Goal: Task Accomplishment & Management: Use online tool/utility

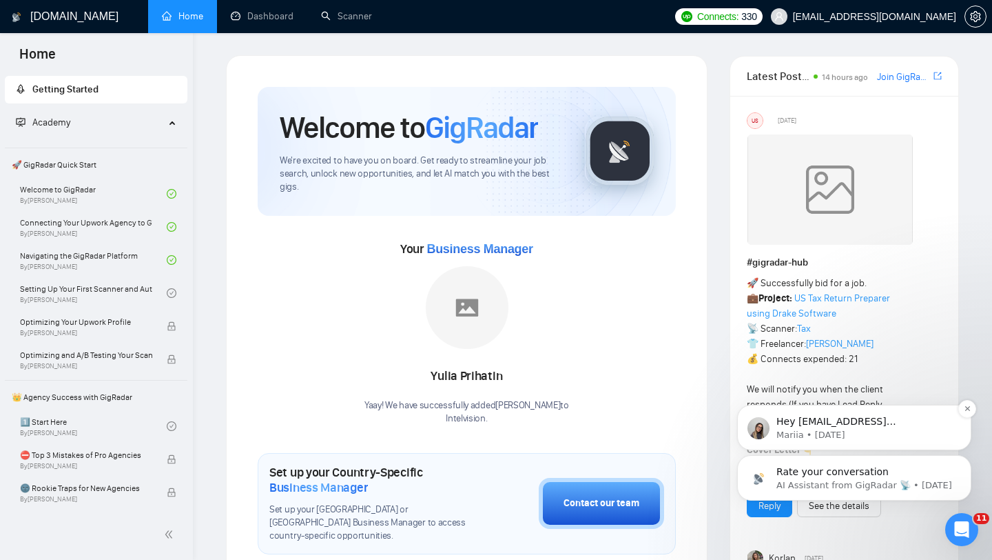
click at [858, 434] on p "Mariia • 8w ago" at bounding box center [866, 435] width 178 height 12
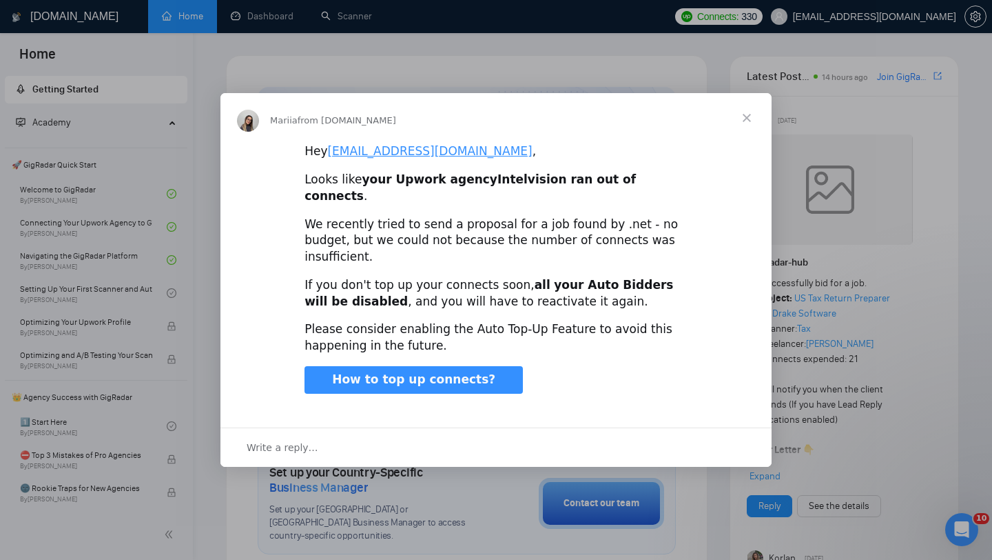
click at [749, 138] on span "Close" at bounding box center [747, 118] width 50 height 50
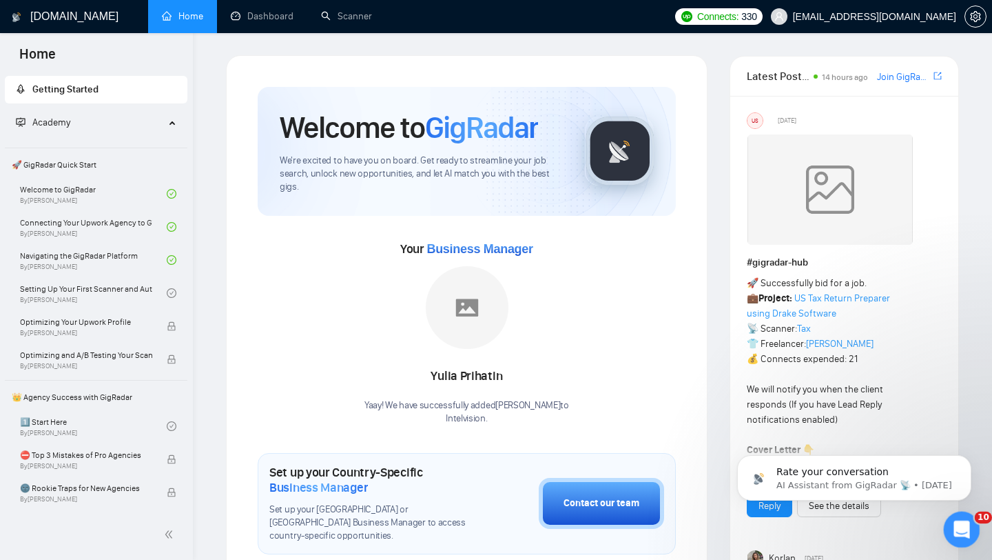
click at [957, 527] on icon "Open Intercom Messenger" at bounding box center [960, 527] width 23 height 23
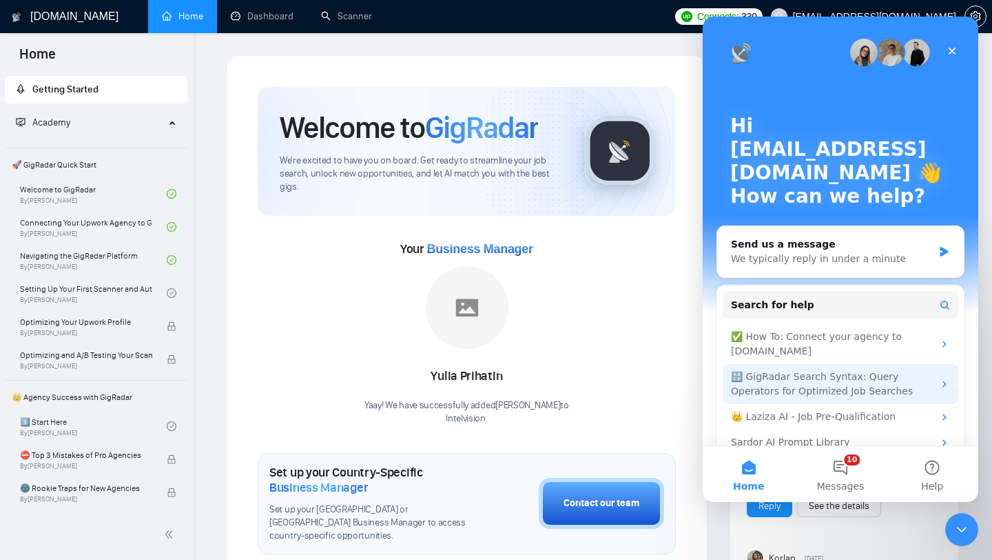
scroll to position [22, 0]
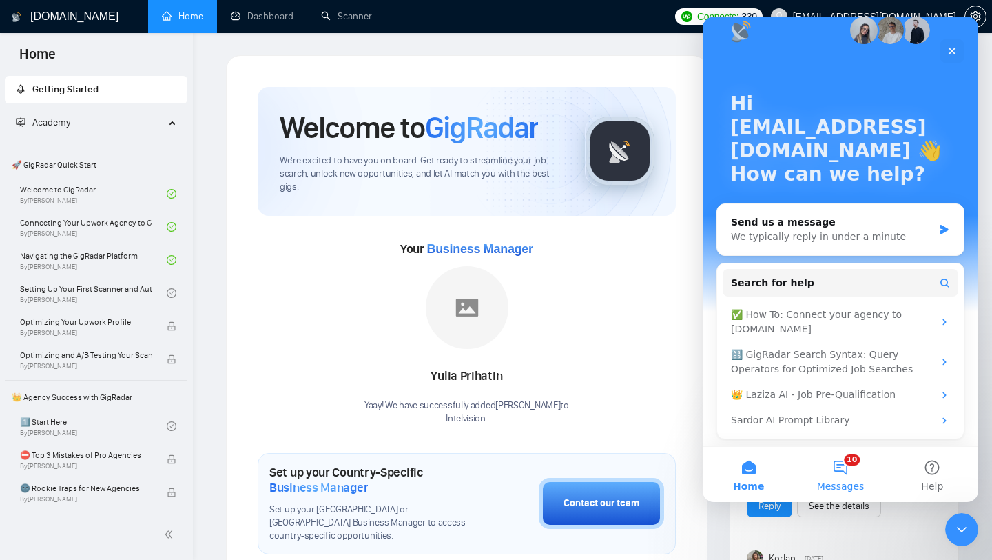
click at [842, 465] on button "10 Messages" at bounding box center [841, 474] width 92 height 55
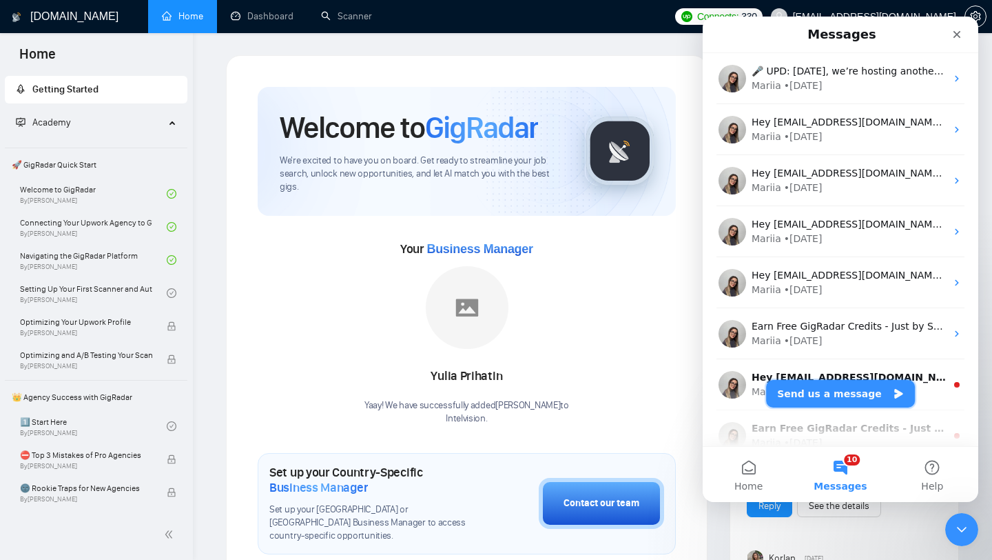
click at [847, 398] on button "Send us a message" at bounding box center [840, 394] width 149 height 28
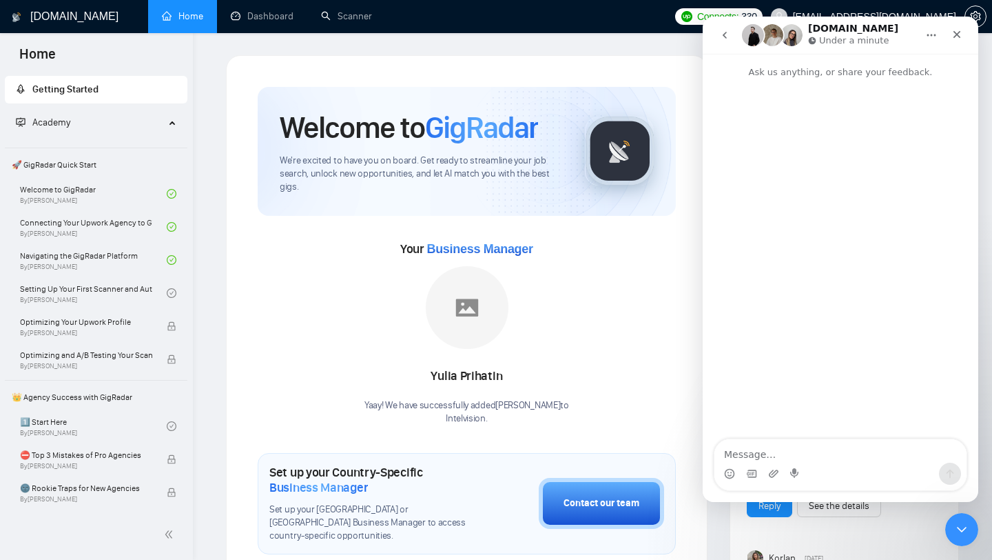
click at [806, 453] on textarea "Message…" at bounding box center [841, 450] width 252 height 23
type textarea "Hey! Why our campaigns do not work if we have enough connects?"
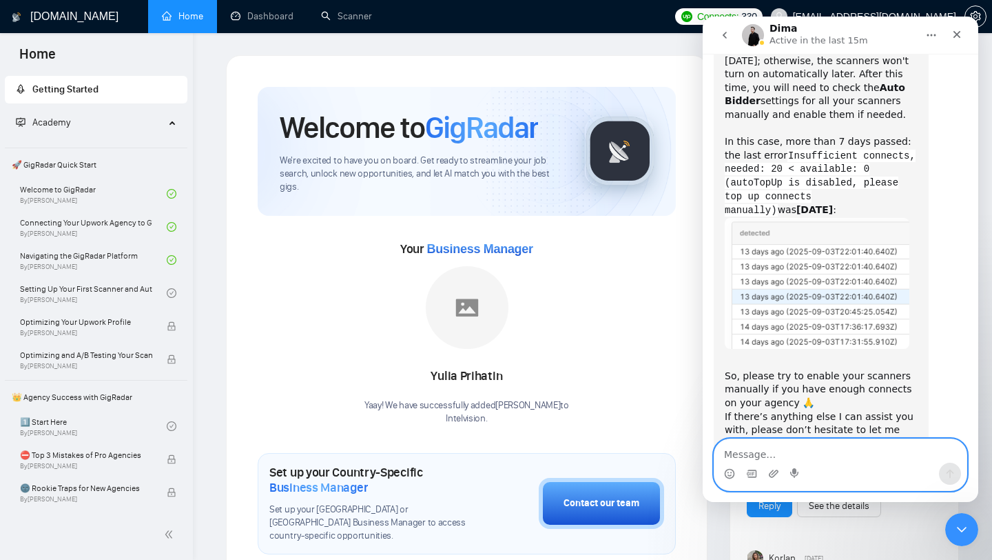
scroll to position [773, 0]
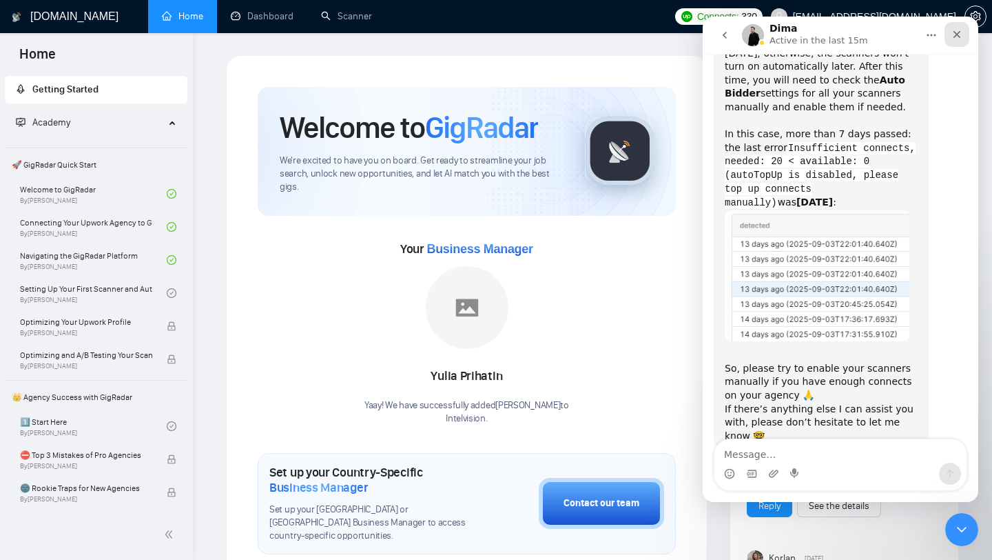
click at [961, 35] on icon "Close" at bounding box center [957, 34] width 11 height 11
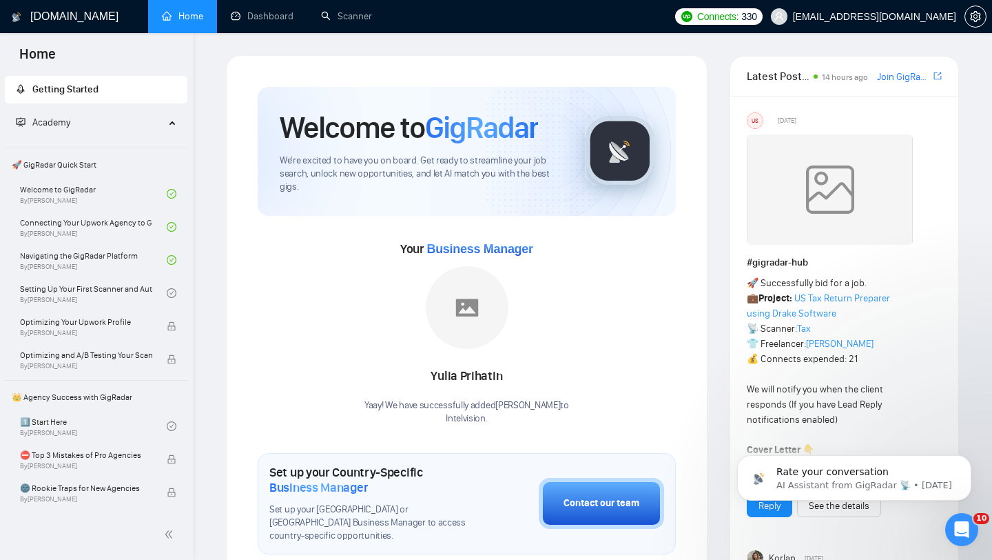
scroll to position [0, 0]
click at [342, 22] on link "Scanner" at bounding box center [346, 16] width 51 height 12
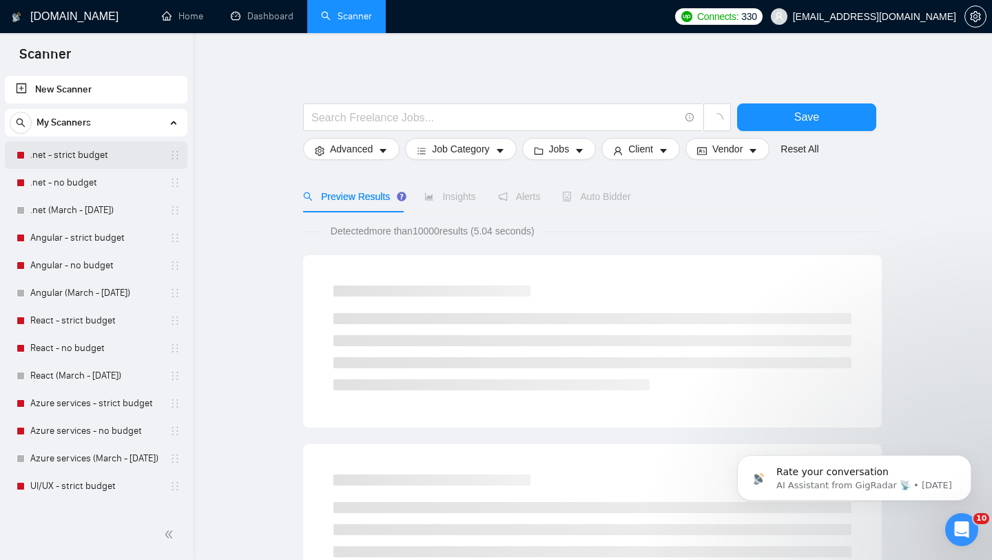
click at [92, 161] on link ".net - strict budget" at bounding box center [95, 155] width 131 height 28
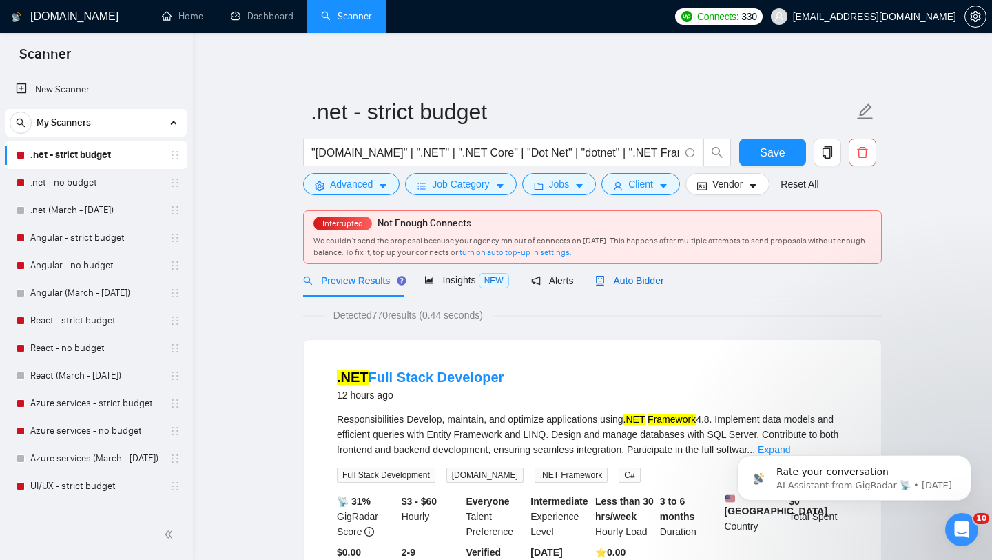
click at [659, 281] on span "Auto Bidder" at bounding box center [629, 280] width 68 height 11
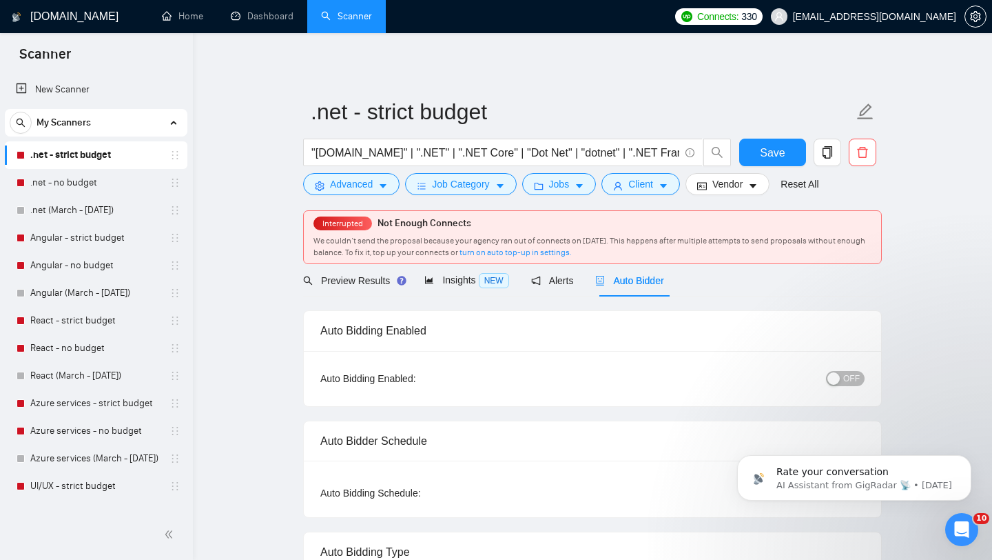
checkbox input "true"
click at [99, 240] on link "Angular - strict budget" at bounding box center [95, 238] width 131 height 28
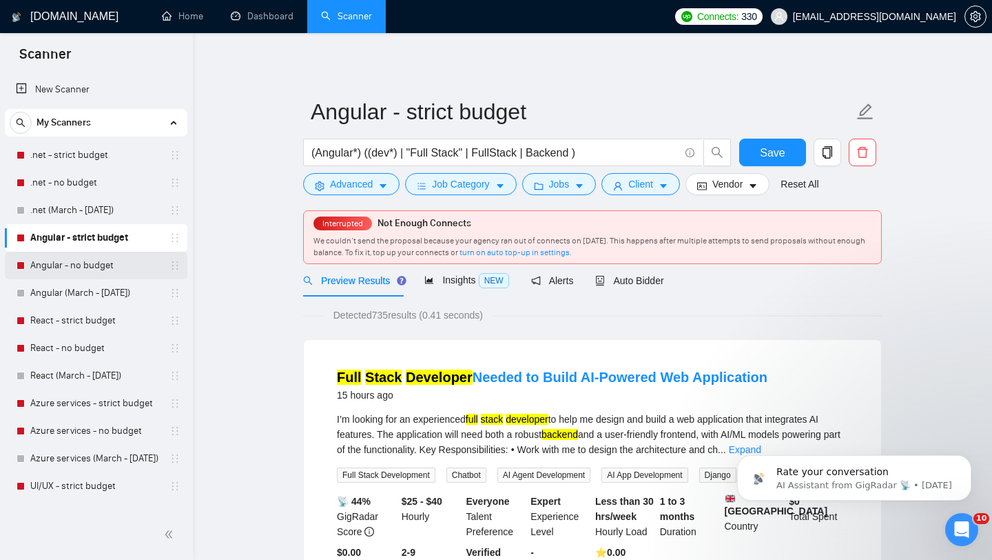
click at [90, 266] on link "Angular - no budget" at bounding box center [95, 266] width 131 height 28
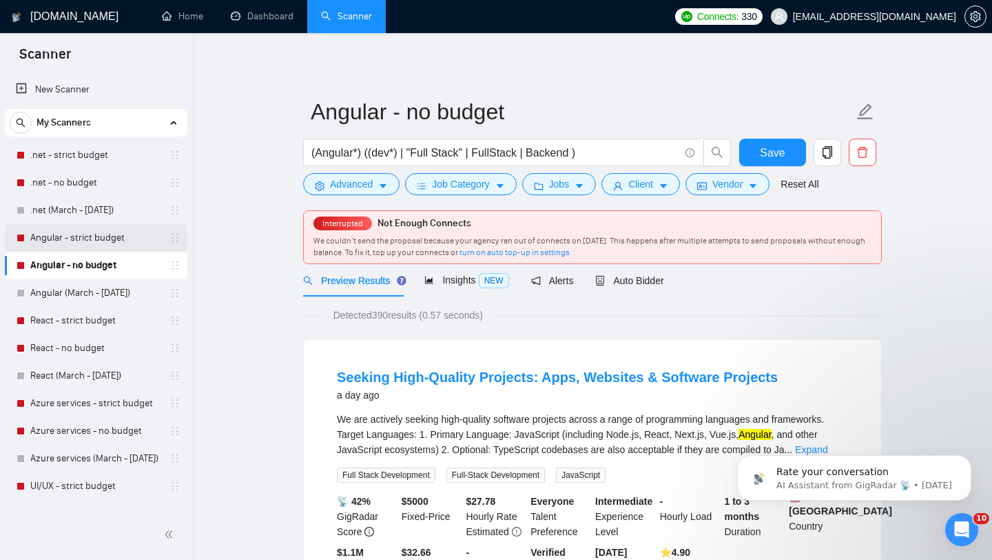
click at [69, 238] on link "Angular - strict budget" at bounding box center [95, 238] width 131 height 28
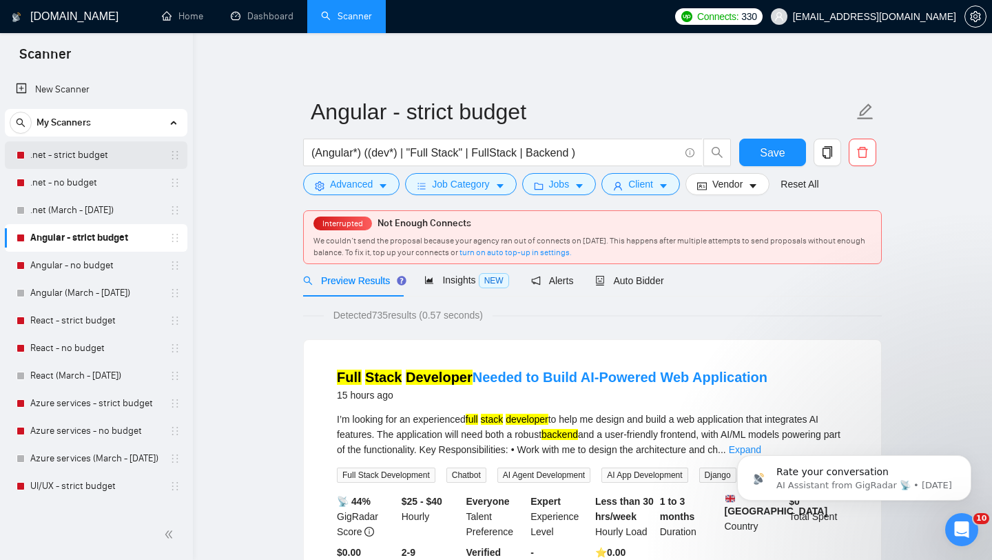
click at [103, 163] on link ".net - strict budget" at bounding box center [95, 155] width 131 height 28
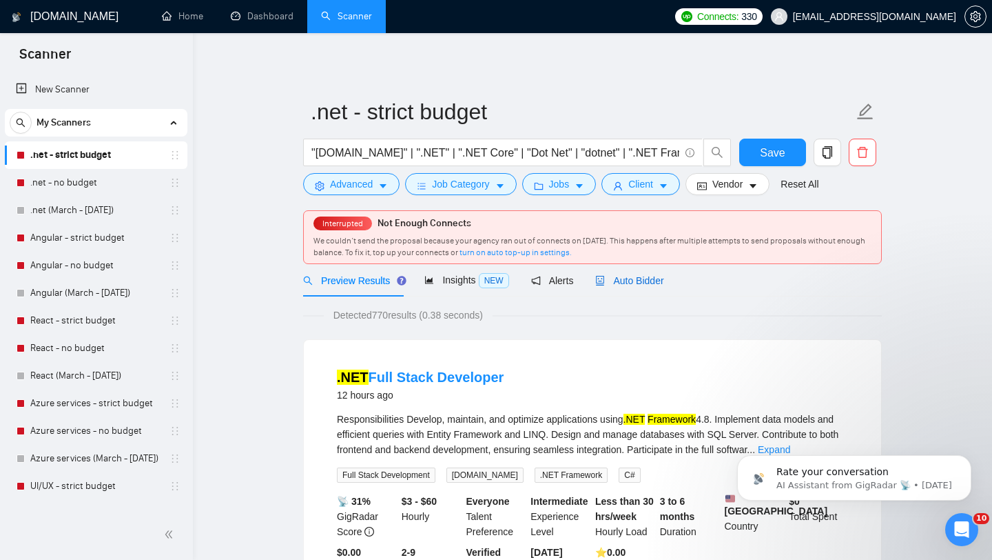
click at [633, 280] on span "Auto Bidder" at bounding box center [629, 280] width 68 height 11
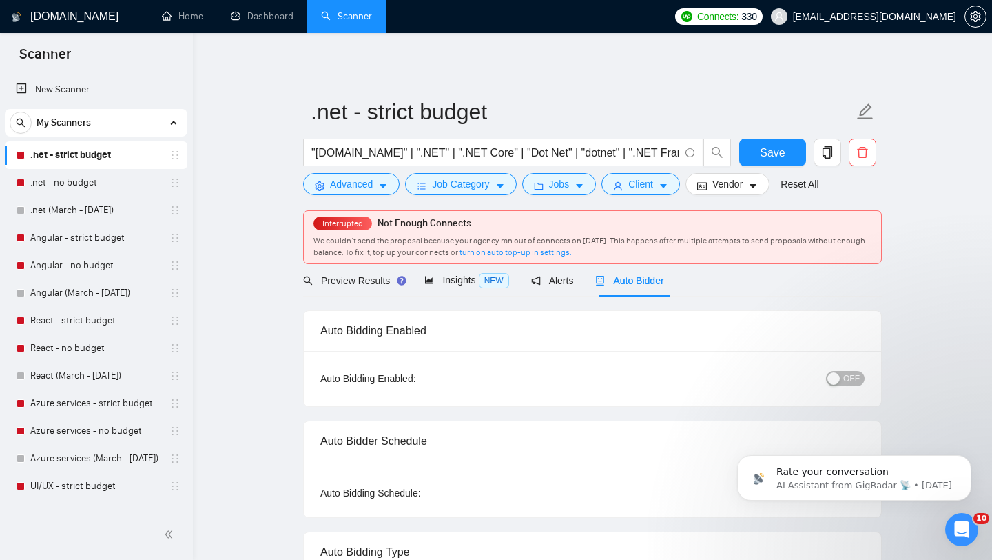
checkbox input "true"
click at [841, 380] on button "OFF" at bounding box center [845, 378] width 39 height 15
click at [95, 178] on link ".net - no budget" at bounding box center [95, 183] width 131 height 28
click at [768, 161] on button "Save" at bounding box center [772, 153] width 67 height 28
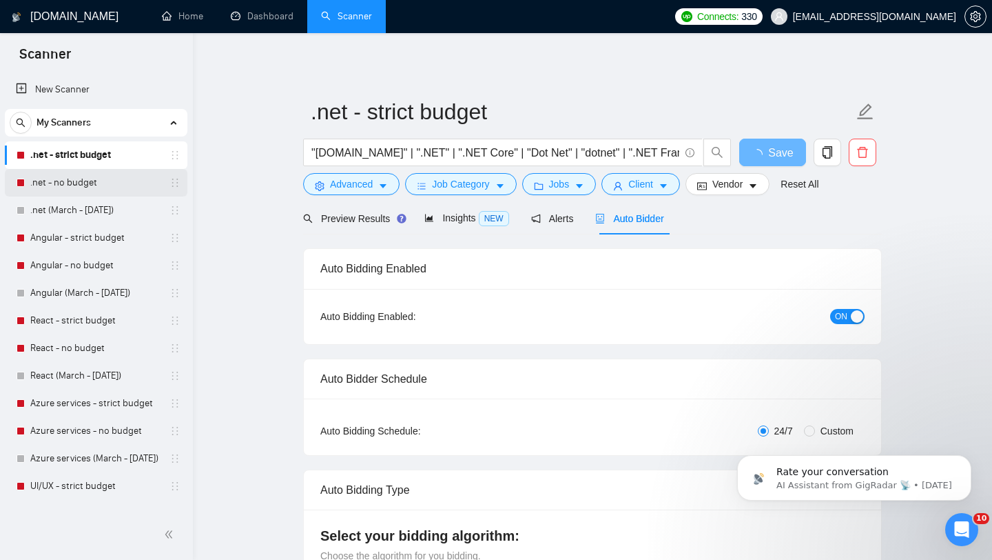
click at [74, 184] on link ".net - no budget" at bounding box center [95, 183] width 131 height 28
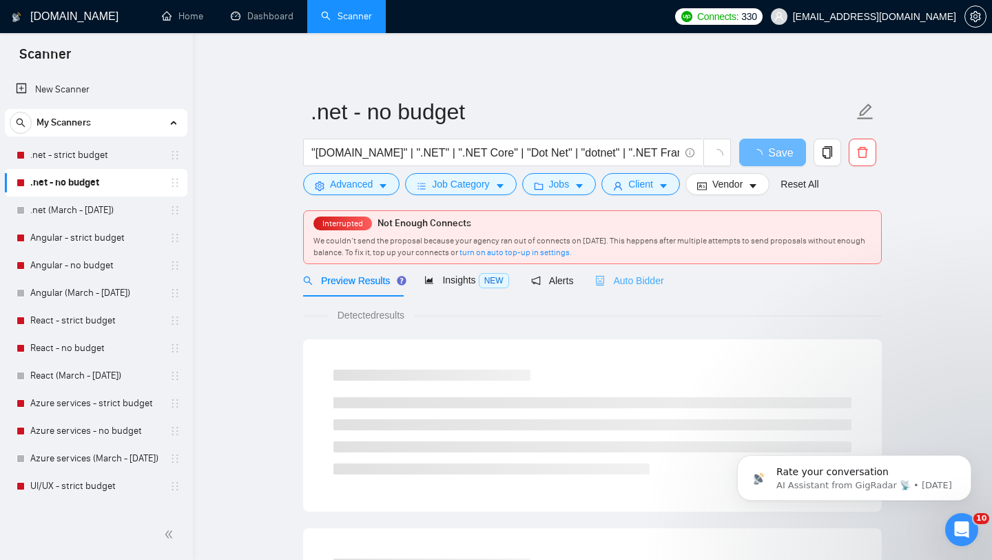
click at [642, 289] on div "Auto Bidder" at bounding box center [629, 280] width 68 height 32
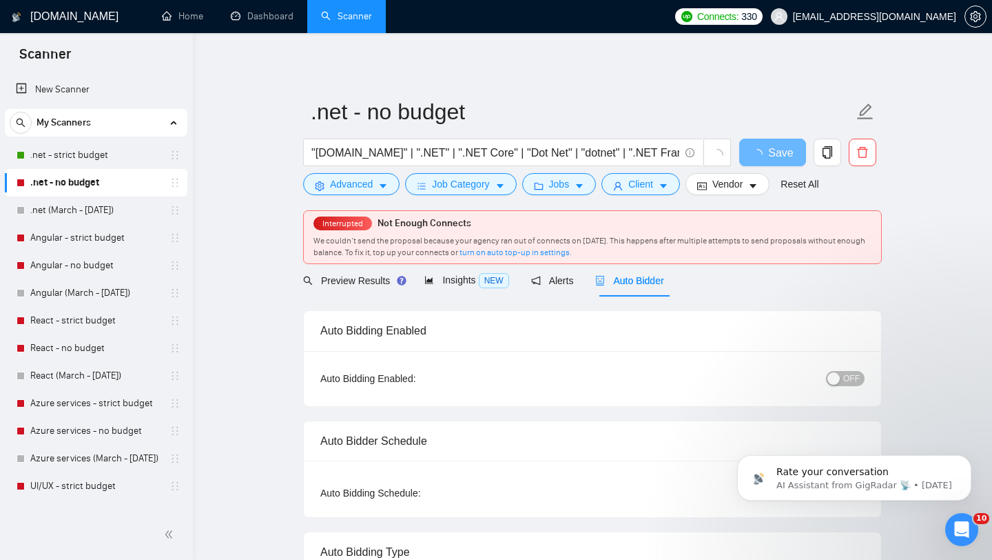
click at [843, 381] on button "OFF" at bounding box center [845, 378] width 39 height 15
click at [779, 157] on span "Save" at bounding box center [772, 152] width 25 height 17
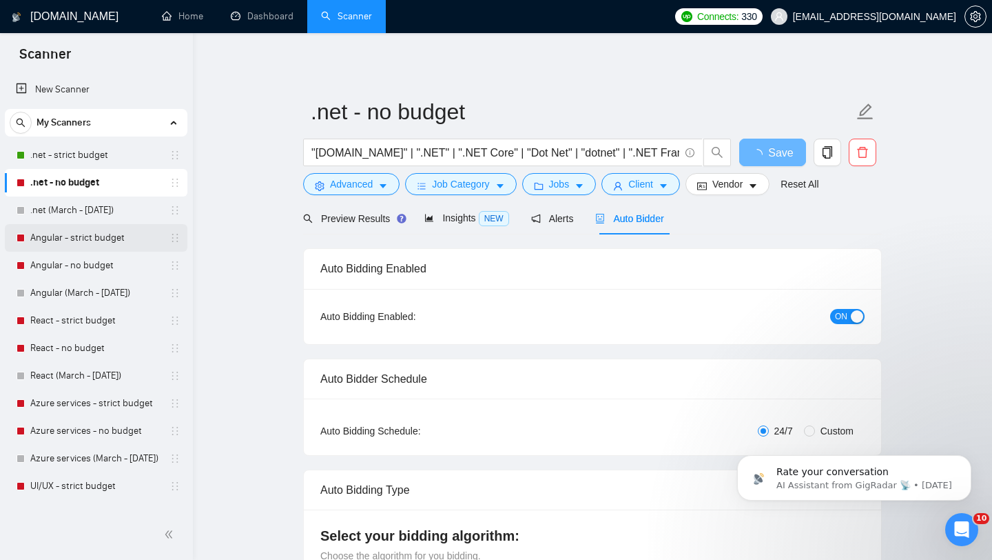
click at [96, 243] on link "Angular - strict budget" at bounding box center [95, 238] width 131 height 28
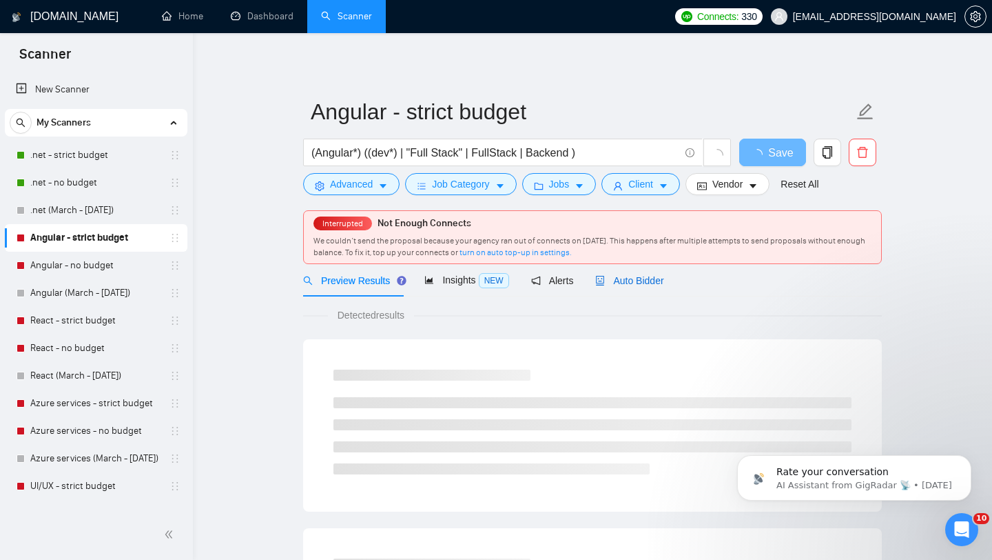
click at [630, 279] on span "Auto Bidder" at bounding box center [629, 280] width 68 height 11
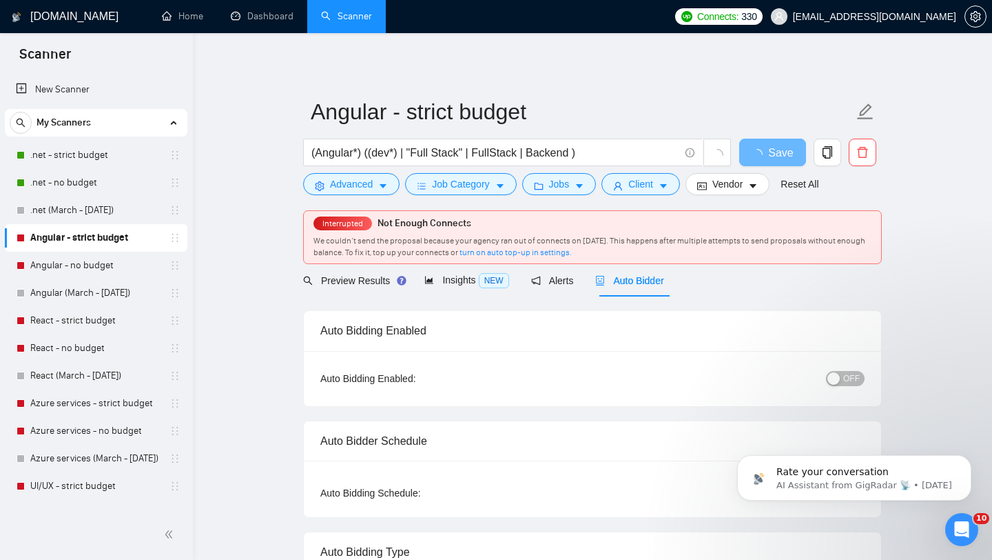
checkbox input "true"
click at [844, 376] on span "OFF" at bounding box center [852, 378] width 17 height 15
click at [776, 154] on span "Save" at bounding box center [772, 152] width 25 height 17
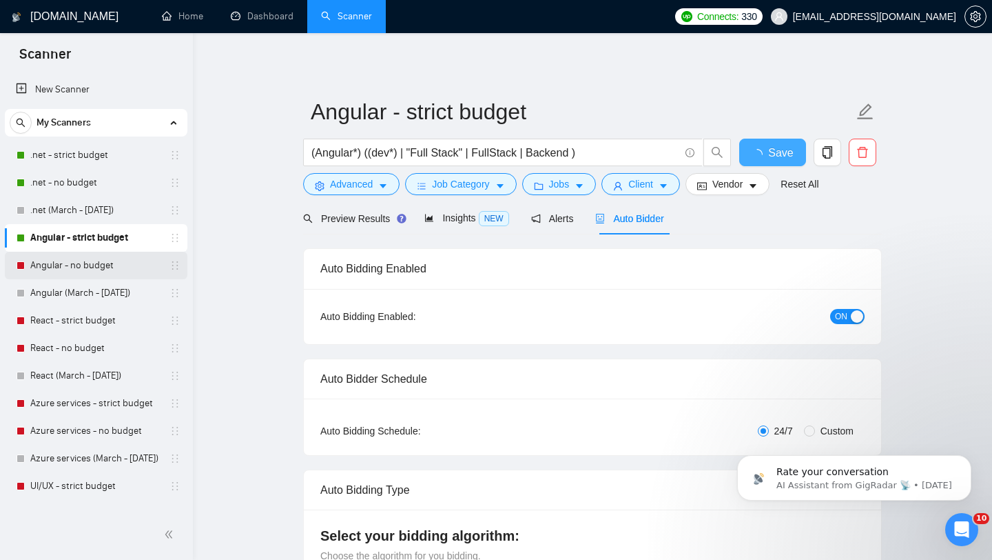
checkbox input "true"
click at [85, 266] on link "Angular - no budget" at bounding box center [95, 266] width 131 height 28
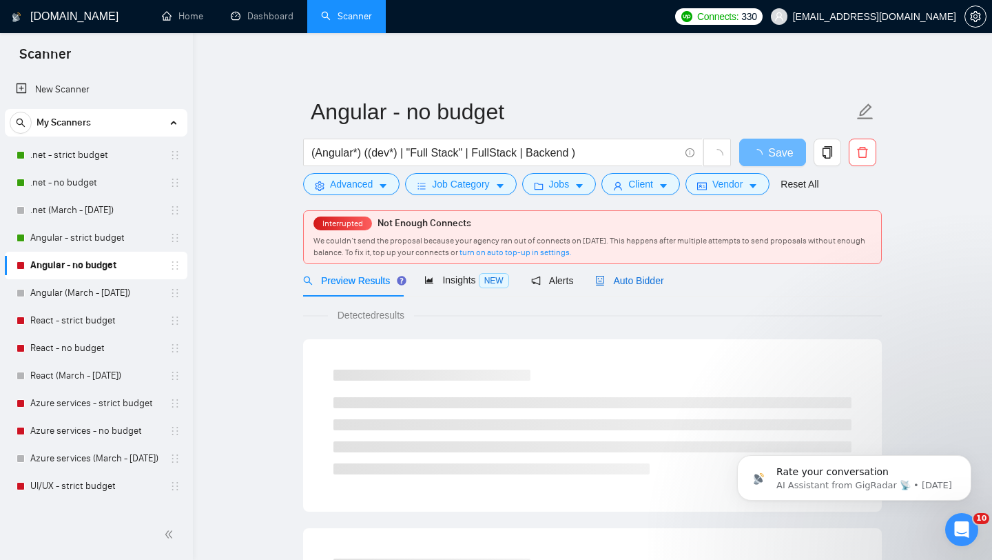
click at [649, 288] on div "Auto Bidder" at bounding box center [629, 280] width 68 height 15
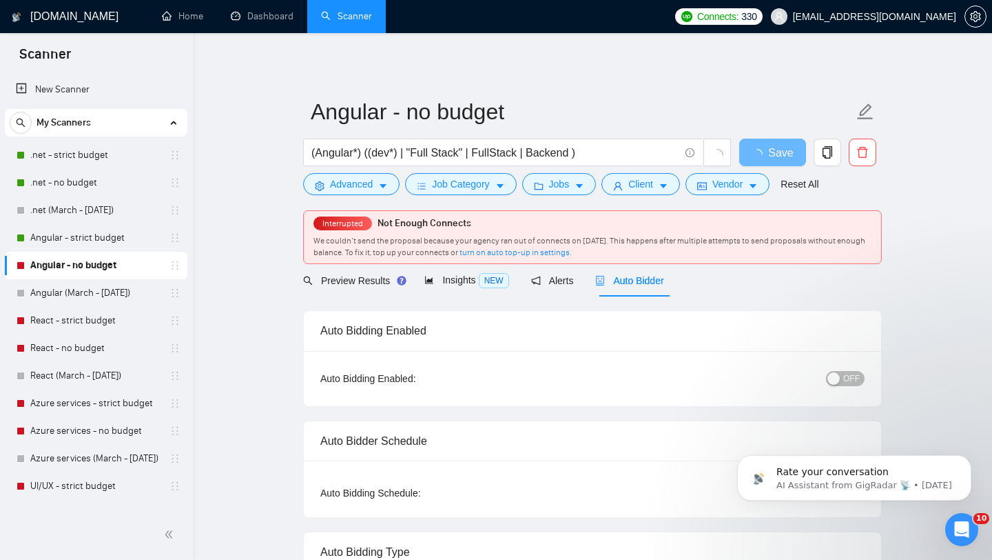
checkbox input "true"
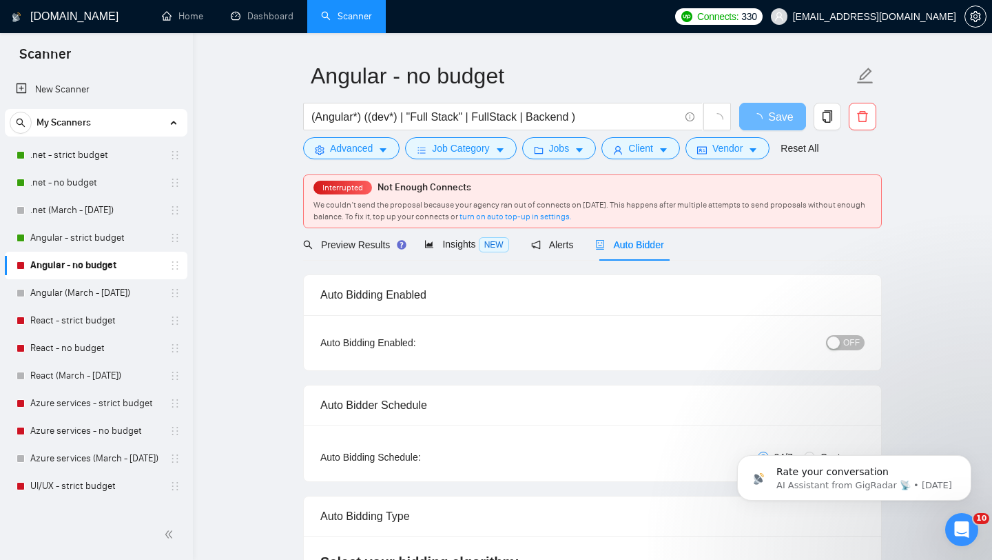
scroll to position [38, 0]
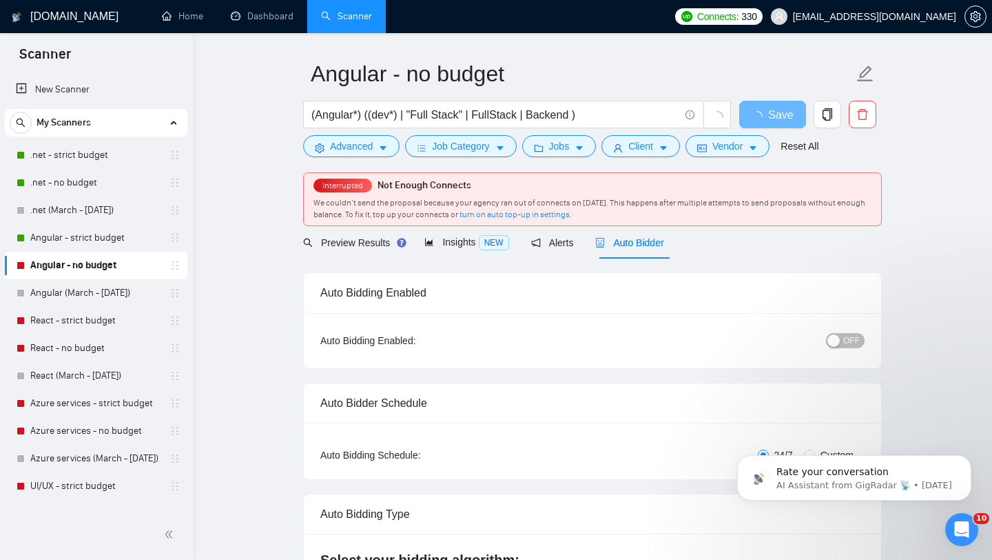
click at [841, 340] on button "OFF" at bounding box center [845, 340] width 39 height 15
click at [774, 119] on span "Save" at bounding box center [772, 114] width 25 height 17
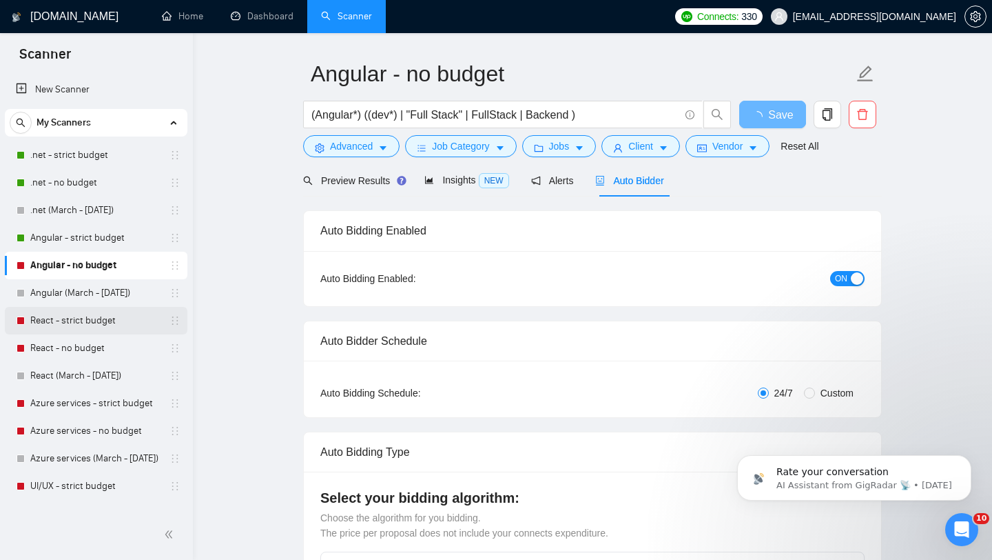
click at [79, 324] on link "React - strict budget" at bounding box center [95, 321] width 131 height 28
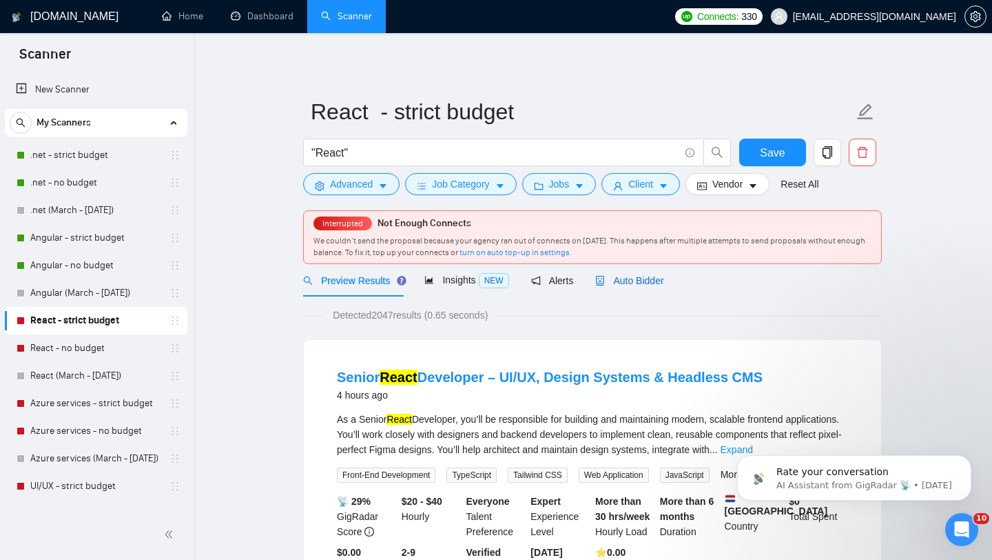
click at [642, 280] on span "Auto Bidder" at bounding box center [629, 280] width 68 height 11
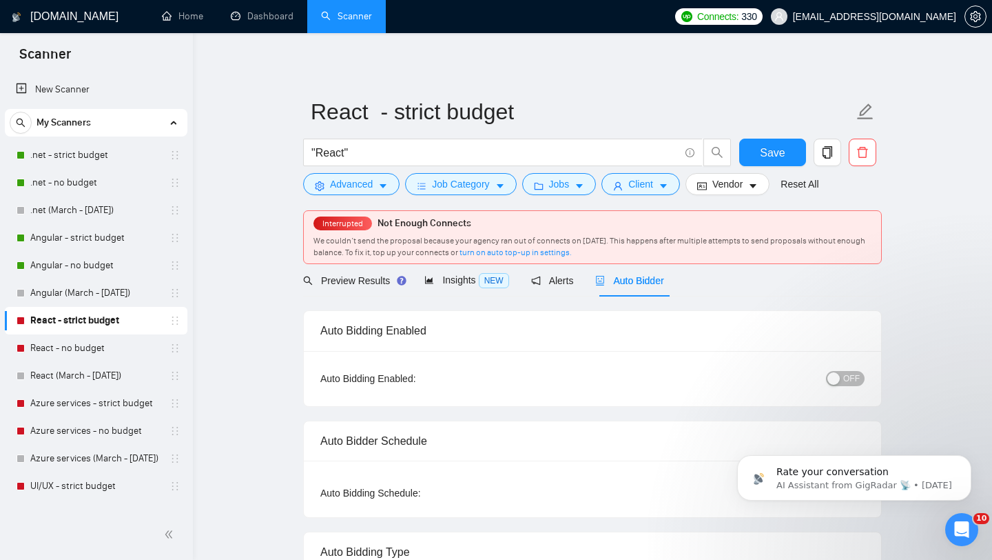
checkbox input "true"
click at [843, 375] on button "OFF" at bounding box center [845, 378] width 39 height 15
click at [773, 157] on span "Save" at bounding box center [772, 152] width 25 height 17
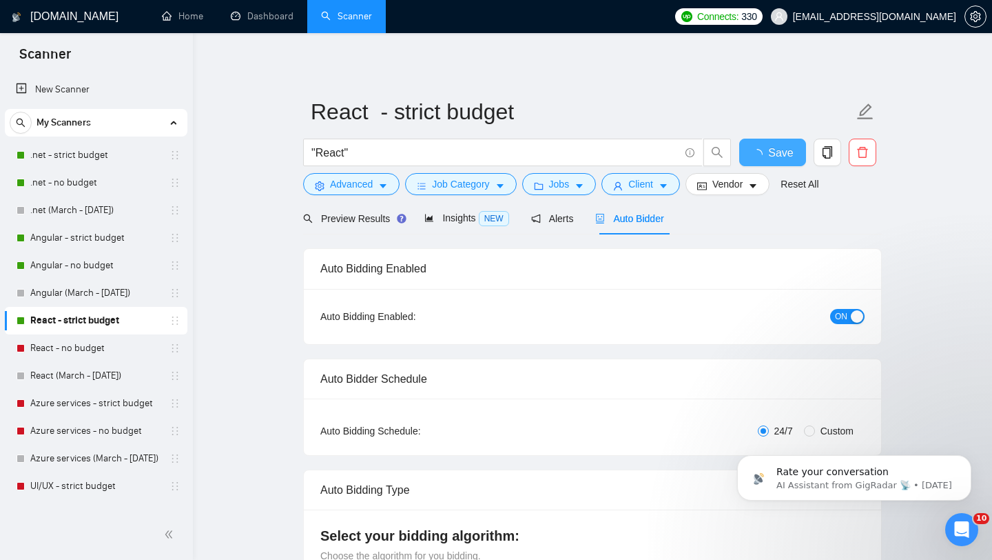
checkbox input "true"
click at [73, 347] on link "React - no budget" at bounding box center [95, 348] width 131 height 28
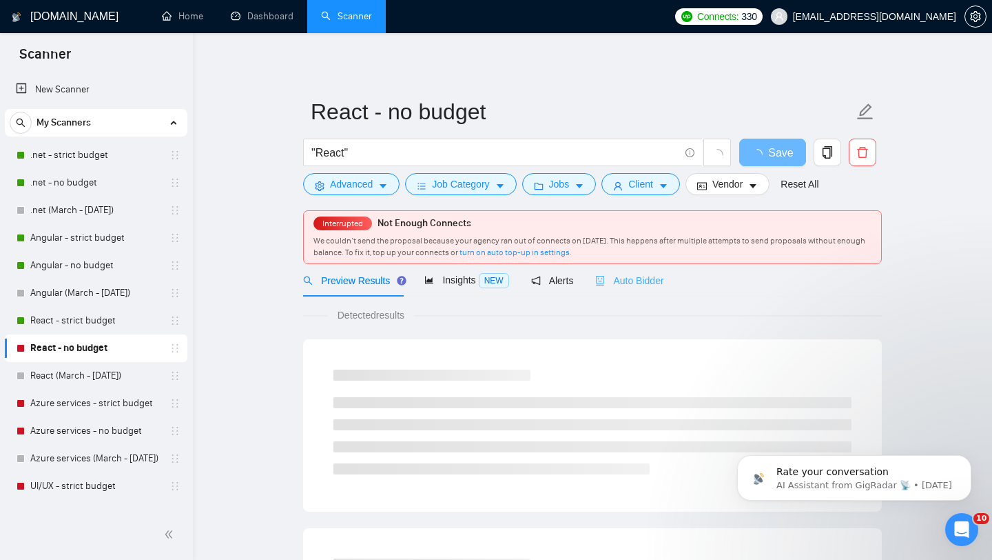
click at [644, 289] on div "Auto Bidder" at bounding box center [629, 280] width 68 height 32
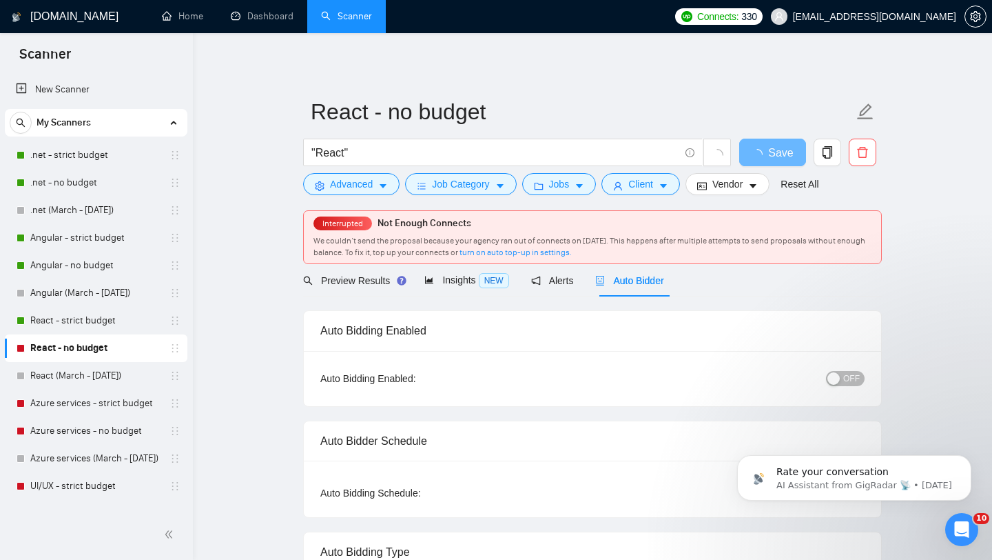
checkbox input "true"
click at [846, 378] on span "OFF" at bounding box center [852, 378] width 17 height 15
click at [784, 155] on span "Save" at bounding box center [772, 152] width 25 height 17
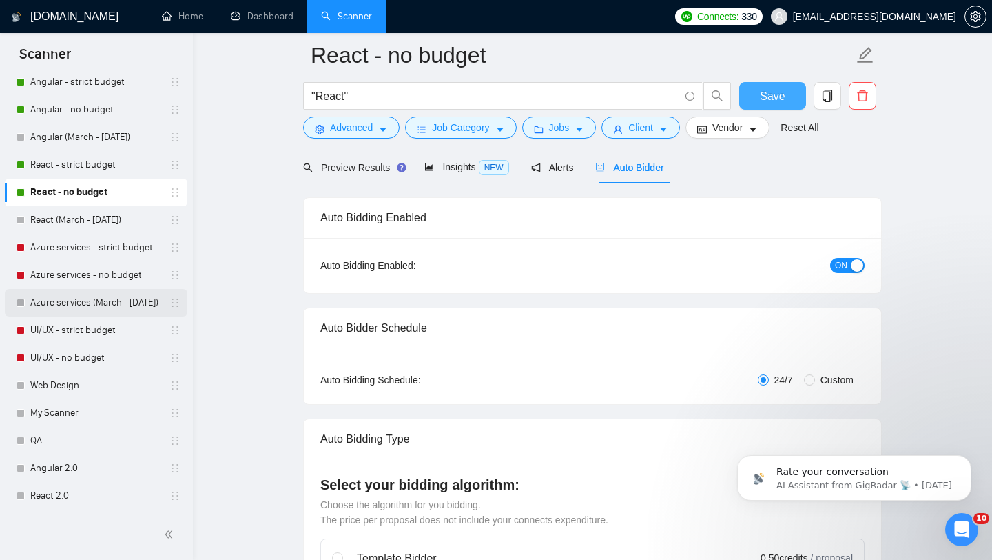
scroll to position [106, 0]
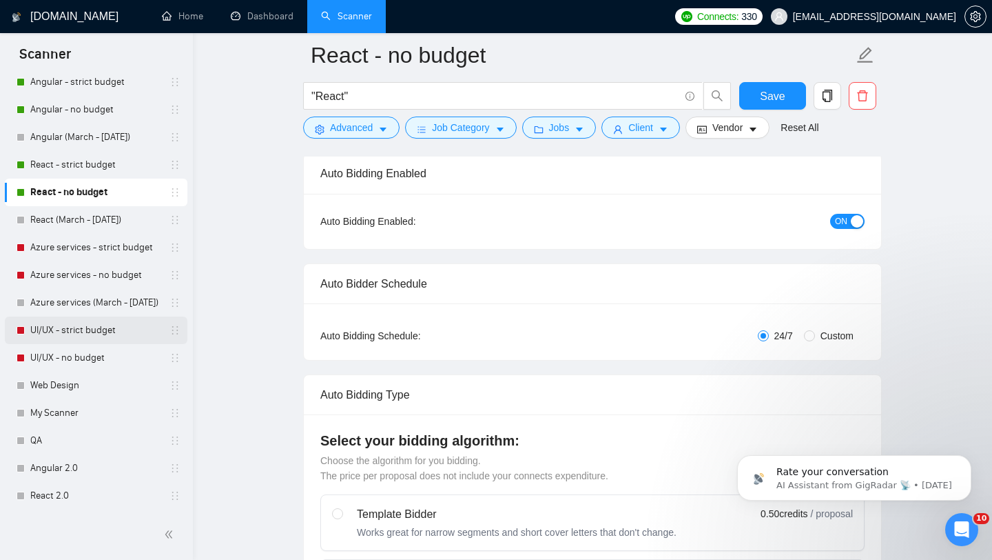
click at [95, 335] on link "UI/UX - strict budget" at bounding box center [95, 330] width 131 height 28
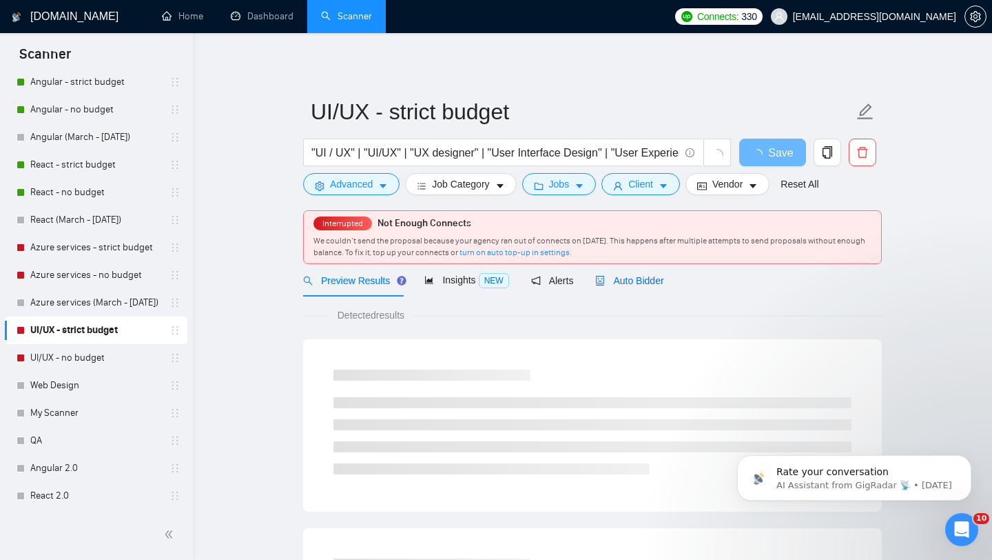
click at [649, 280] on span "Auto Bidder" at bounding box center [629, 280] width 68 height 11
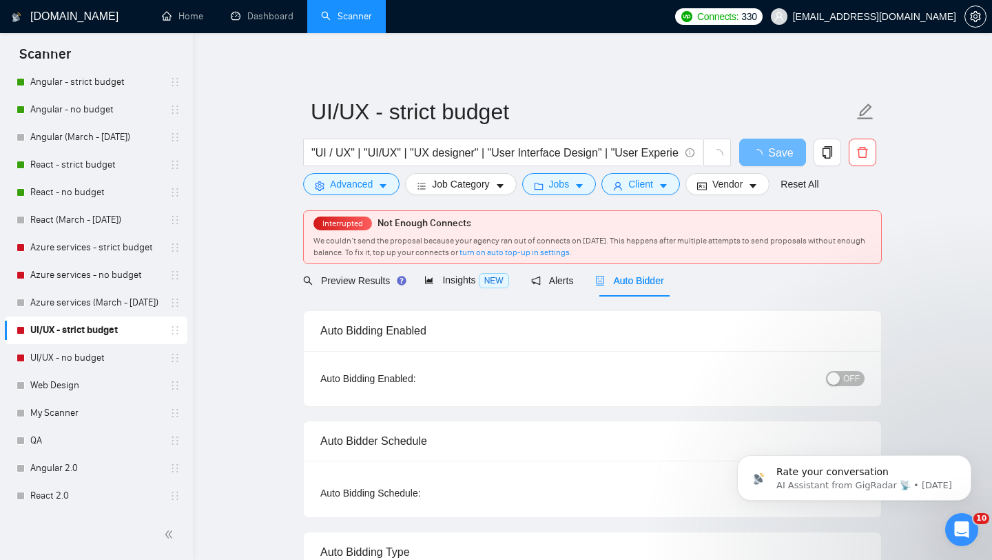
checkbox input "true"
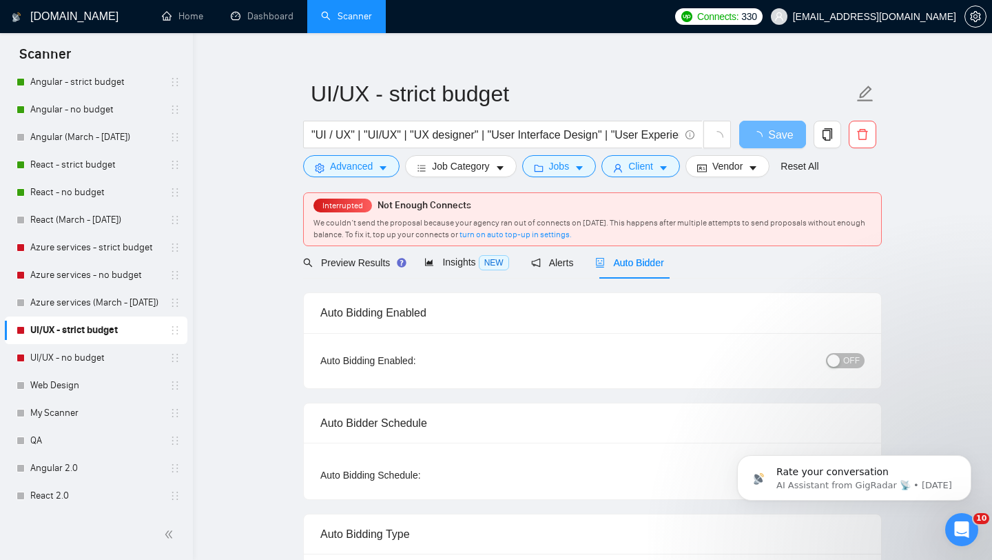
scroll to position [19, 0]
click at [839, 360] on div "button" at bounding box center [834, 359] width 12 height 12
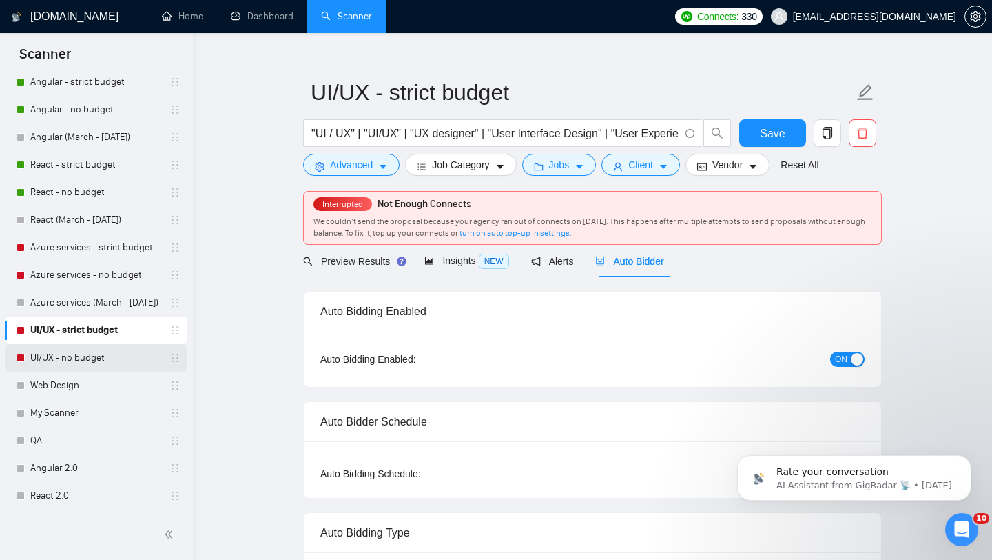
click at [80, 357] on link "UI/UX - no budget" at bounding box center [95, 358] width 131 height 28
click at [779, 142] on button "Save" at bounding box center [772, 133] width 67 height 28
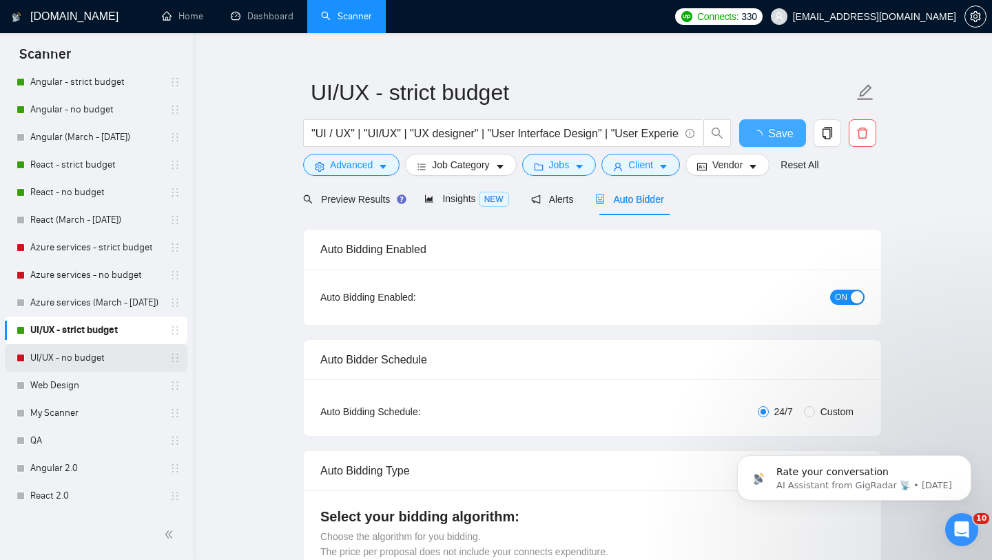
checkbox input "true"
click at [104, 363] on link "UI/UX - no budget" at bounding box center [95, 358] width 131 height 28
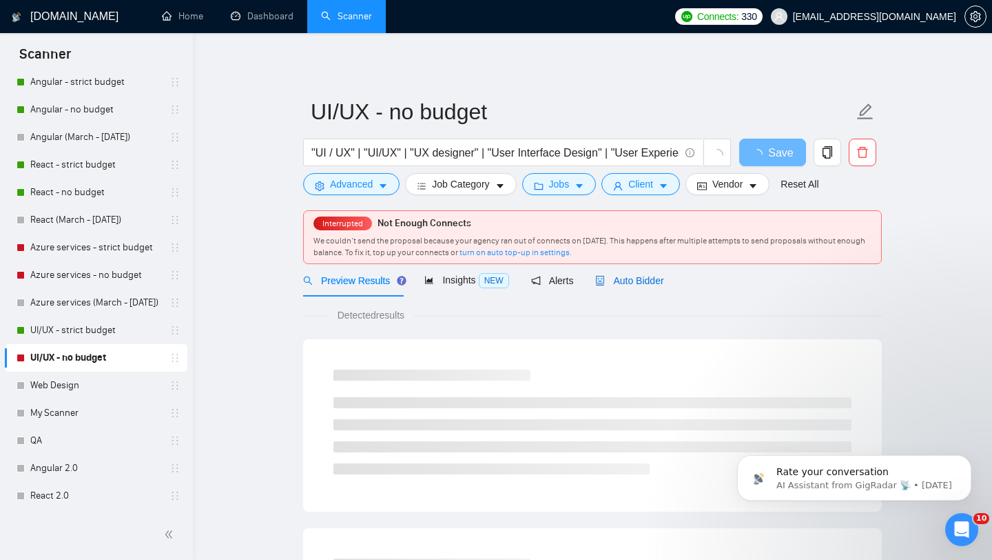
click at [639, 281] on span "Auto Bidder" at bounding box center [629, 280] width 68 height 11
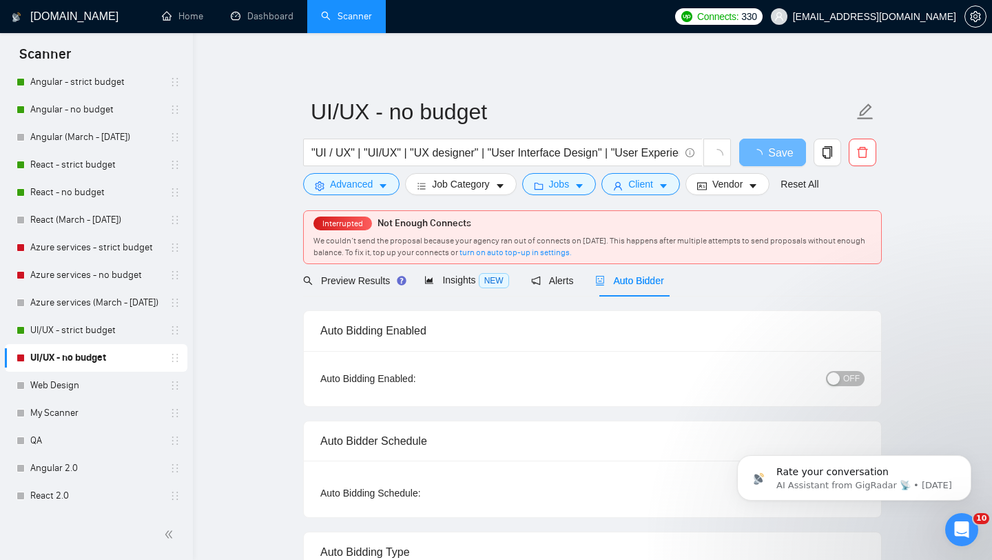
scroll to position [54, 0]
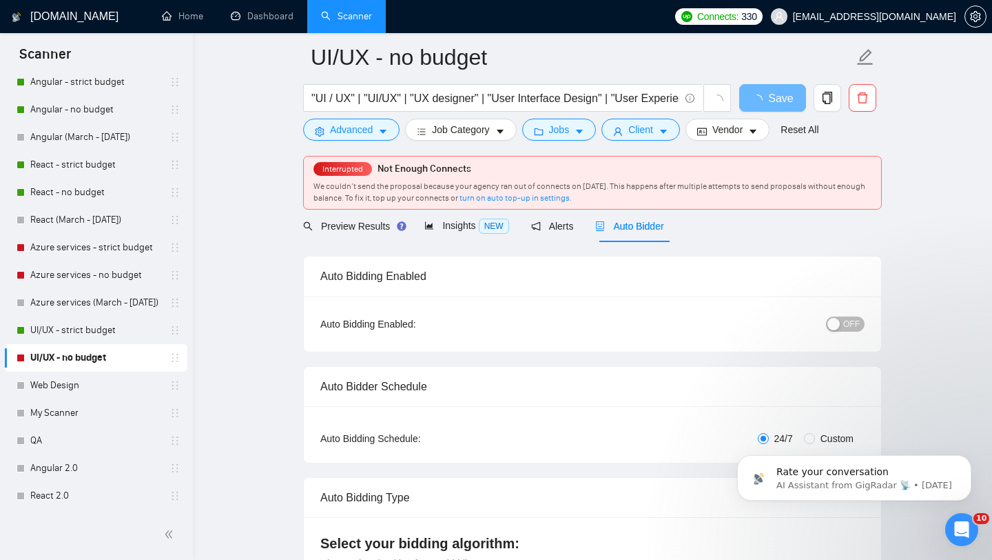
click at [846, 328] on span "OFF" at bounding box center [852, 323] width 17 height 15
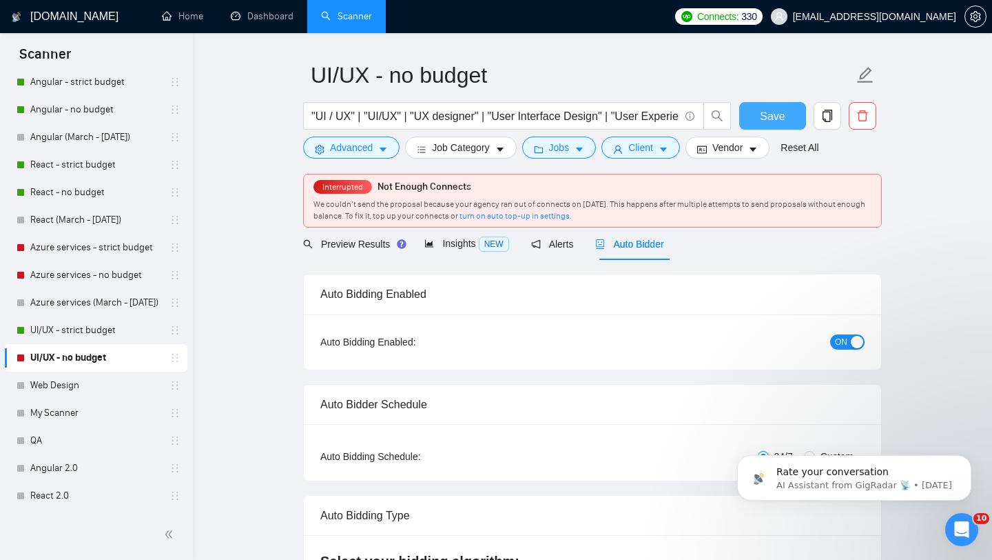
click at [773, 121] on span "Save" at bounding box center [772, 116] width 25 height 17
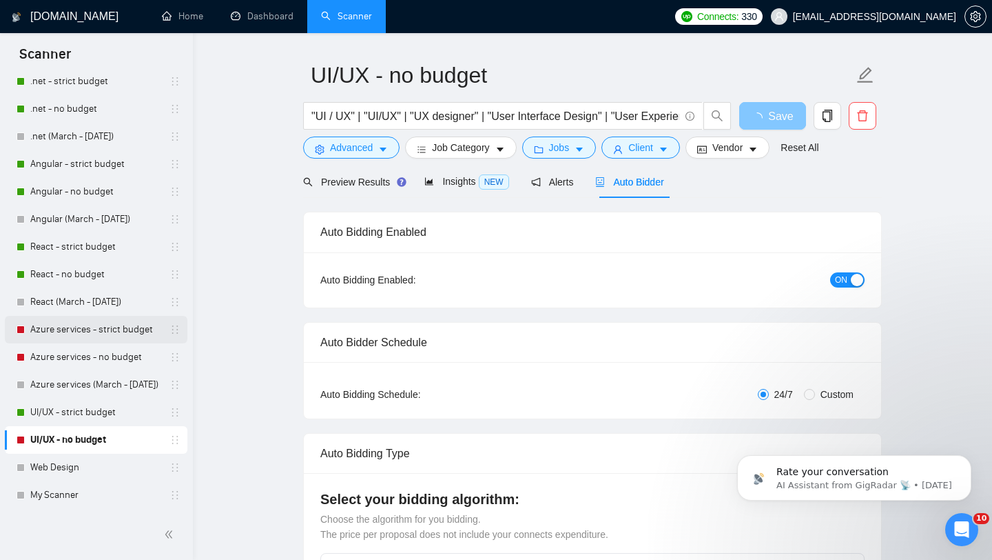
scroll to position [0, 0]
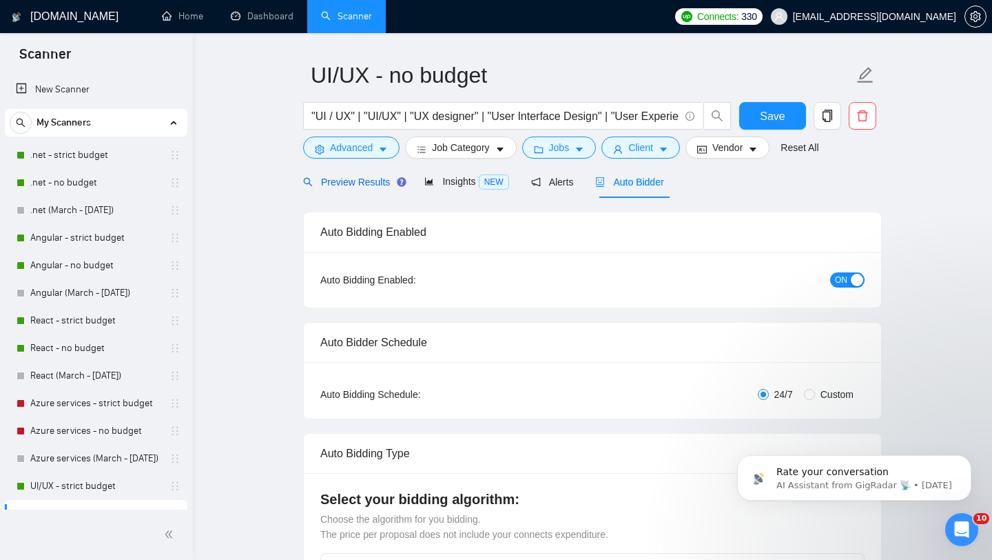
click at [353, 183] on span "Preview Results" at bounding box center [352, 181] width 99 height 11
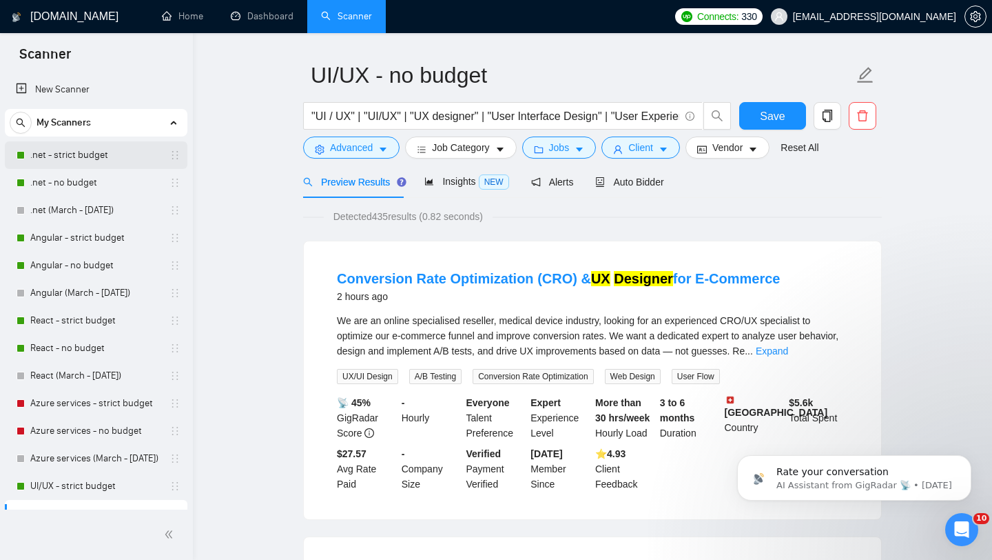
click at [99, 157] on link ".net - strict budget" at bounding box center [95, 155] width 131 height 28
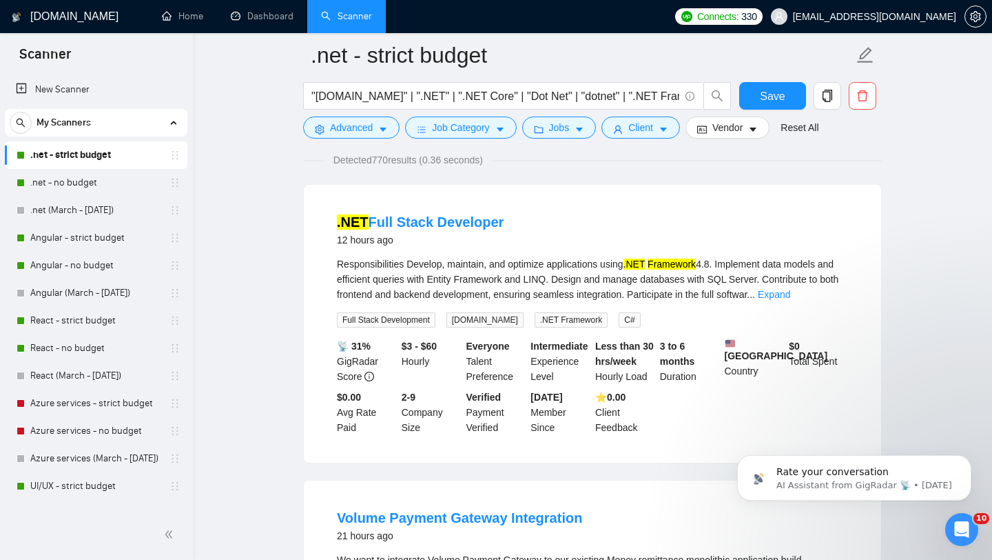
scroll to position [89, 0]
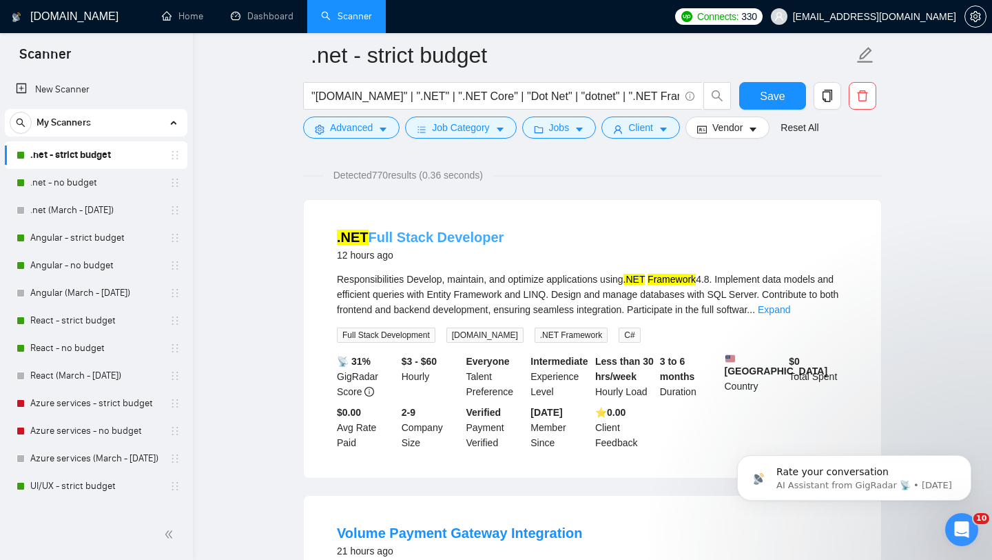
click at [467, 235] on link ".NET Full Stack Developer" at bounding box center [420, 236] width 167 height 15
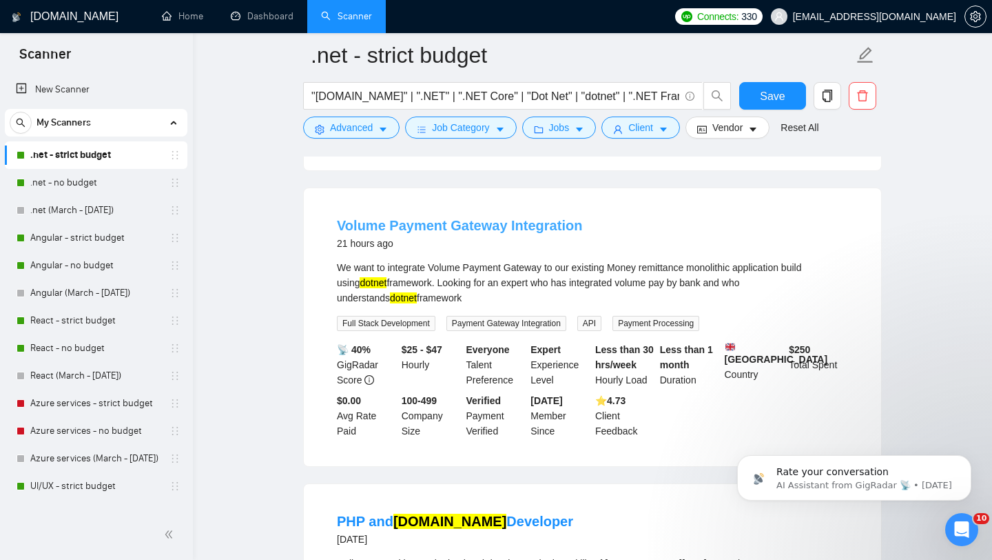
click at [499, 233] on link "Volume Payment Gateway Integration" at bounding box center [459, 225] width 245 height 15
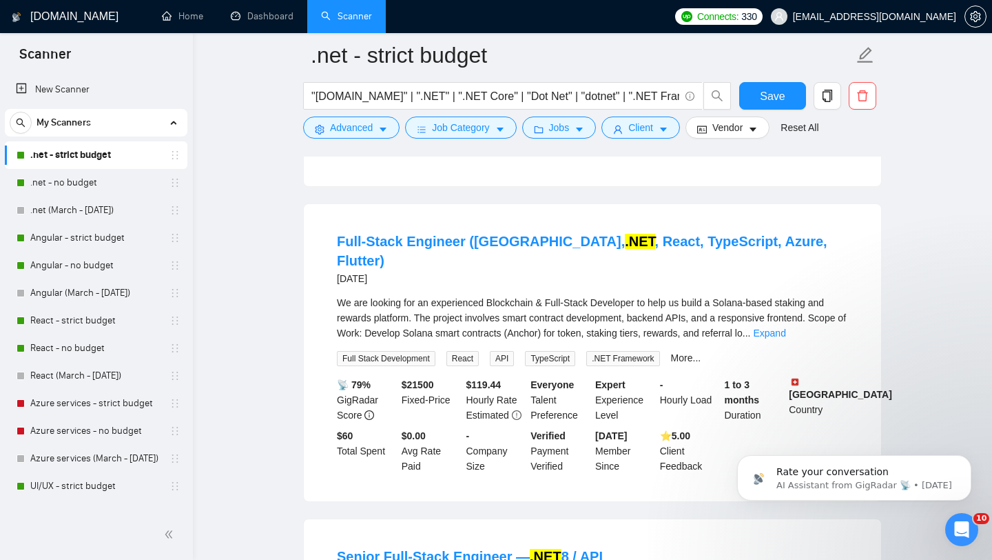
scroll to position [959, 0]
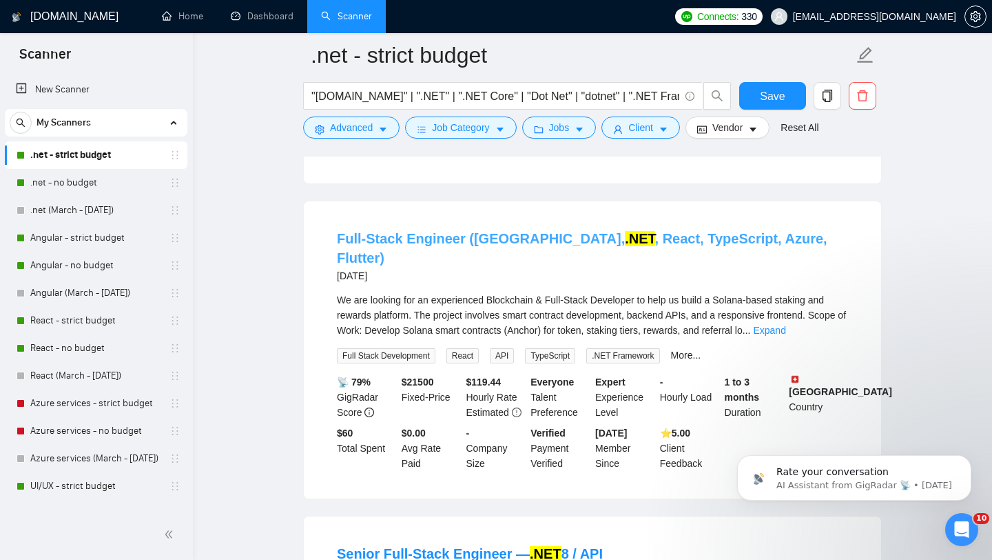
click at [625, 246] on mark ".NET" at bounding box center [640, 238] width 30 height 15
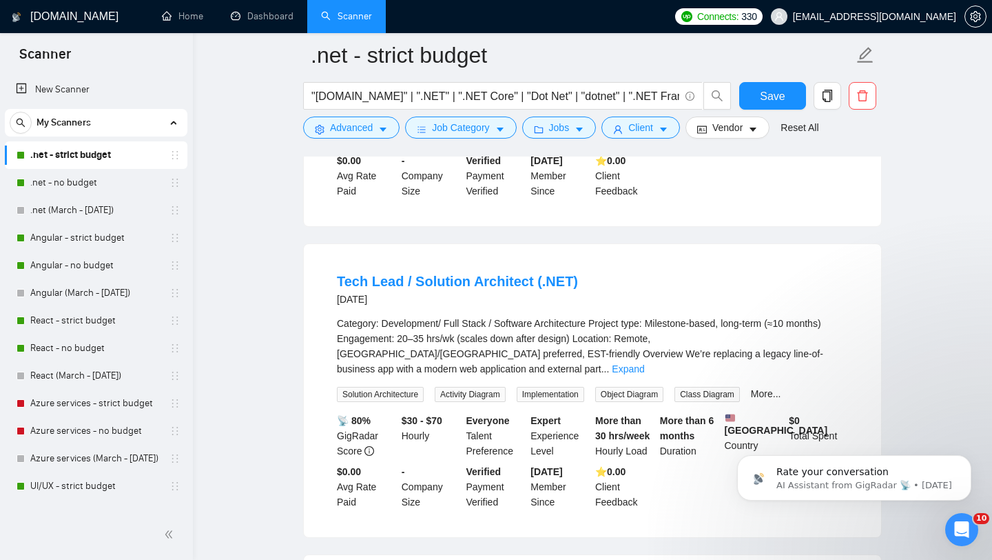
scroll to position [1535, 0]
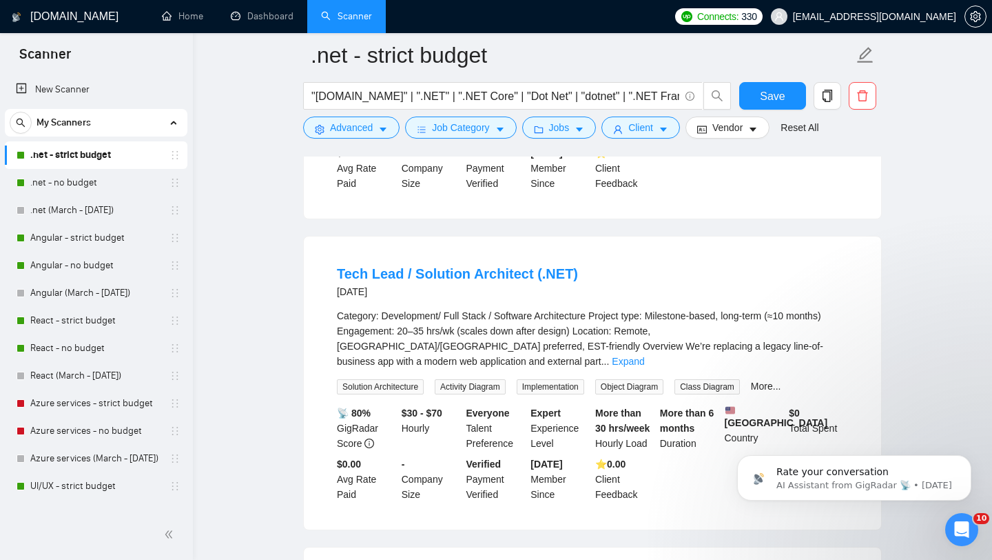
click at [494, 281] on link "Tech Lead / Solution Architect (.NET)" at bounding box center [457, 273] width 241 height 15
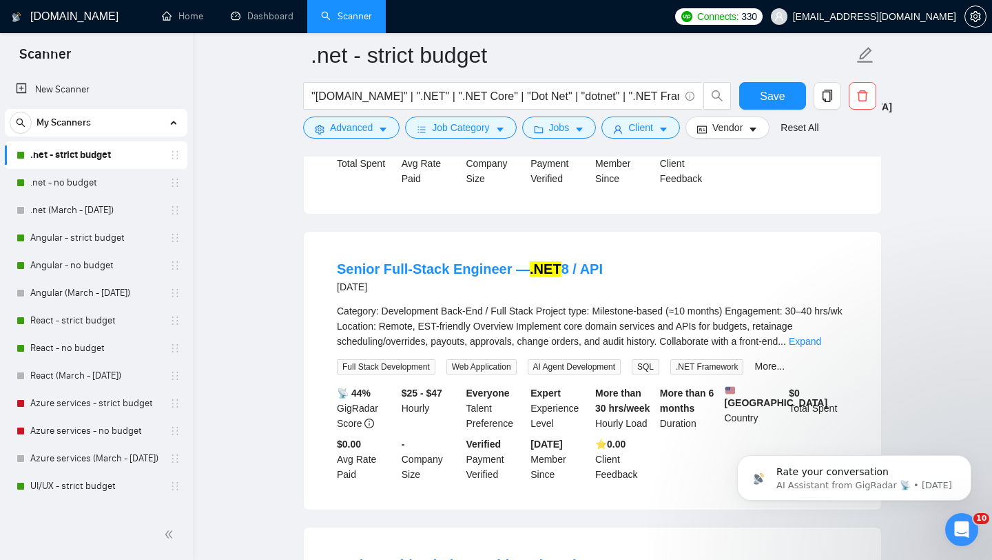
scroll to position [1243, 0]
click at [509, 269] on link "Senior Full-Stack Engineer — .NET 8 / API" at bounding box center [470, 270] width 266 height 15
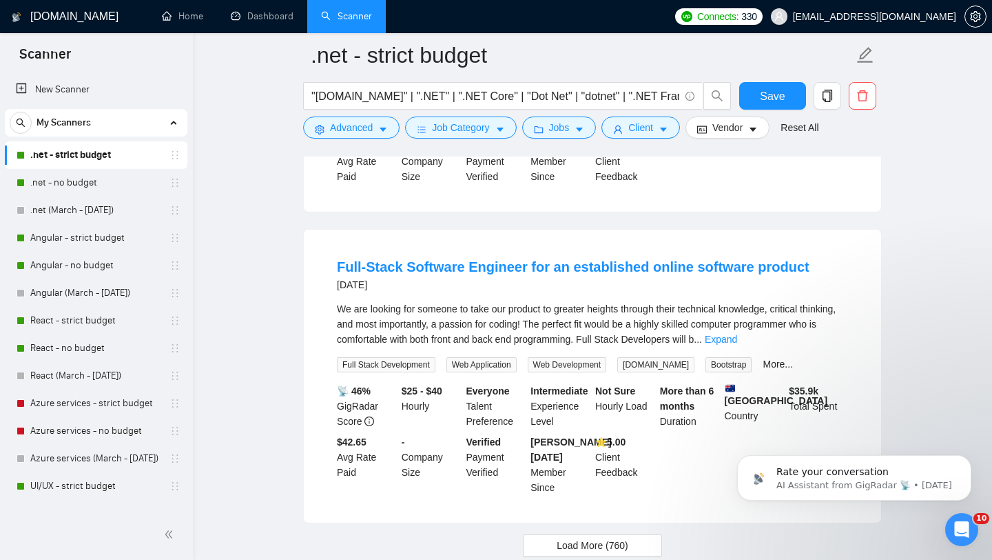
scroll to position [2825, 0]
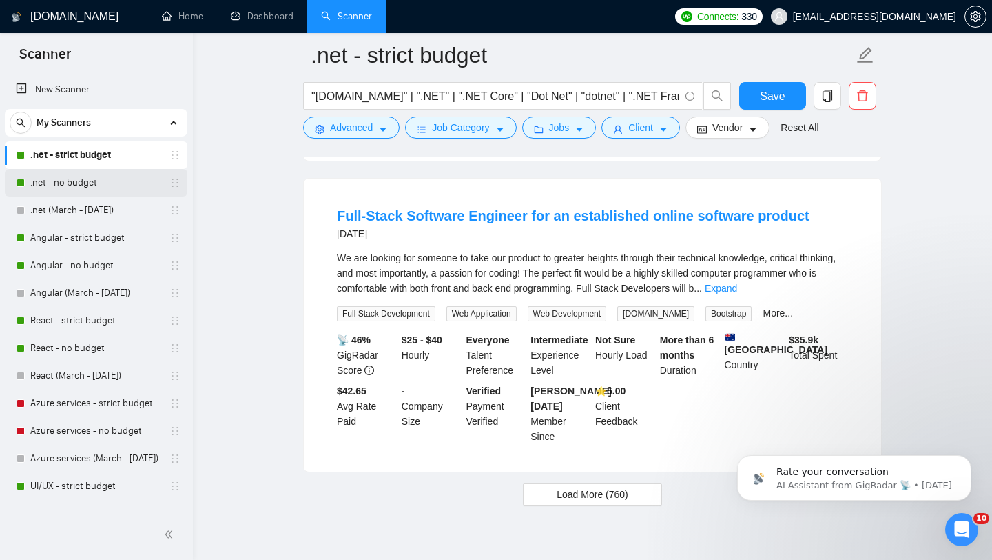
click at [85, 181] on link ".net - no budget" at bounding box center [95, 183] width 131 height 28
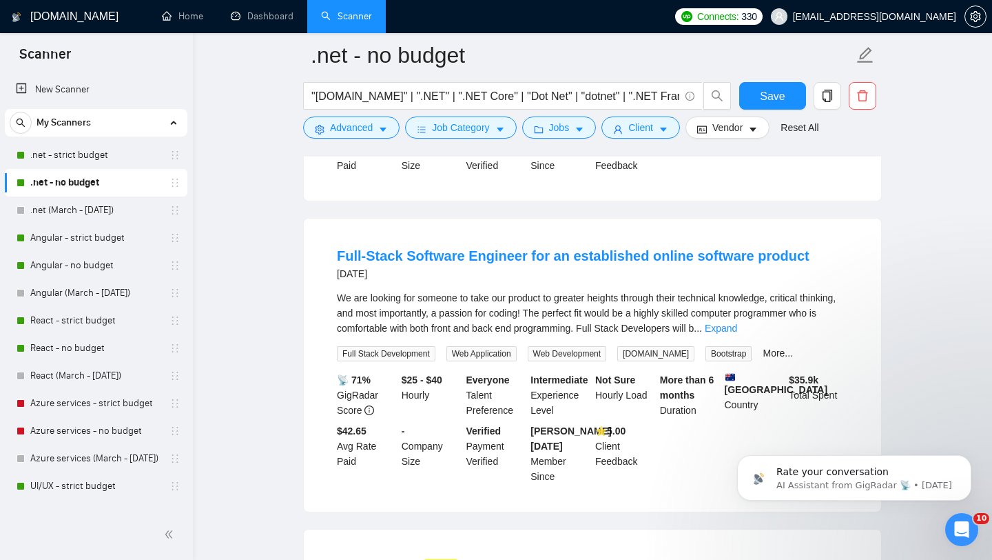
scroll to position [961, 0]
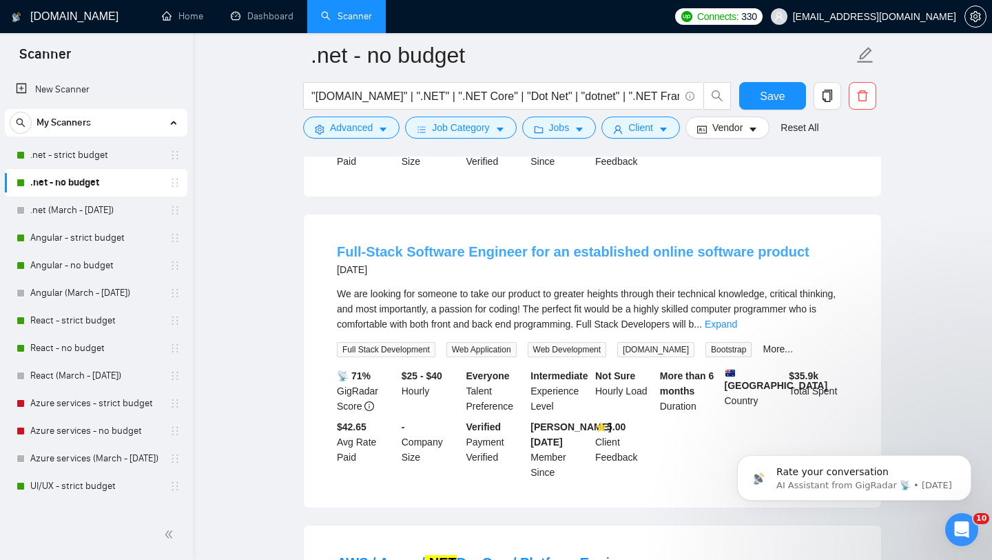
click at [584, 259] on link "Full-Stack Software Engineer for an established online software product" at bounding box center [573, 251] width 473 height 15
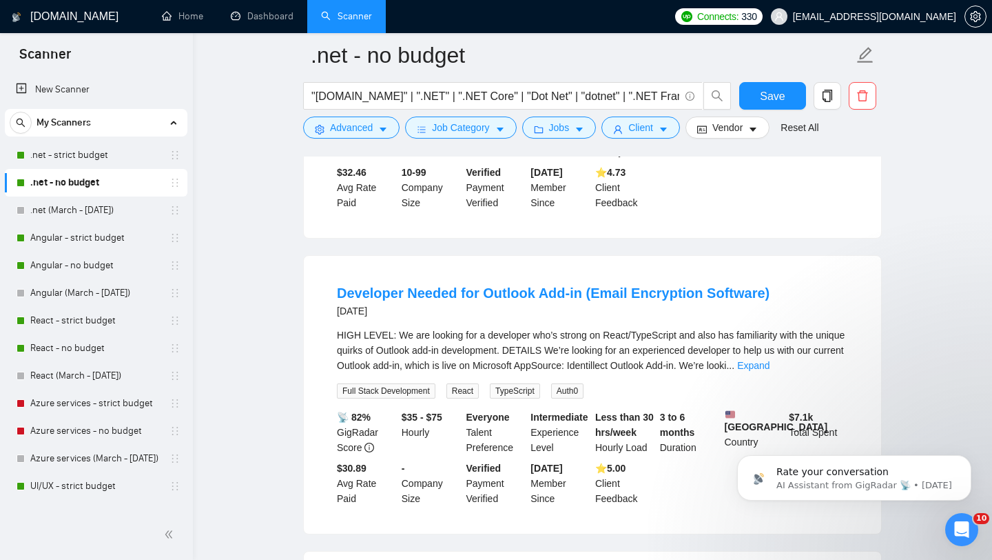
scroll to position [1877, 0]
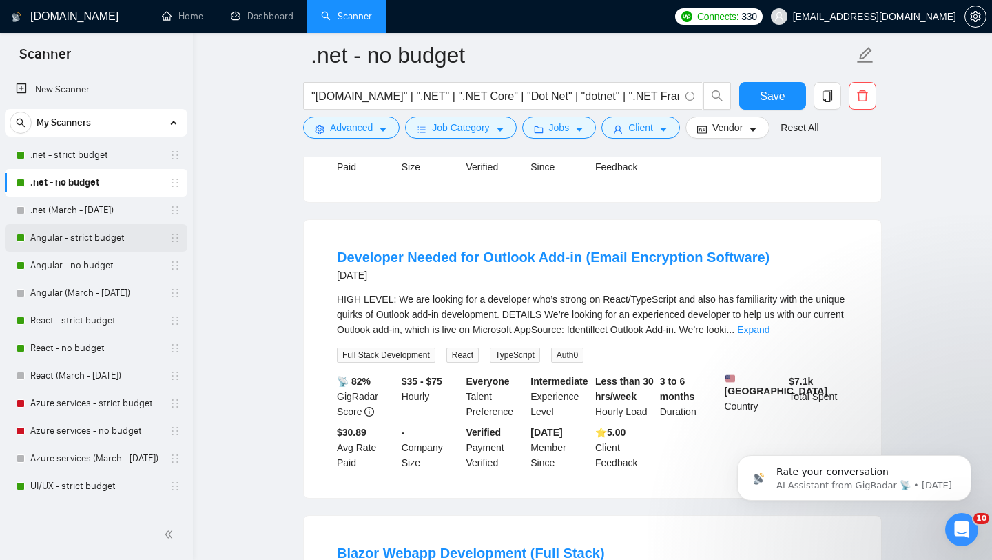
click at [69, 243] on link "Angular - strict budget" at bounding box center [95, 238] width 131 height 28
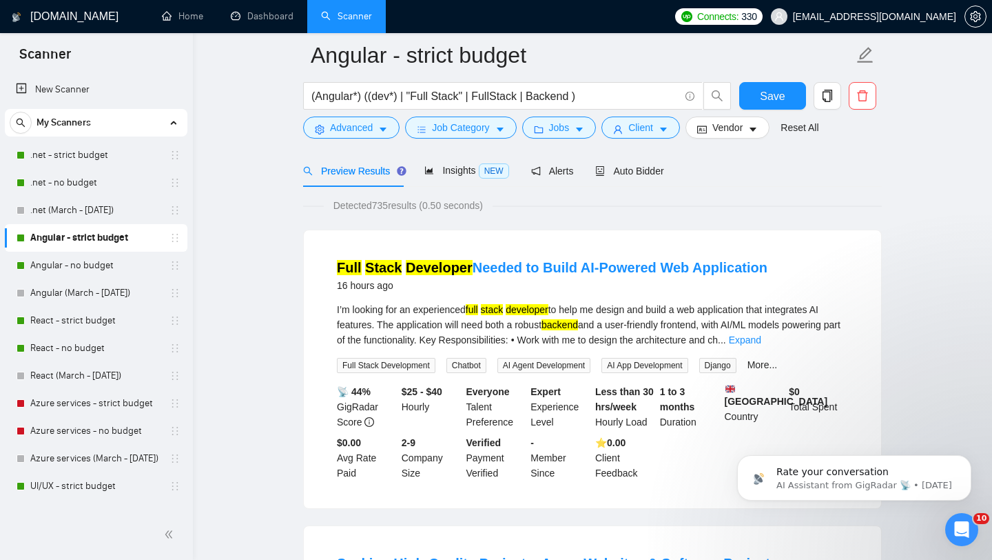
scroll to position [59, 0]
click at [566, 269] on link "Full Stack Developer Needed to Build AI-Powered Web Application" at bounding box center [552, 266] width 431 height 15
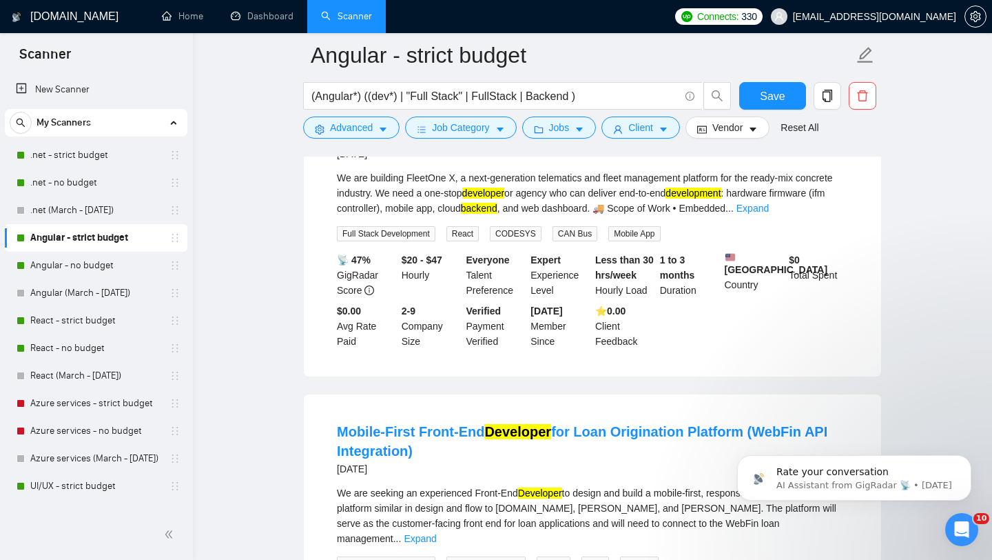
scroll to position [1686, 0]
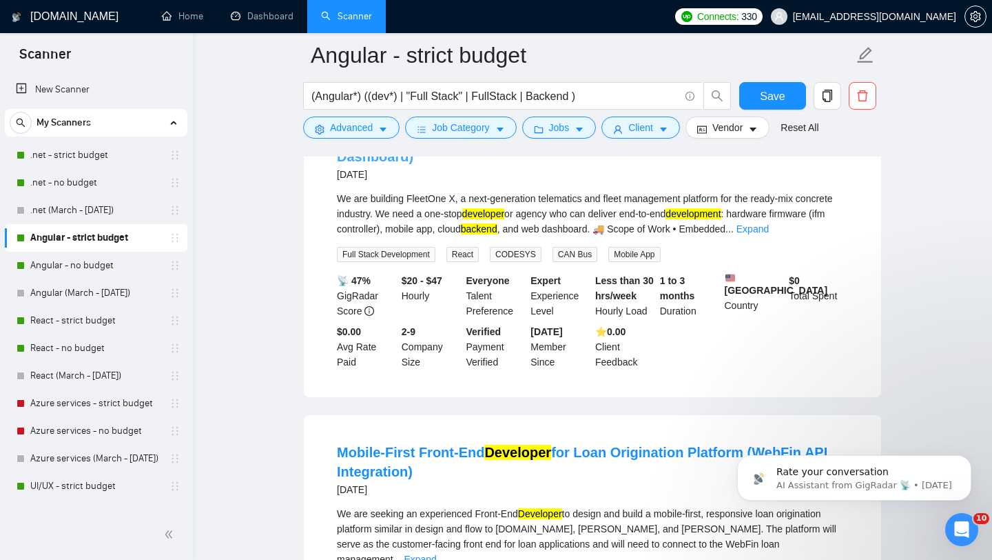
click at [523, 145] on mark "Developer" at bounding box center [542, 137] width 67 height 15
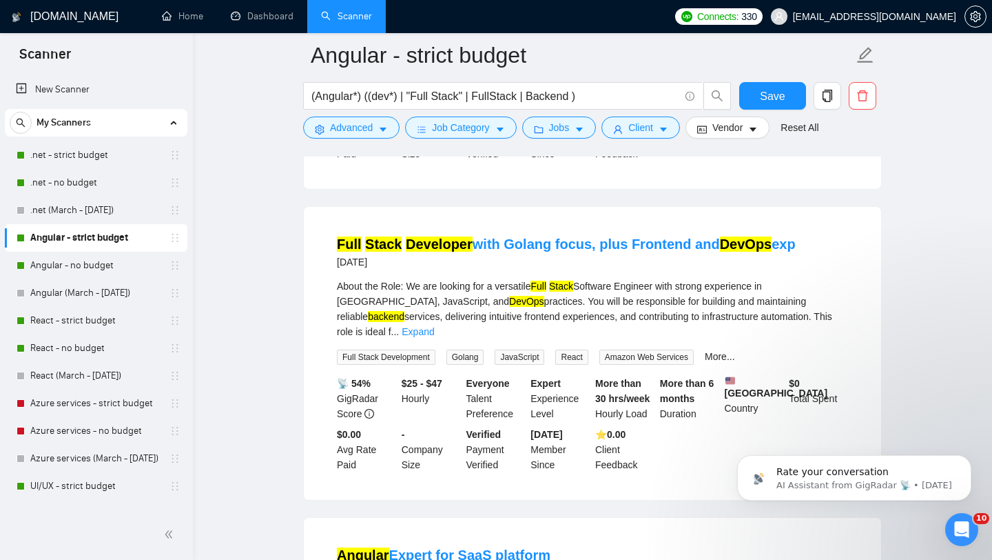
scroll to position [2529, 0]
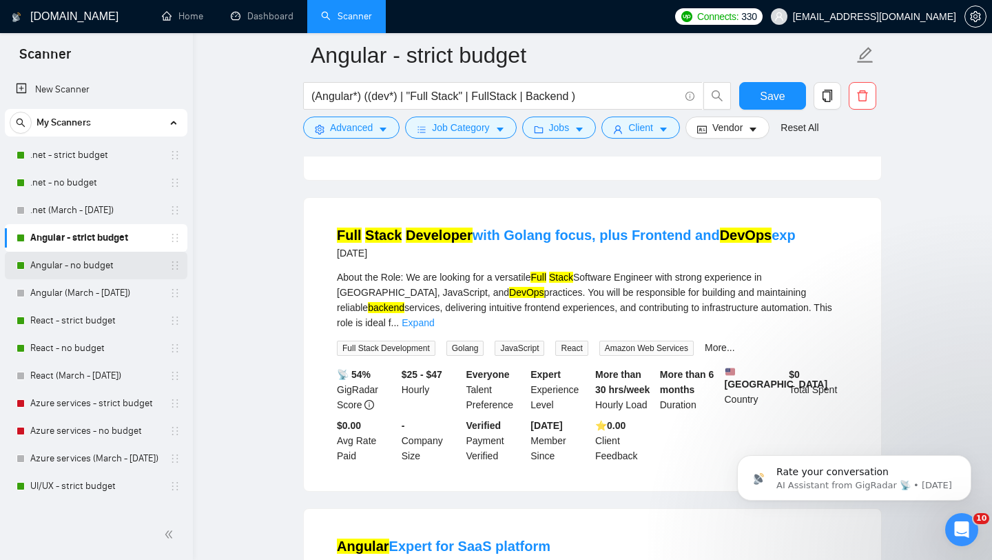
click at [94, 269] on link "Angular - no budget" at bounding box center [95, 266] width 131 height 28
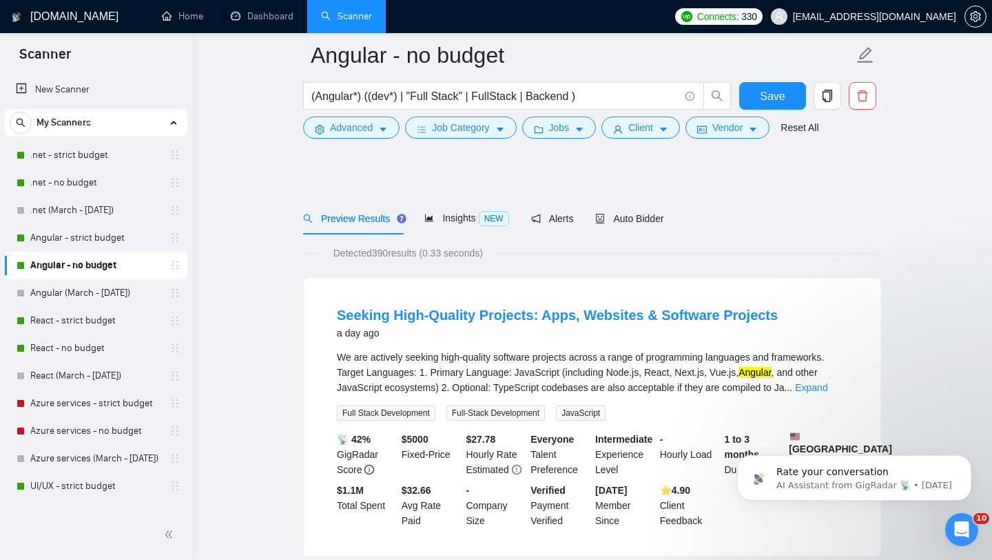
scroll to position [93, 0]
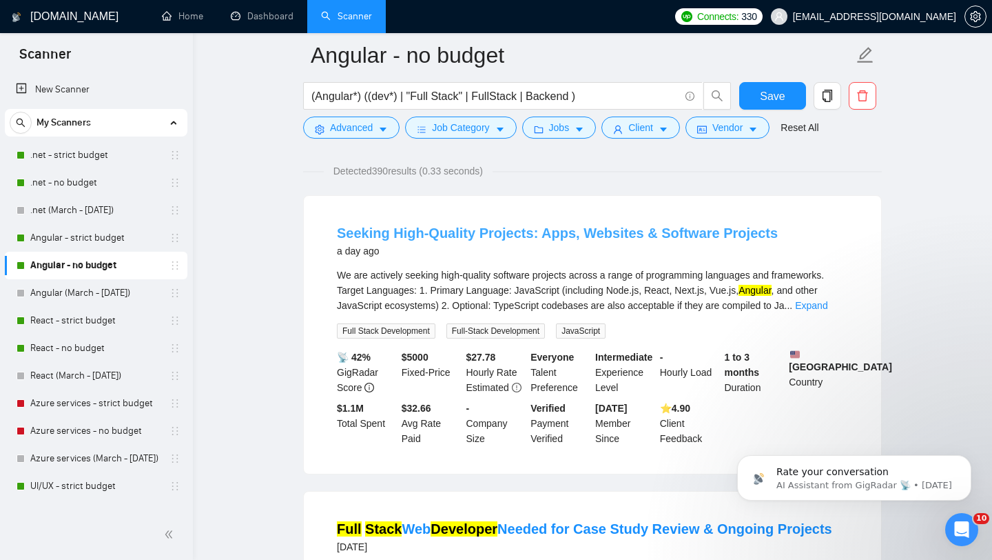
click at [580, 236] on link "Seeking High-Quality Projects: Apps, Websites & Software Projects" at bounding box center [557, 232] width 441 height 15
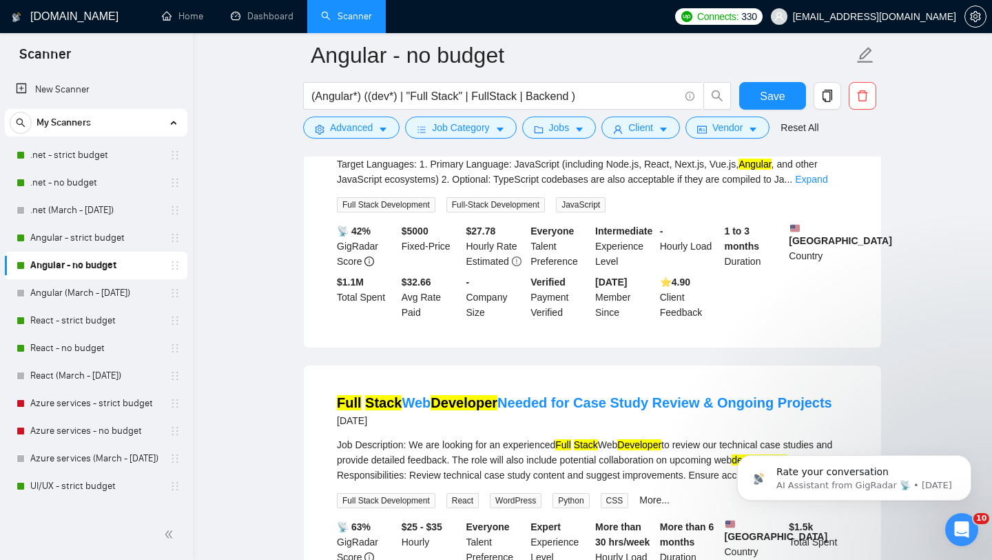
scroll to position [394, 0]
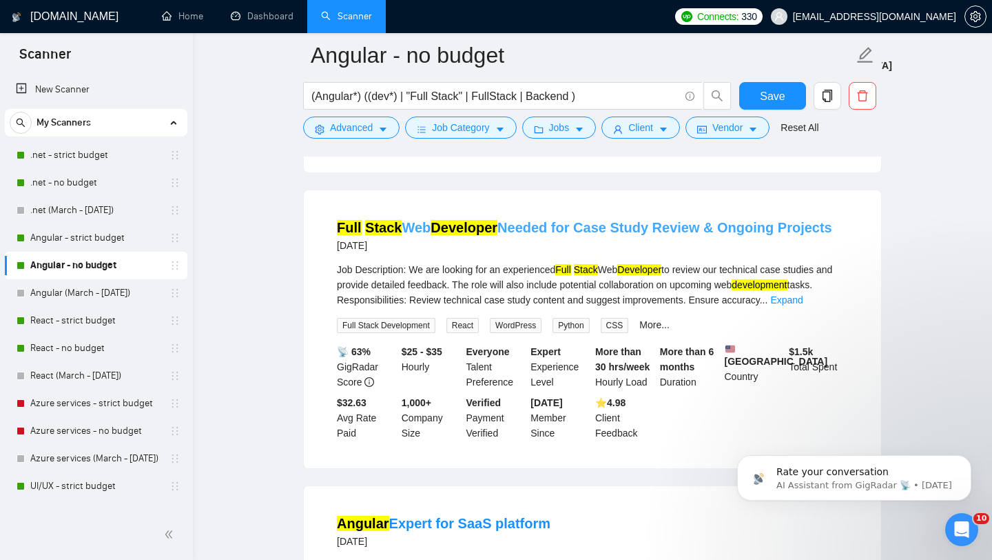
click at [556, 235] on link "Full Stack Web Developer Needed for Case Study Review & Ongoing Projects" at bounding box center [585, 227] width 496 height 15
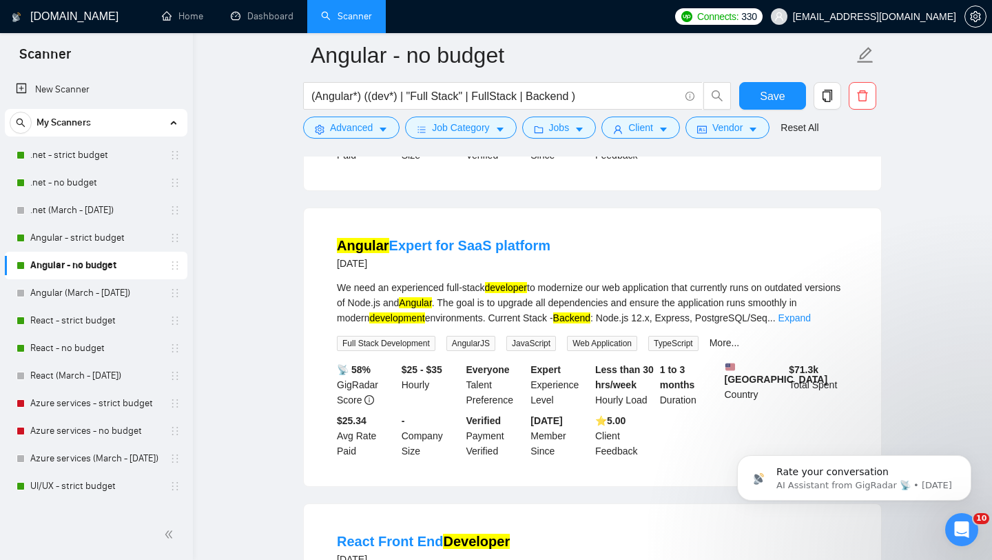
scroll to position [675, 0]
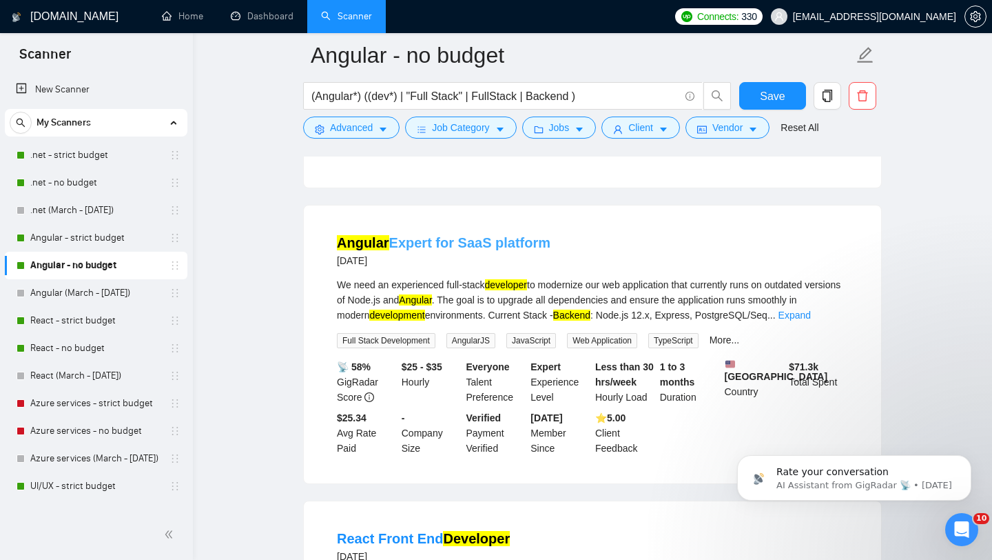
click at [457, 250] on link "Angular Expert for SaaS platform" at bounding box center [444, 242] width 214 height 15
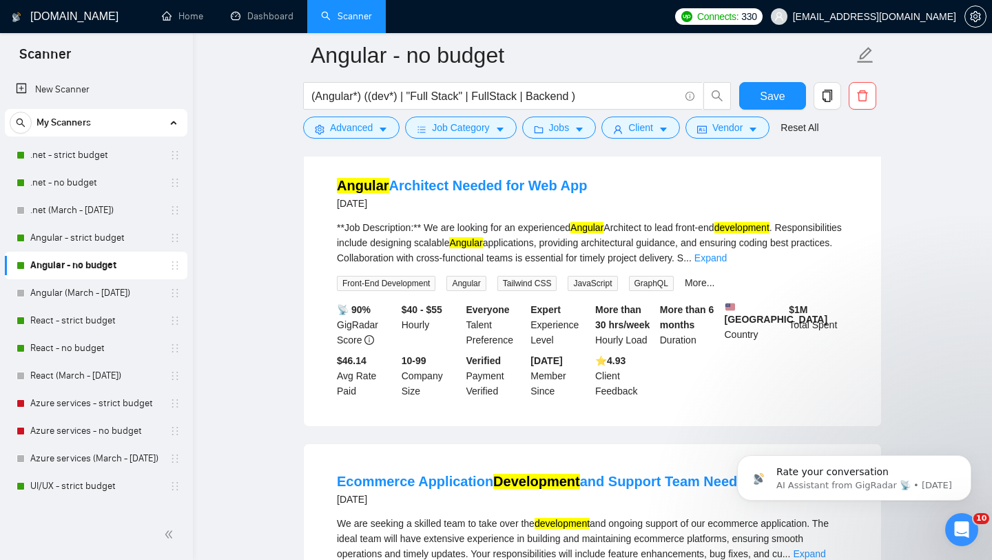
scroll to position [1508, 0]
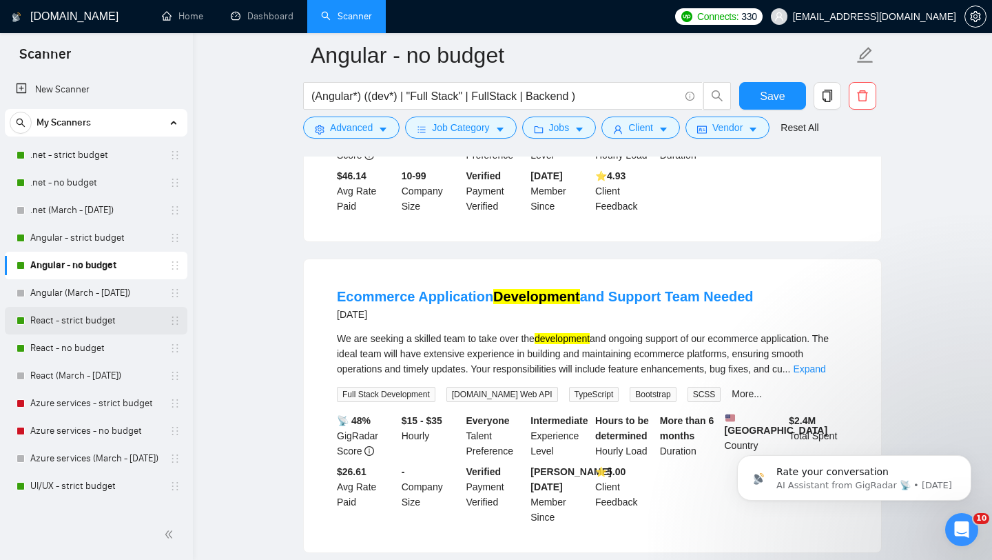
click at [92, 322] on link "React - strict budget" at bounding box center [95, 321] width 131 height 28
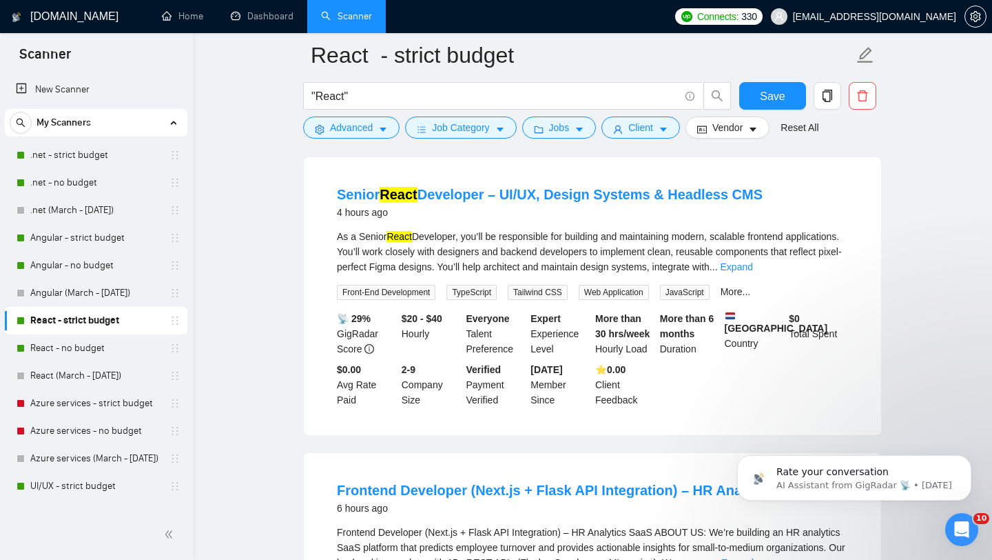
scroll to position [132, 0]
click at [551, 190] on link "Senior React Developer – UI/UX, Design Systems & Headless CMS" at bounding box center [550, 193] width 426 height 15
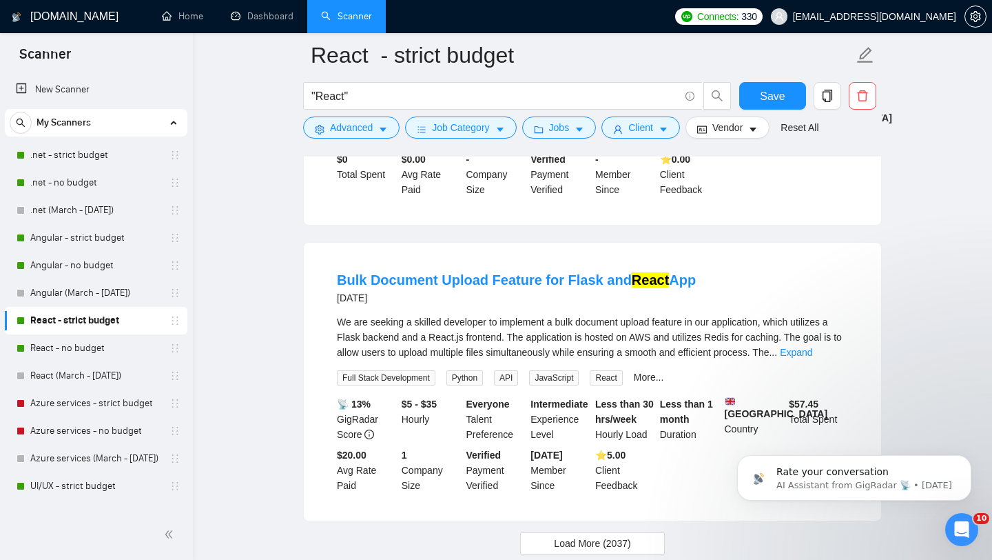
scroll to position [2892, 0]
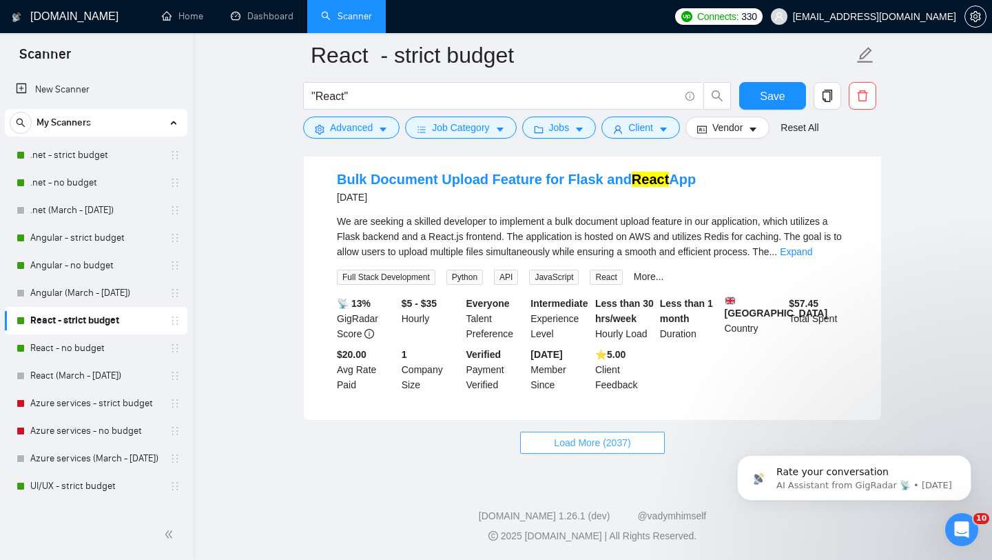
click at [560, 445] on span "Load More (2037)" at bounding box center [592, 442] width 76 height 15
click at [83, 350] on link "React - no budget" at bounding box center [95, 348] width 131 height 28
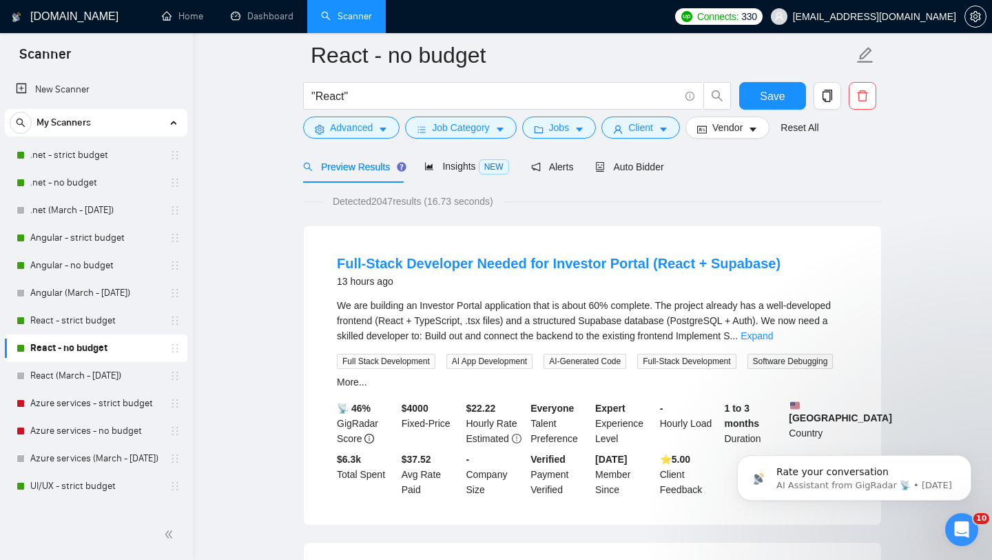
scroll to position [117, 0]
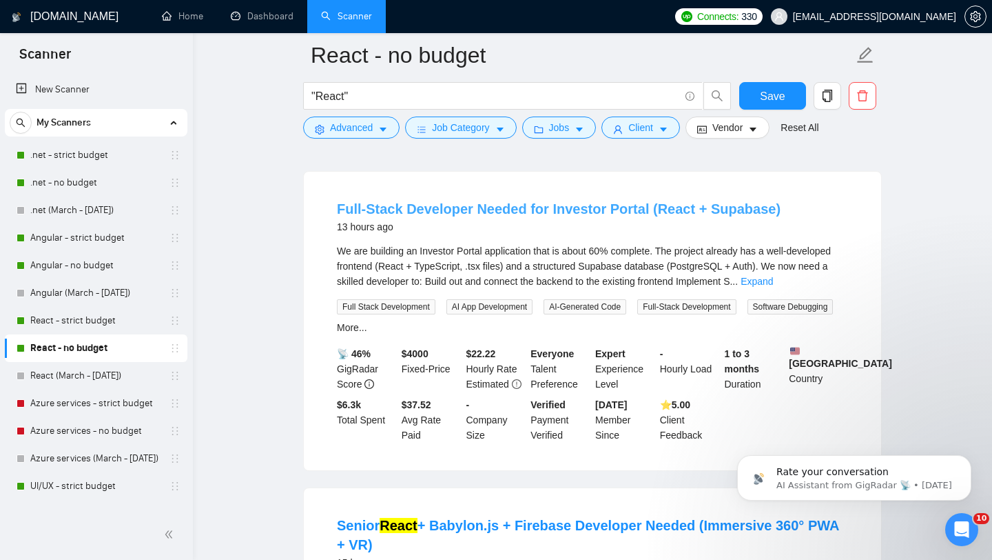
click at [532, 208] on link "Full-Stack Developer Needed for Investor Portal (React + Supabase)" at bounding box center [559, 208] width 444 height 15
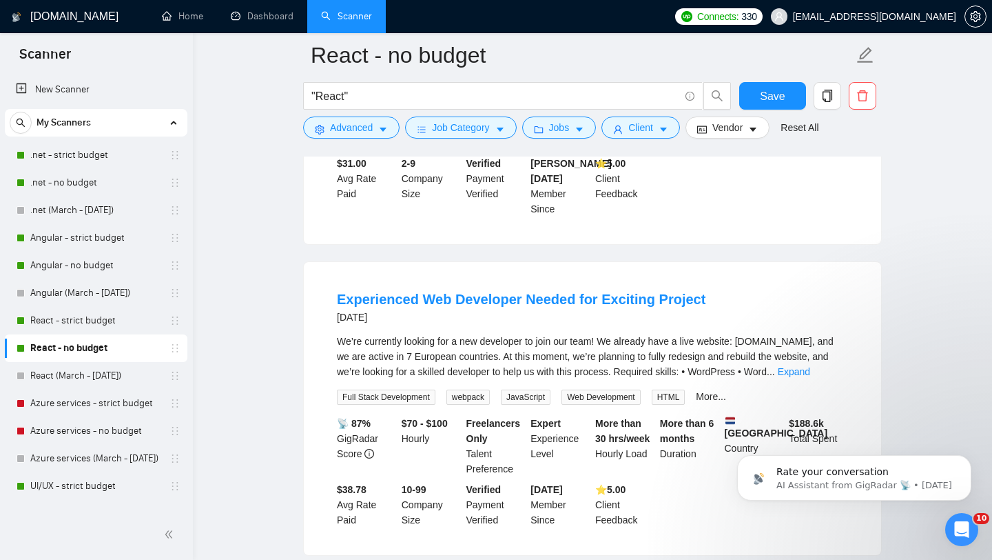
scroll to position [990, 0]
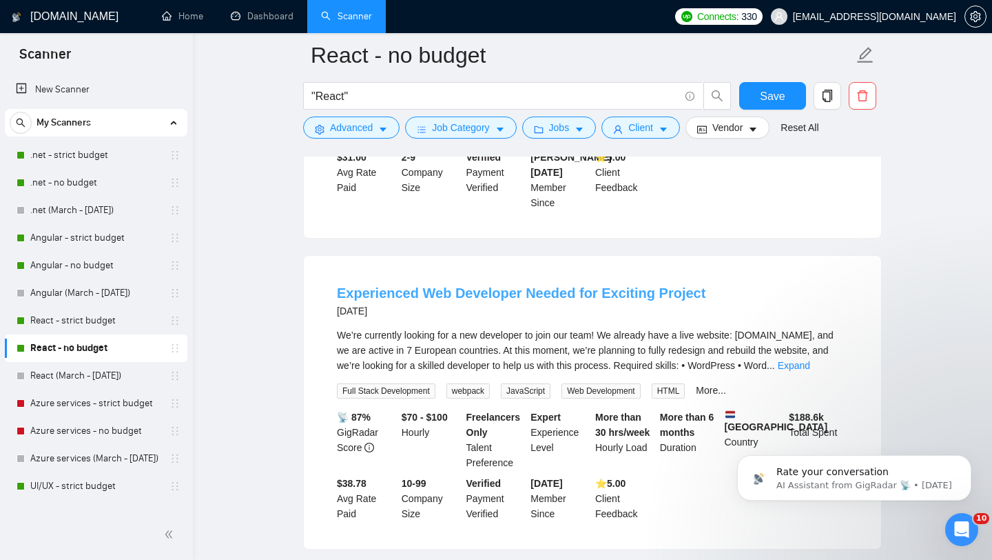
click at [498, 285] on link "Experienced Web Developer Needed for Exciting Project" at bounding box center [521, 292] width 369 height 15
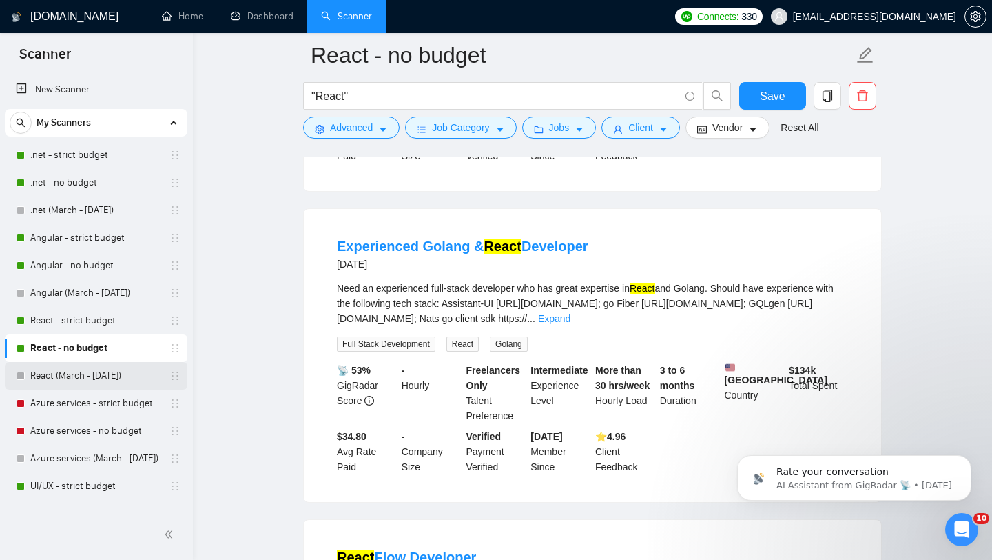
scroll to position [61, 0]
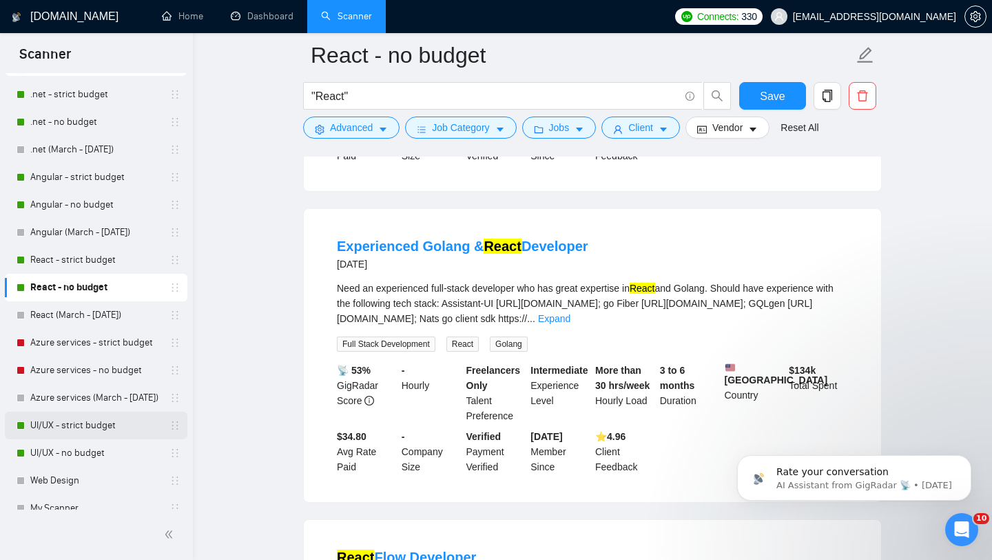
click at [74, 422] on link "UI/UX - strict budget" at bounding box center [95, 425] width 131 height 28
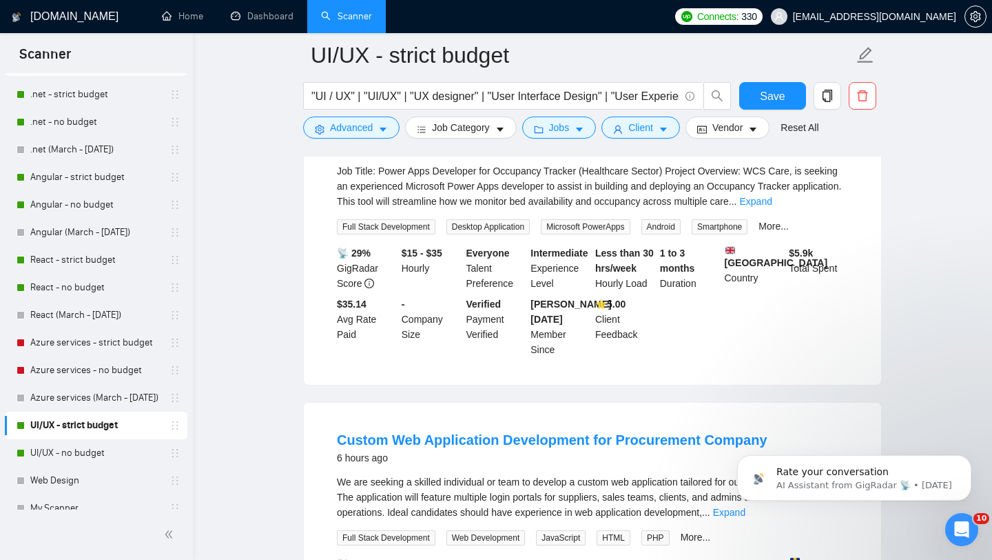
scroll to position [385, 0]
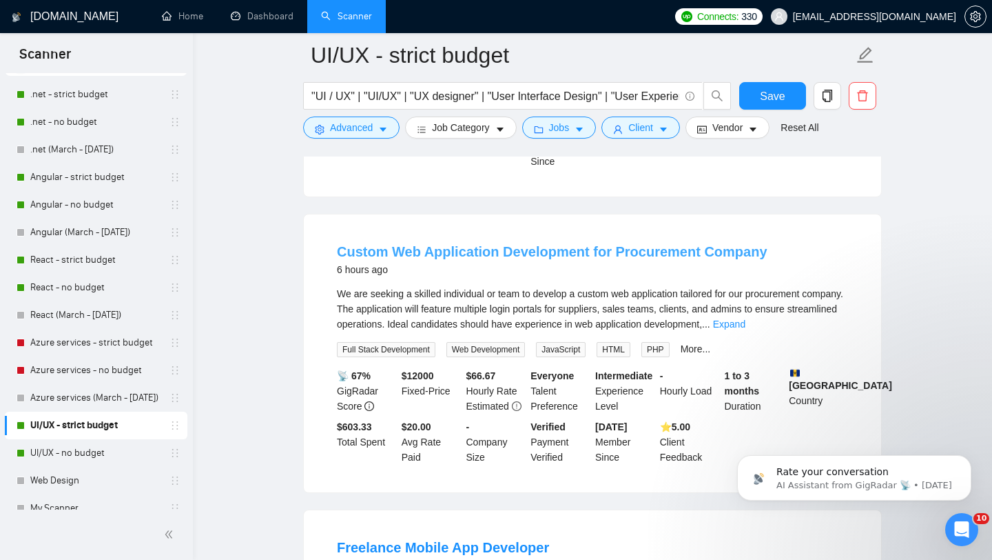
click at [520, 247] on link "Custom Web Application Development for Procurement Company" at bounding box center [552, 251] width 431 height 15
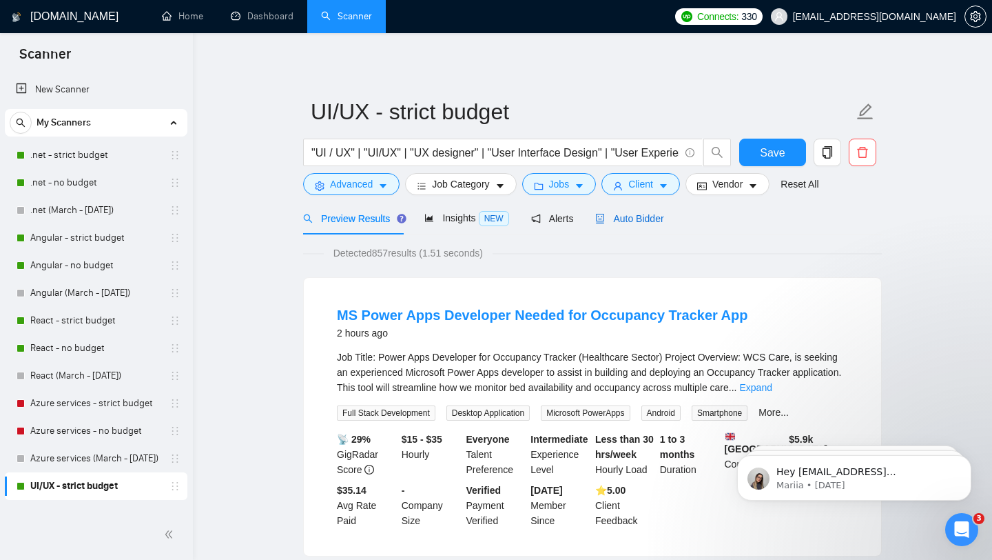
click at [636, 225] on div "Auto Bidder" at bounding box center [629, 218] width 68 height 15
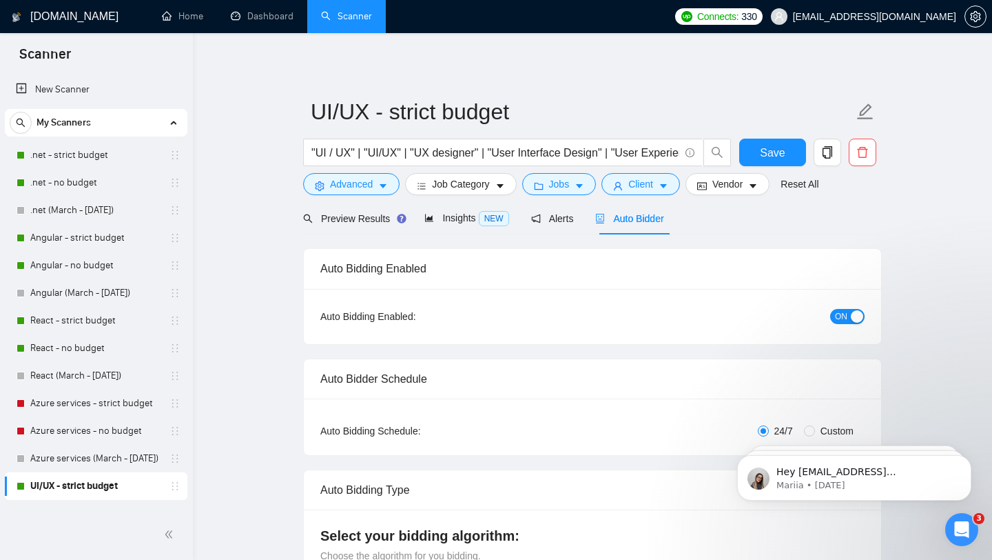
checkbox input "true"
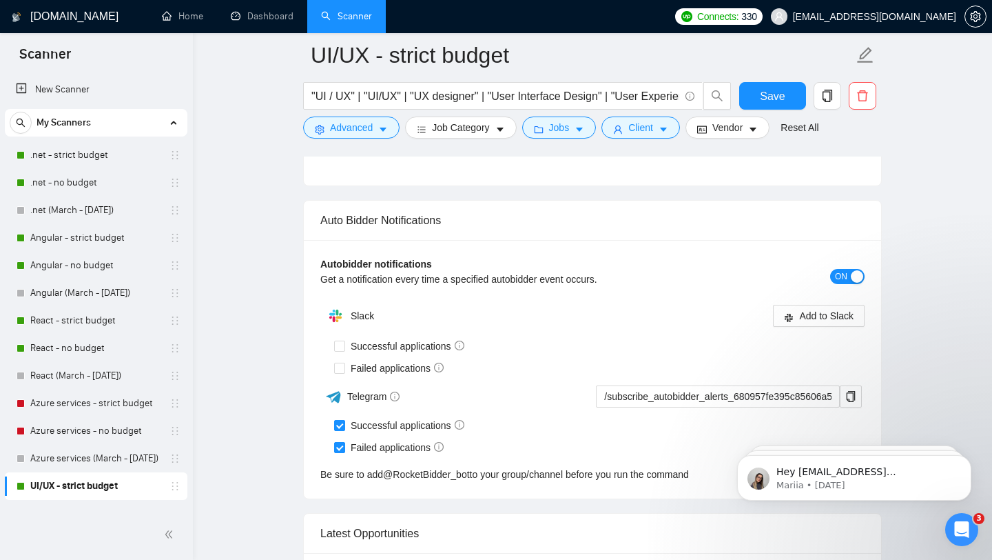
scroll to position [3361, 0]
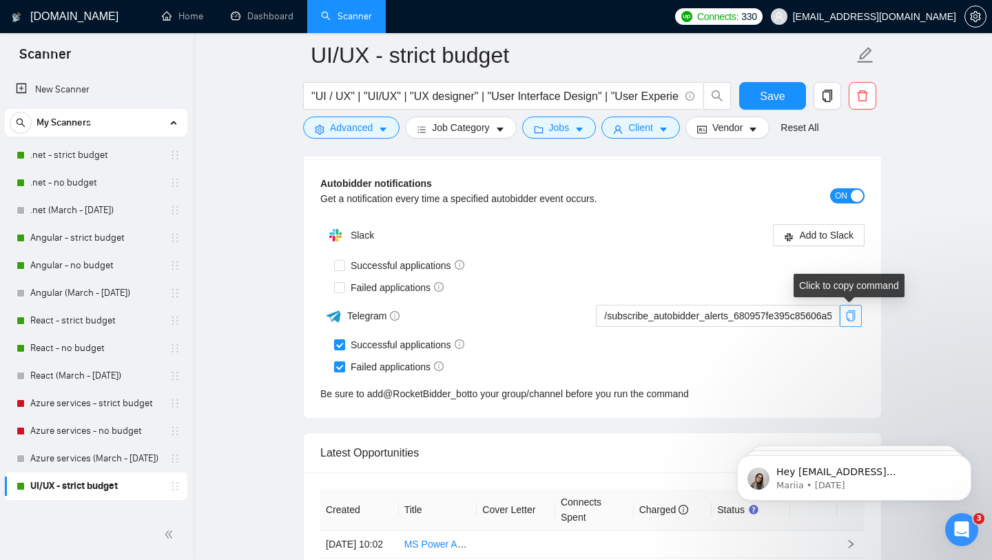
click at [853, 320] on icon "copy" at bounding box center [851, 315] width 9 height 11
click at [425, 397] on link "@ RocketBidder_bot" at bounding box center [426, 393] width 87 height 15
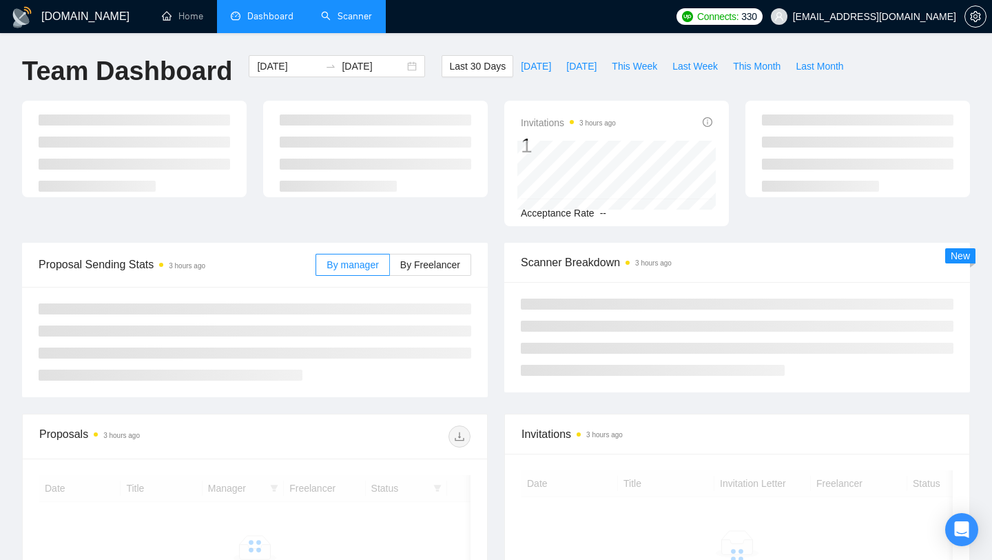
click at [354, 19] on link "Scanner" at bounding box center [346, 16] width 51 height 12
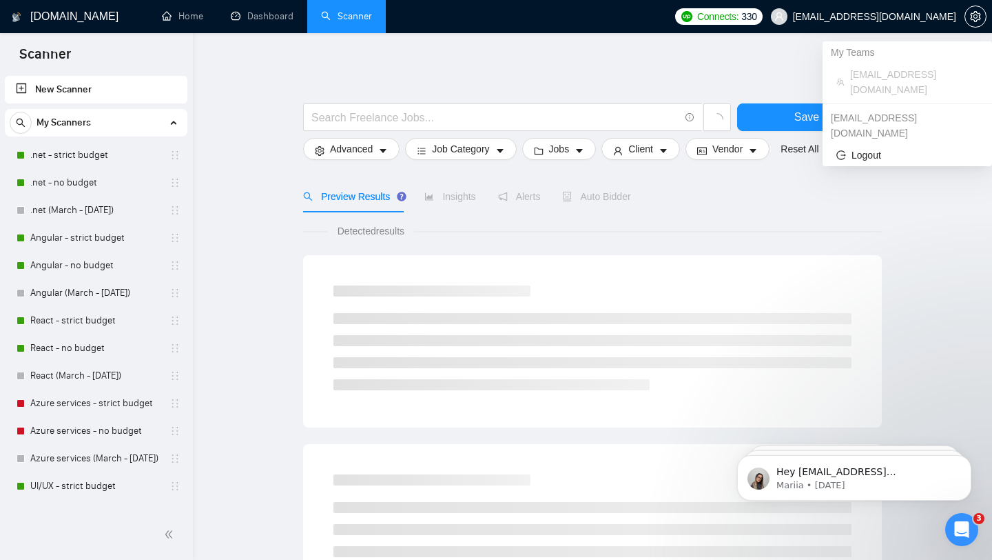
click at [868, 17] on span "[EMAIL_ADDRESS][DOMAIN_NAME]" at bounding box center [874, 17] width 163 height 0
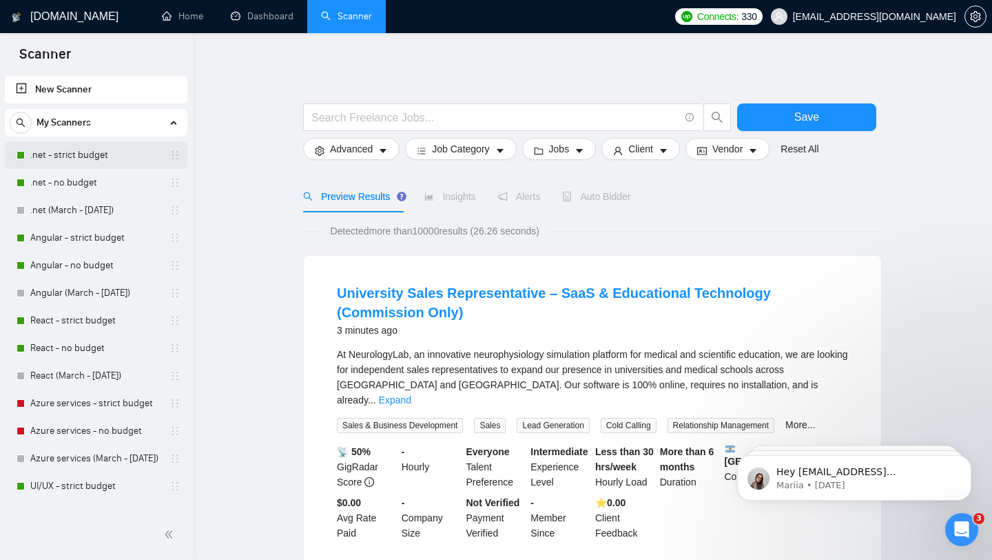
click at [92, 156] on link ".net - strict budget" at bounding box center [95, 155] width 131 height 28
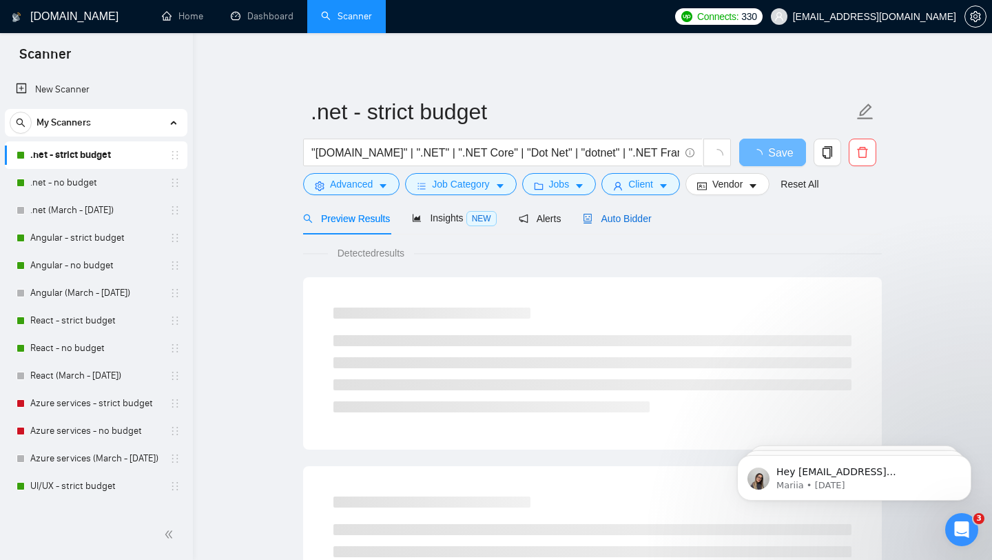
click at [627, 218] on span "Auto Bidder" at bounding box center [617, 218] width 68 height 11
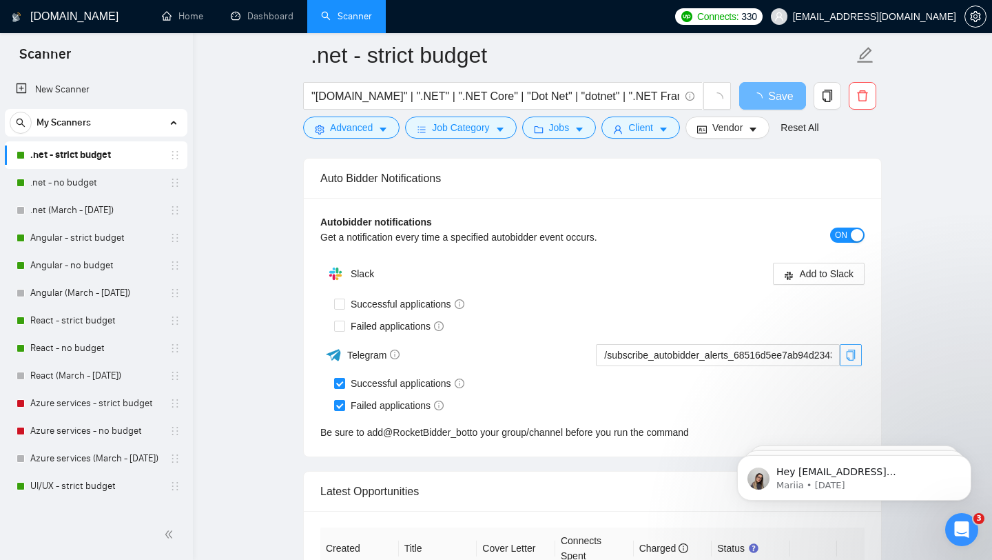
click at [854, 354] on icon "copy" at bounding box center [851, 354] width 11 height 11
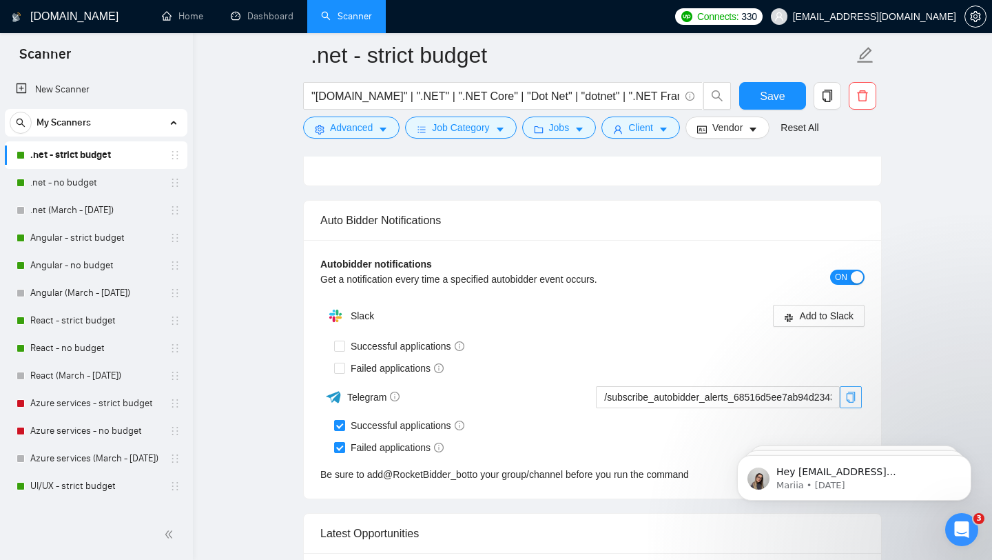
scroll to position [3469, 0]
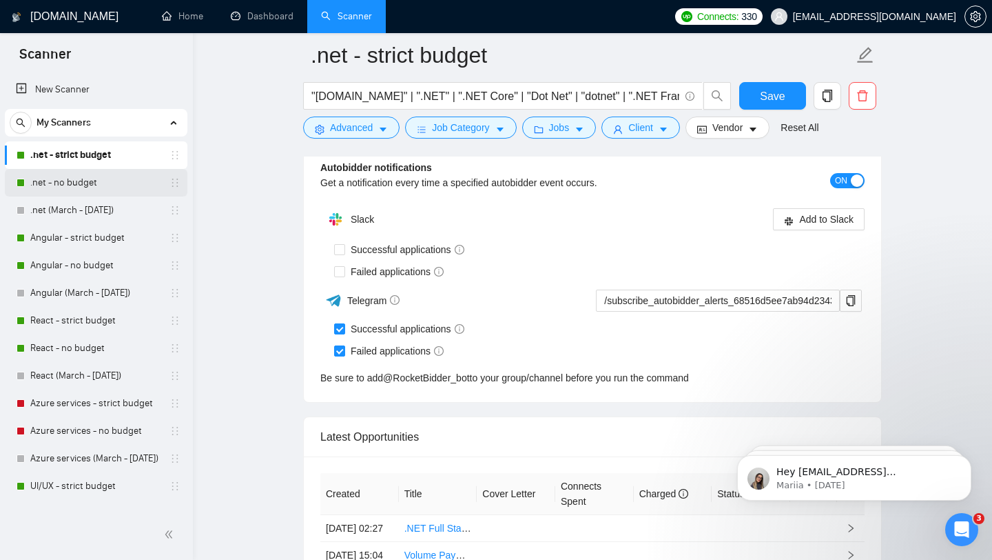
click at [83, 185] on link ".net - no budget" at bounding box center [95, 183] width 131 height 28
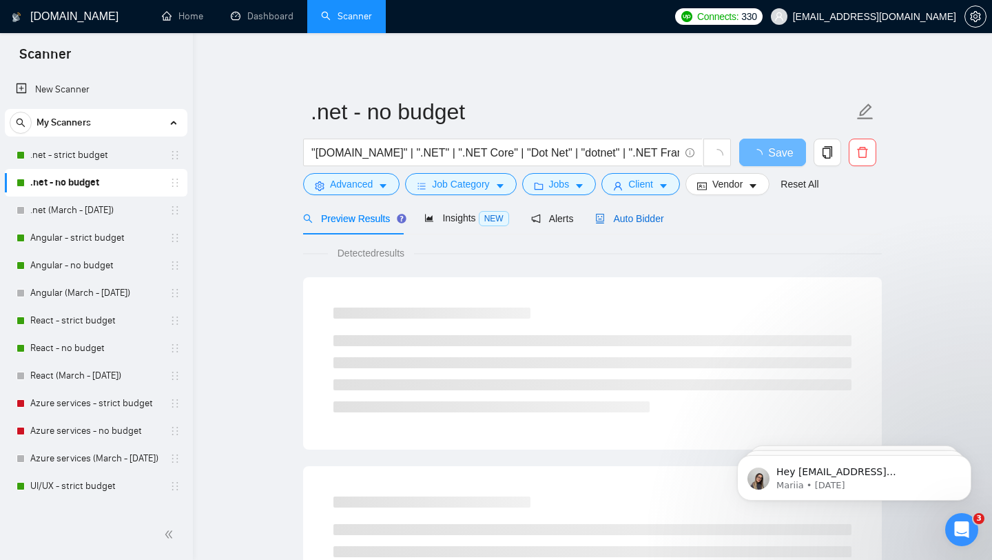
click at [641, 218] on span "Auto Bidder" at bounding box center [629, 218] width 68 height 11
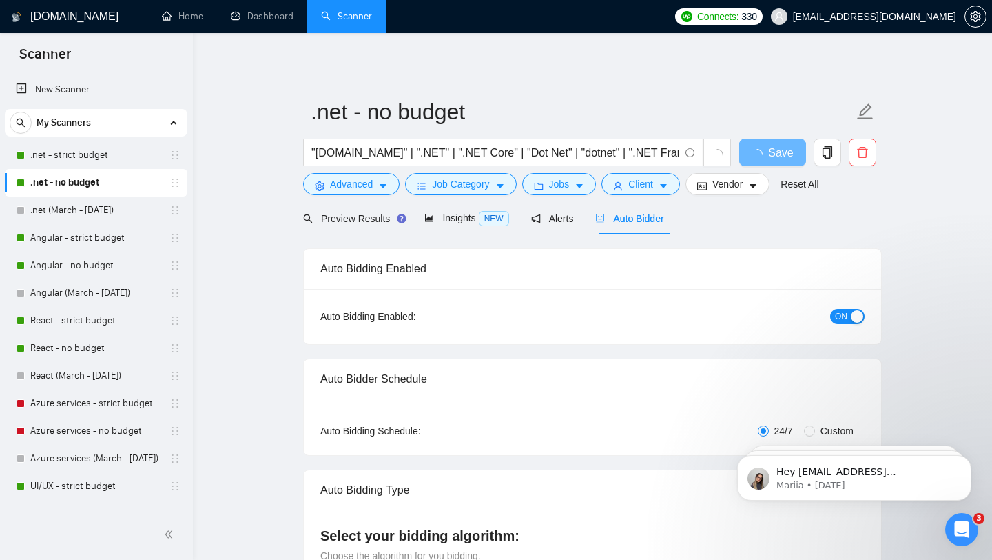
checkbox input "true"
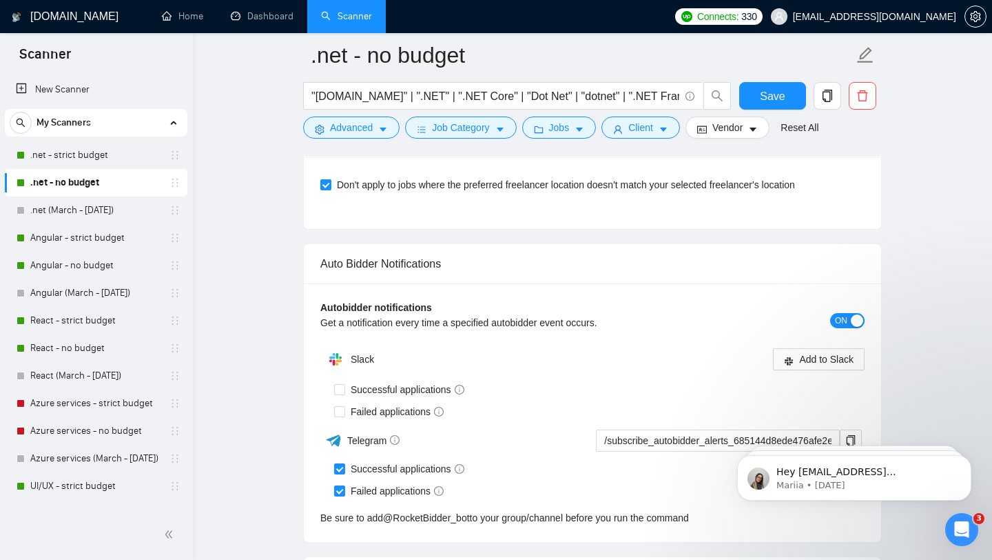
scroll to position [3380, 0]
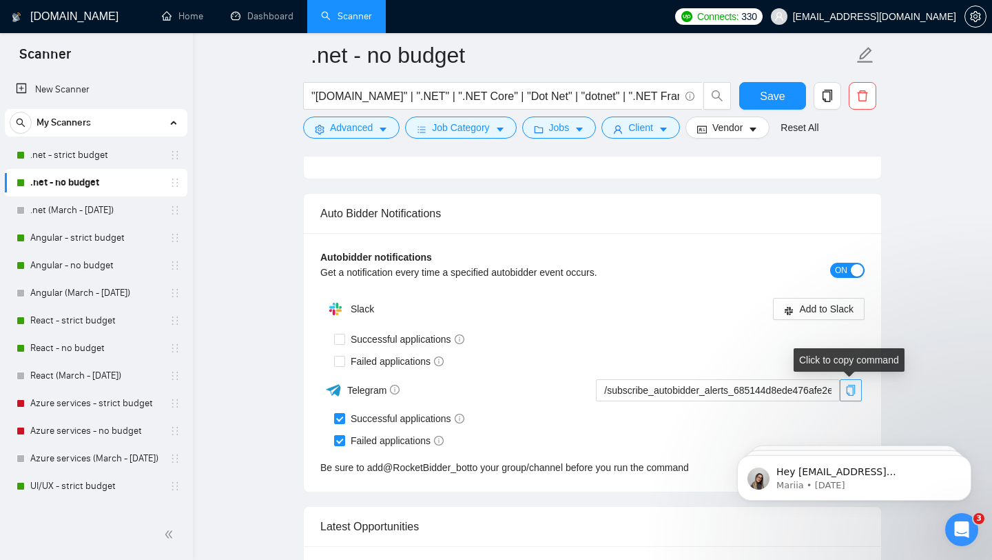
click at [855, 398] on button "button" at bounding box center [851, 390] width 22 height 22
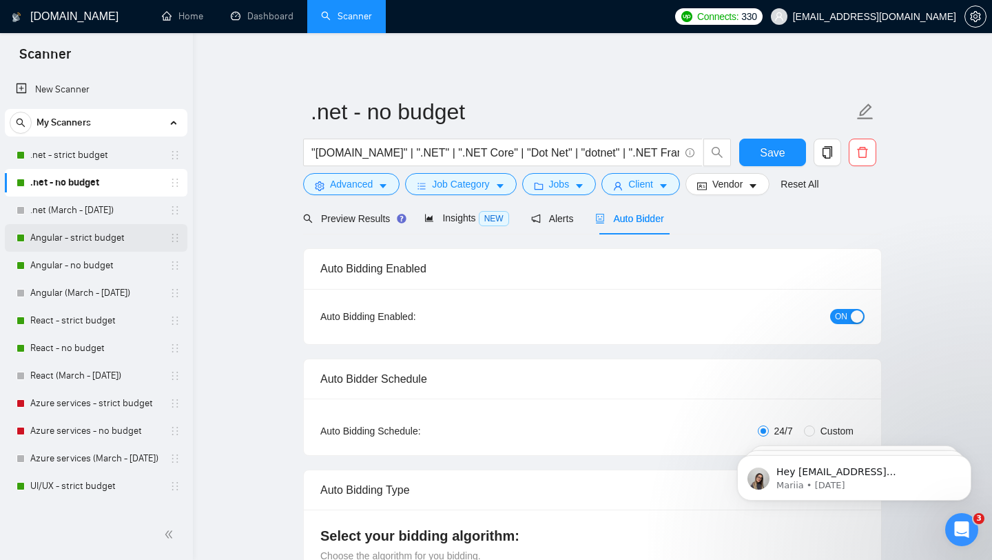
click at [90, 243] on link "Angular - strict budget" at bounding box center [95, 238] width 131 height 28
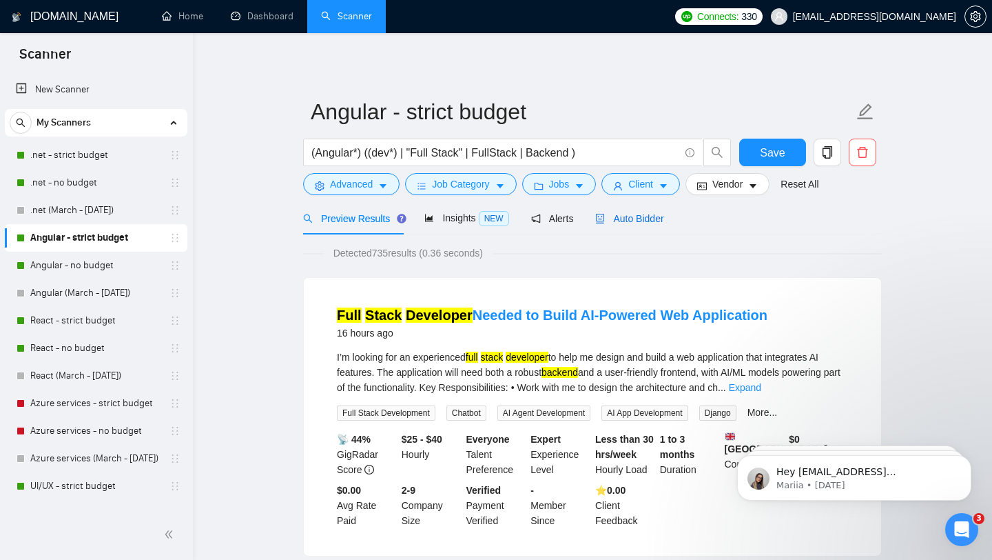
click at [644, 222] on span "Auto Bidder" at bounding box center [629, 218] width 68 height 11
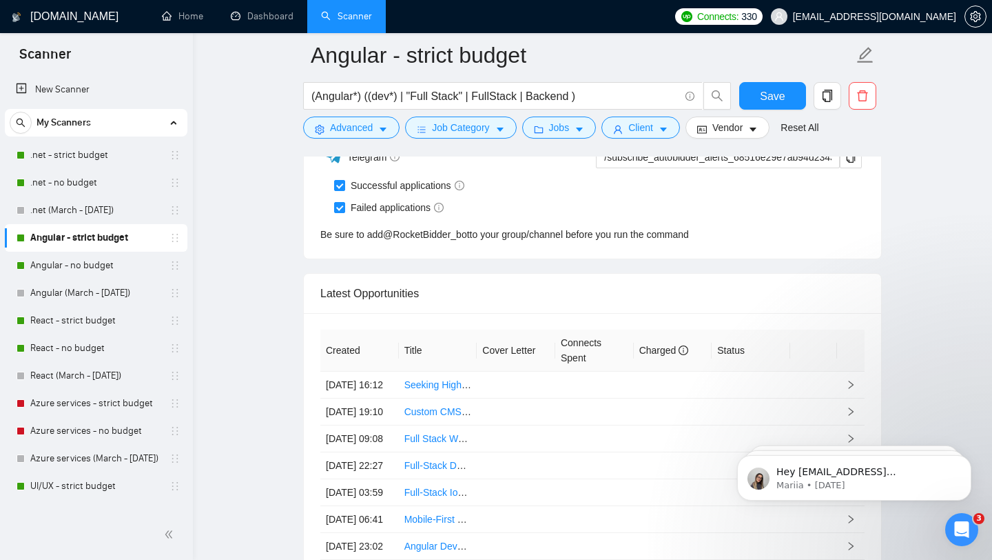
scroll to position [3374, 0]
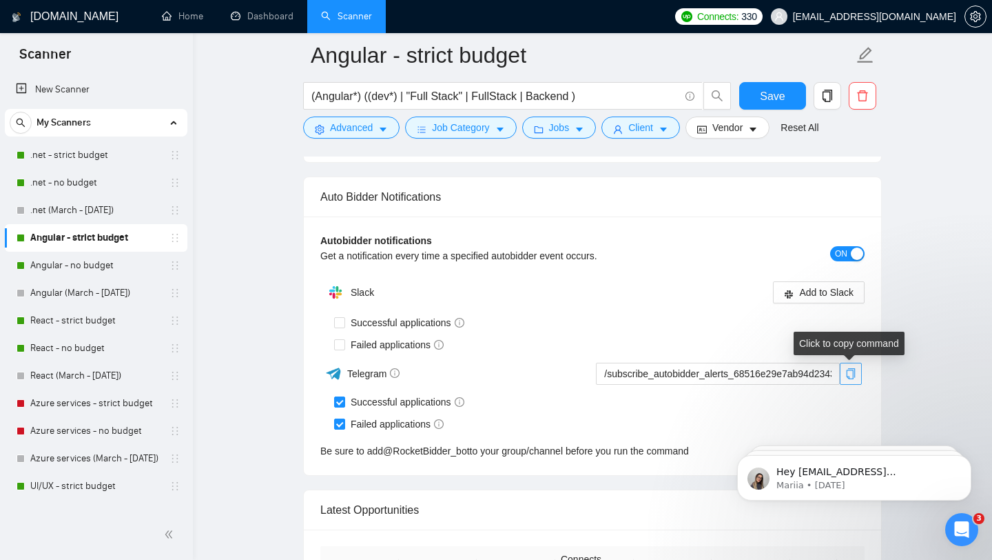
click at [846, 378] on button "button" at bounding box center [851, 374] width 22 height 22
click at [101, 269] on link "Angular - no budget" at bounding box center [95, 266] width 131 height 28
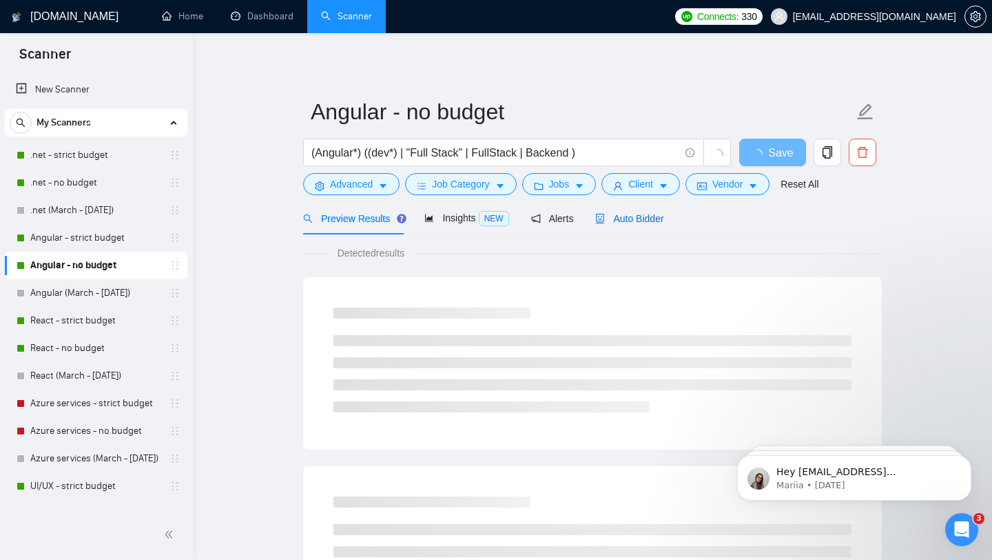
click at [651, 221] on span "Auto Bidder" at bounding box center [629, 218] width 68 height 11
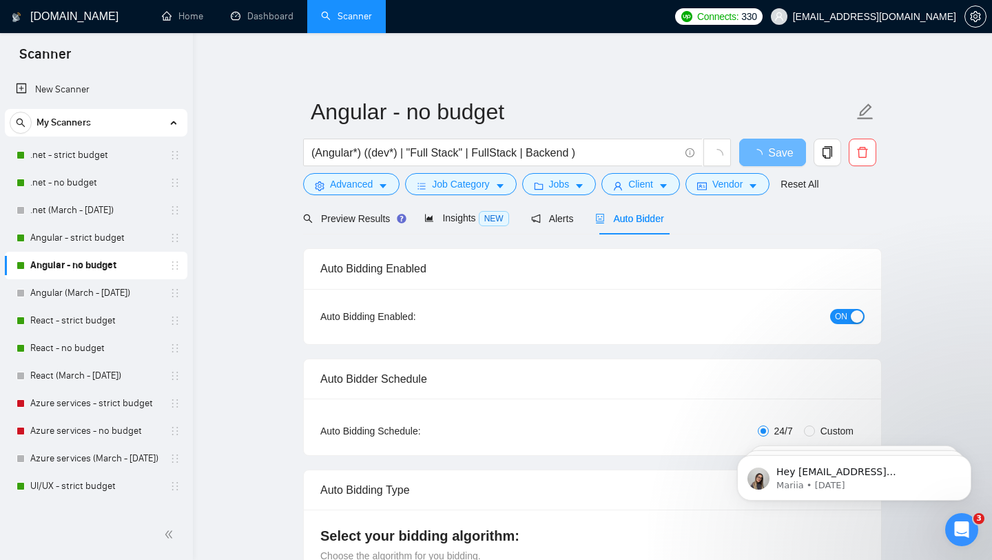
checkbox input "true"
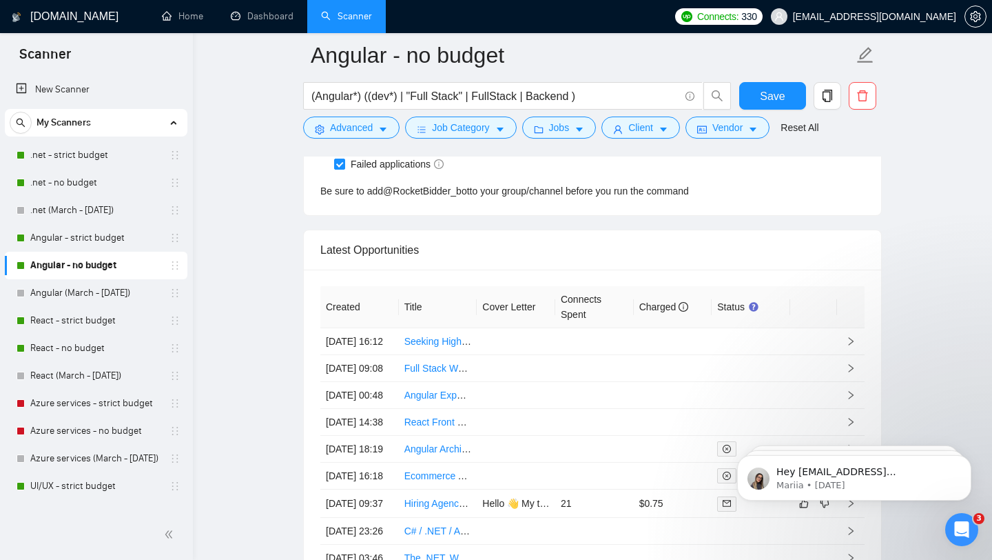
scroll to position [3359, 0]
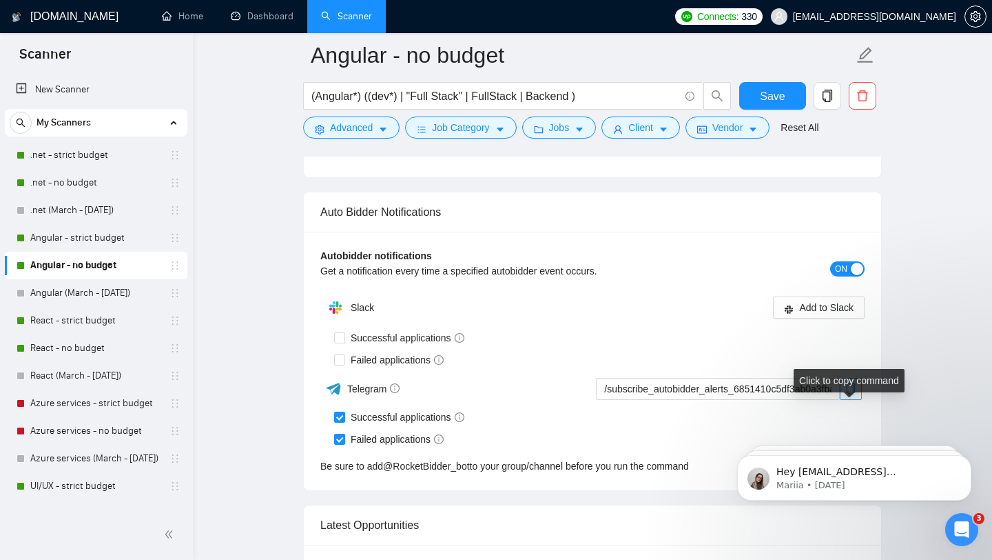
click at [856, 394] on icon "copy" at bounding box center [851, 388] width 11 height 11
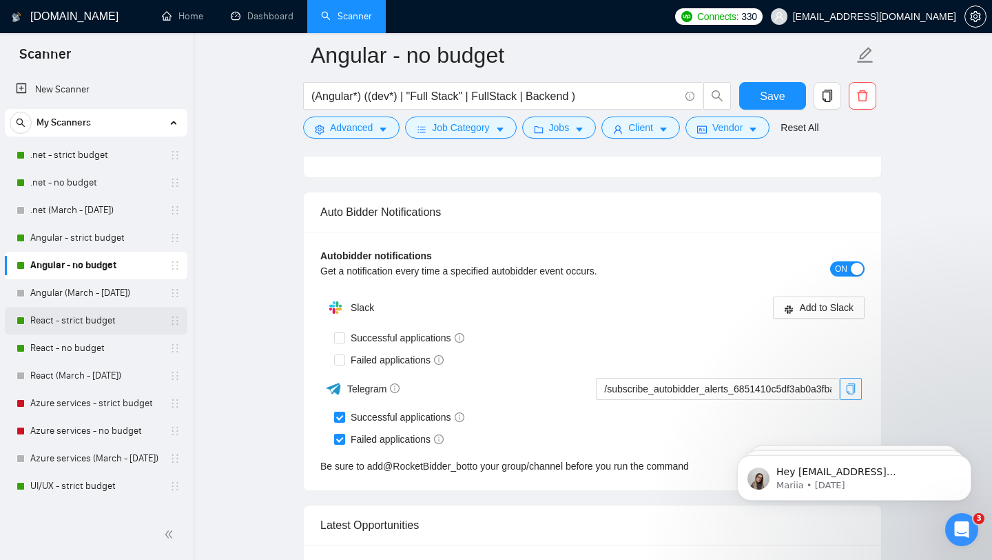
scroll to position [11, 0]
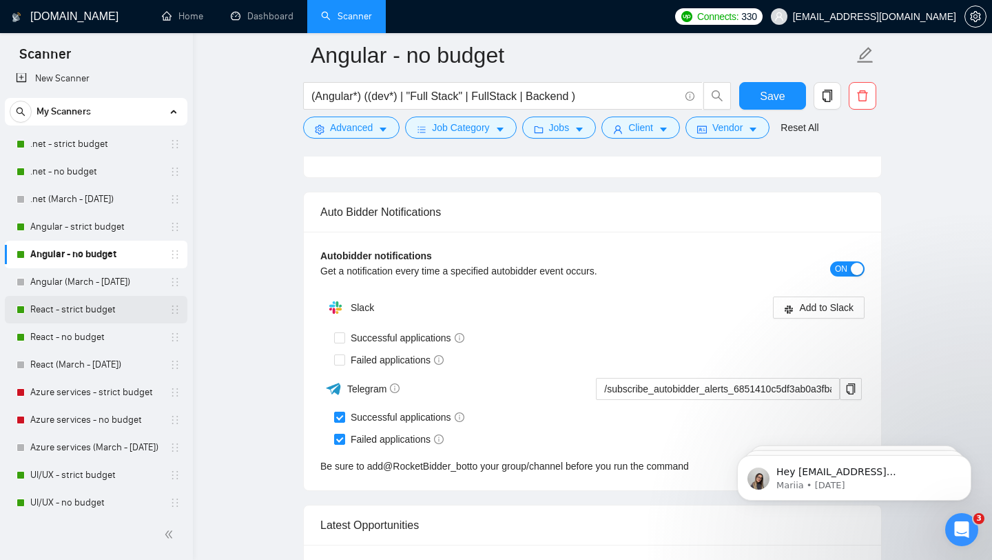
click at [70, 316] on link "React - strict budget" at bounding box center [95, 310] width 131 height 28
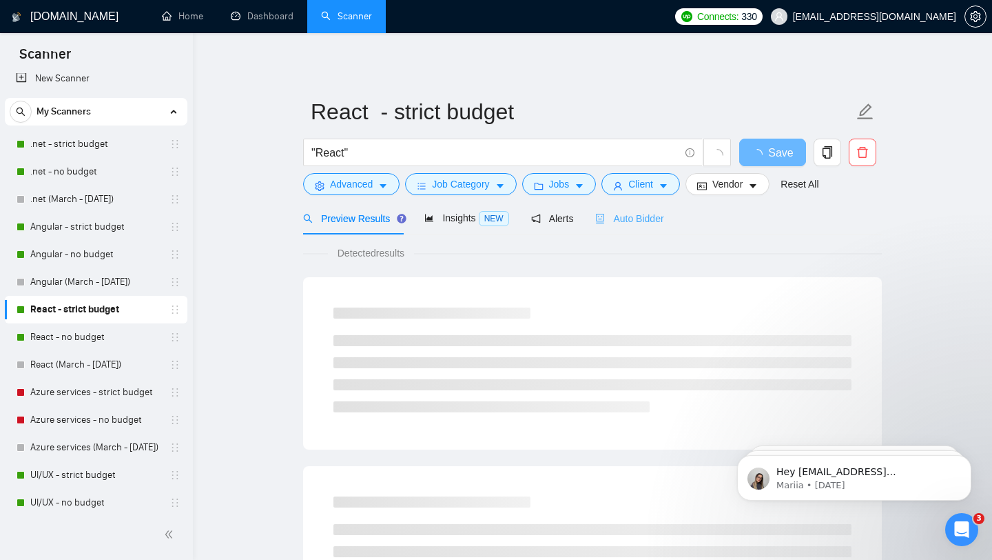
click at [647, 226] on div "Auto Bidder" at bounding box center [629, 218] width 68 height 32
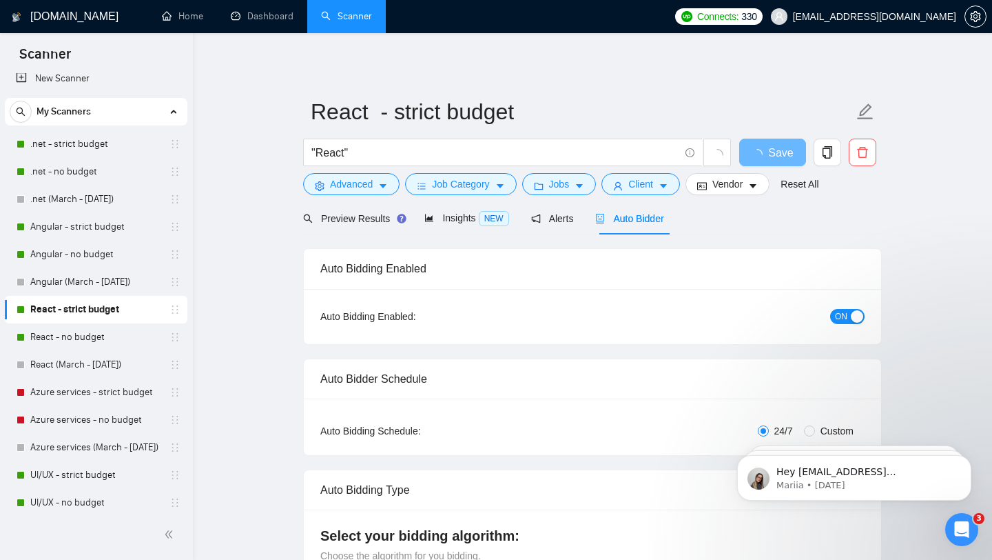
checkbox input "true"
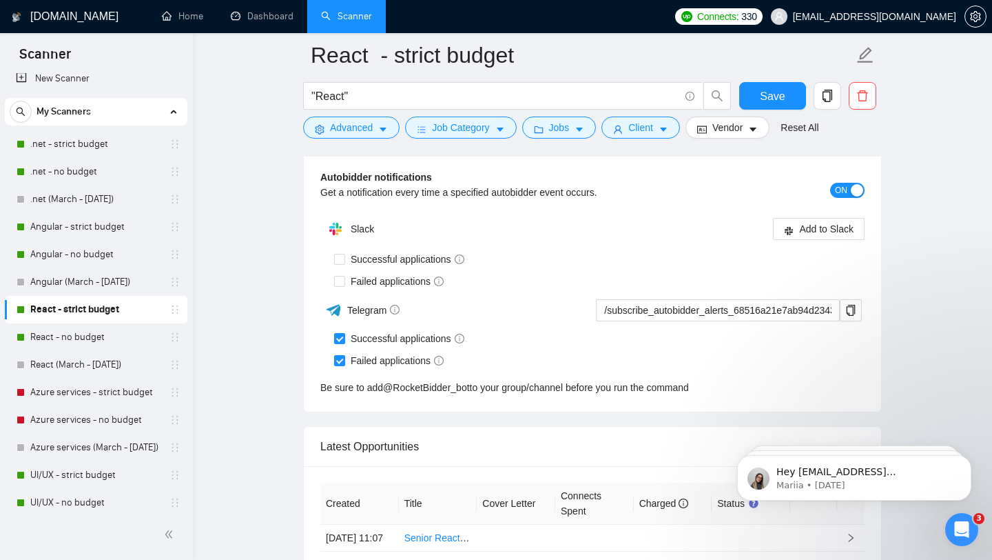
scroll to position [3415, 0]
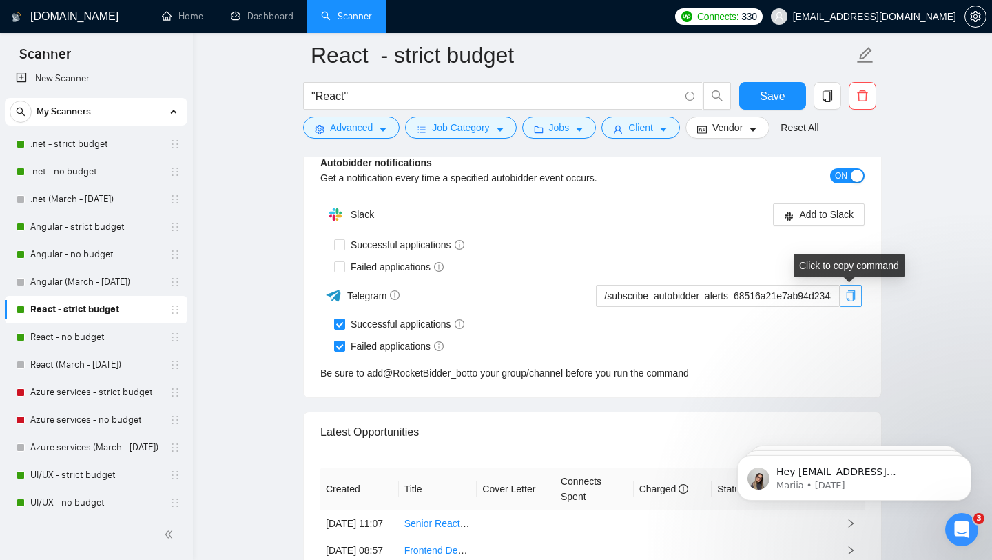
click at [857, 302] on button "button" at bounding box center [851, 296] width 22 height 22
click at [70, 330] on link "React - no budget" at bounding box center [95, 337] width 131 height 28
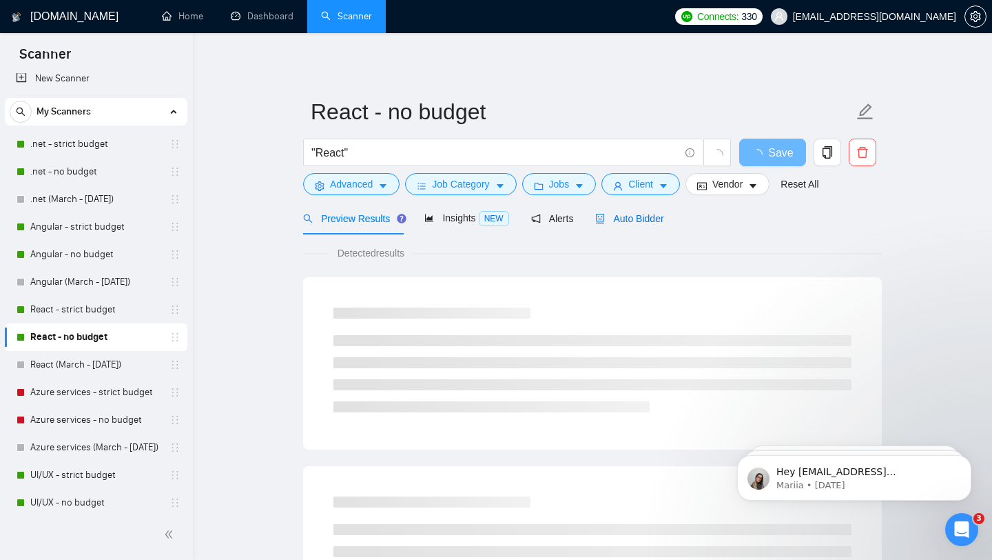
click at [645, 223] on span "Auto Bidder" at bounding box center [629, 218] width 68 height 11
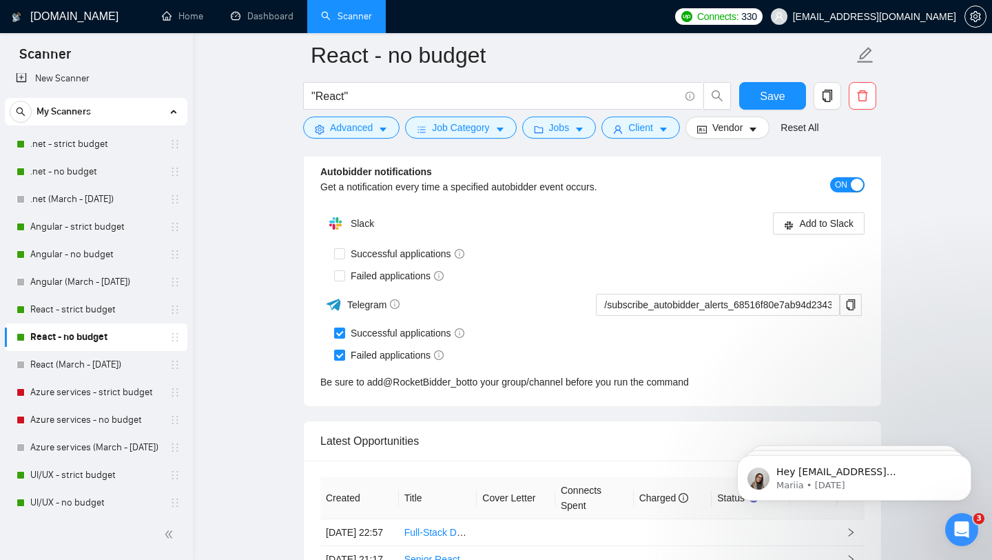
scroll to position [3394, 0]
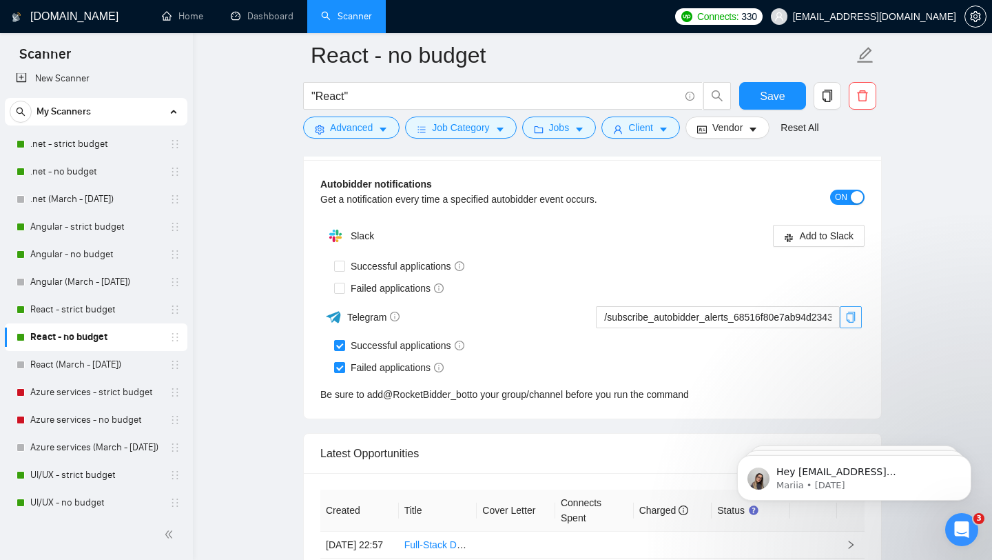
click at [858, 320] on span "copy" at bounding box center [851, 317] width 21 height 11
click at [78, 468] on link "UI/UX - strict budget" at bounding box center [95, 475] width 131 height 28
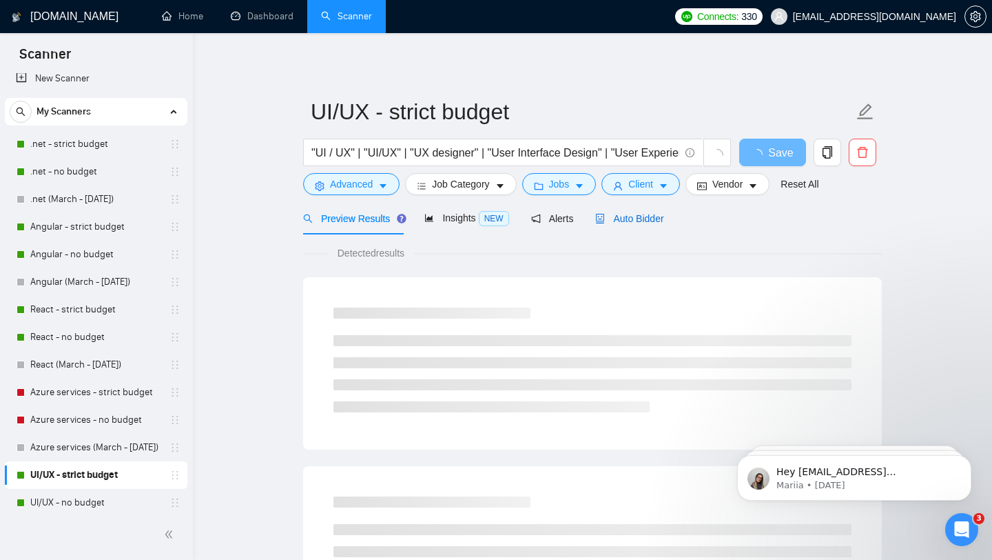
click at [644, 221] on span "Auto Bidder" at bounding box center [629, 218] width 68 height 11
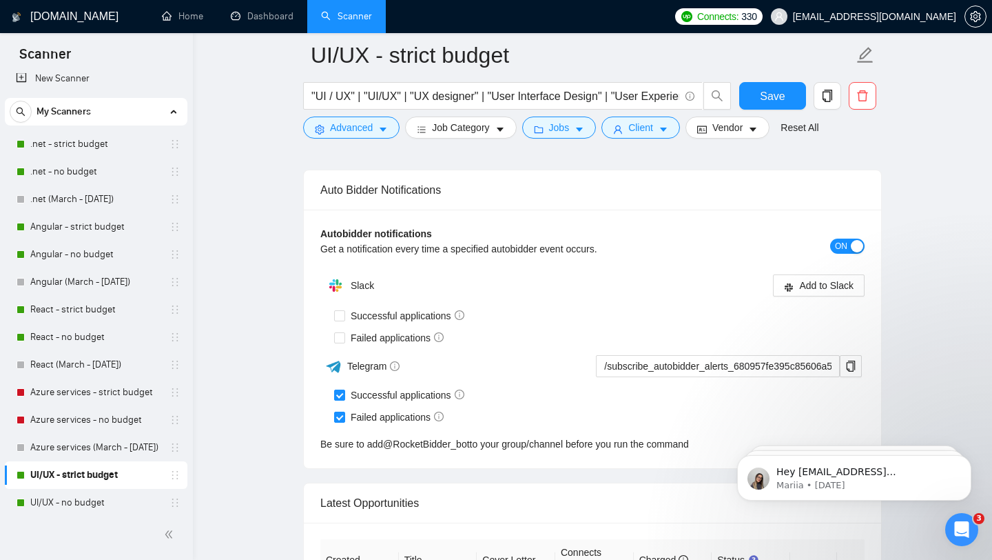
scroll to position [3325, 0]
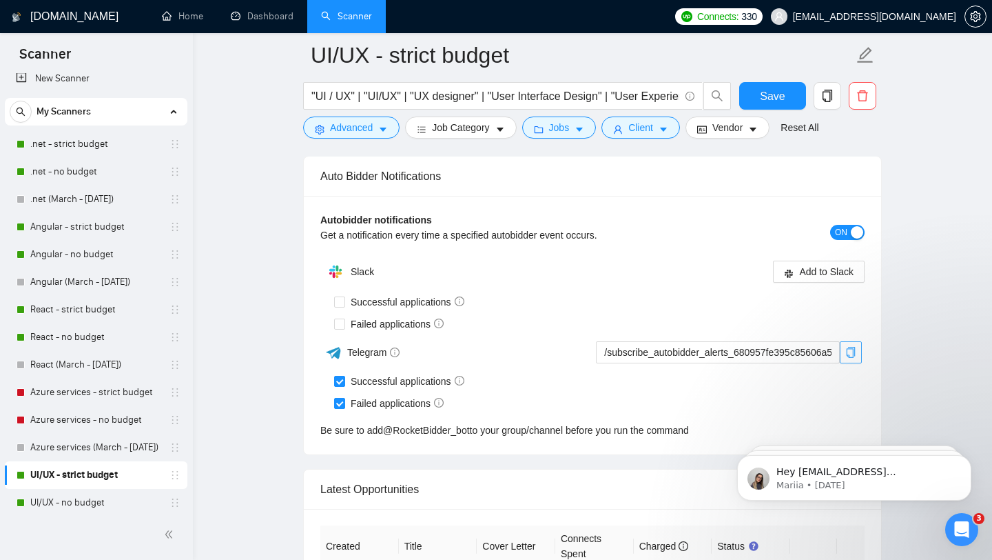
click at [852, 349] on icon "copy" at bounding box center [851, 352] width 11 height 11
click at [93, 510] on div at bounding box center [96, 534] width 193 height 50
click at [85, 499] on link "UI/UX - no budget" at bounding box center [95, 503] width 131 height 28
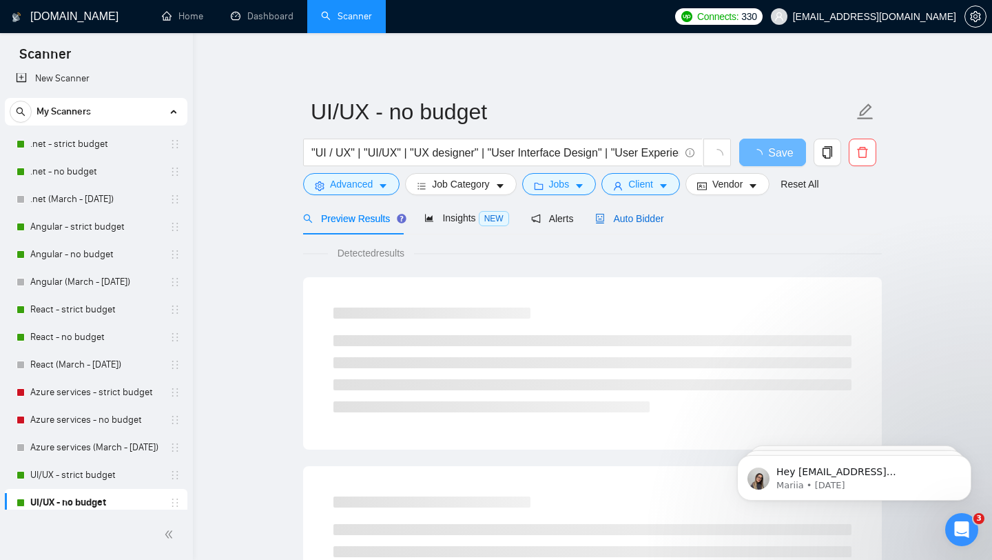
click at [654, 216] on span "Auto Bidder" at bounding box center [629, 218] width 68 height 11
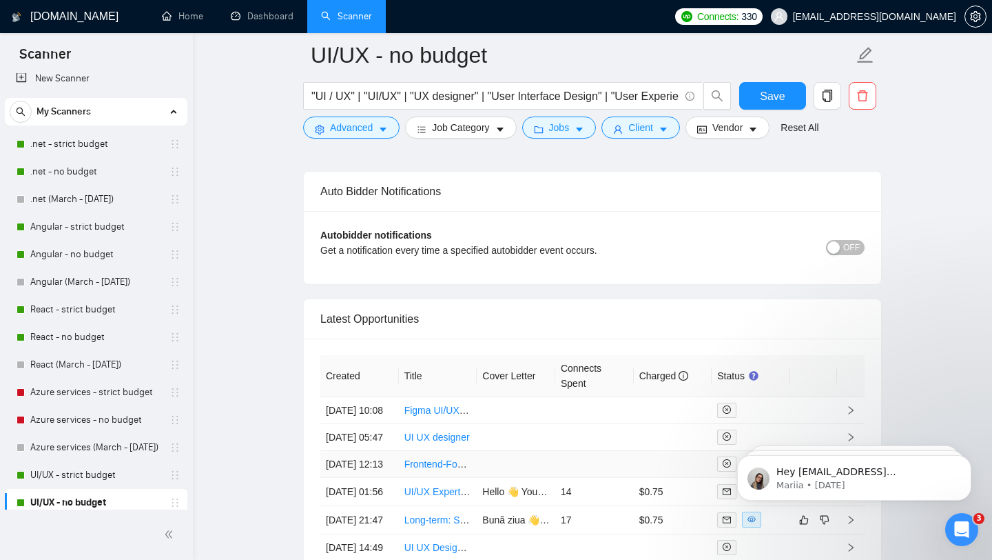
scroll to position [3186, 0]
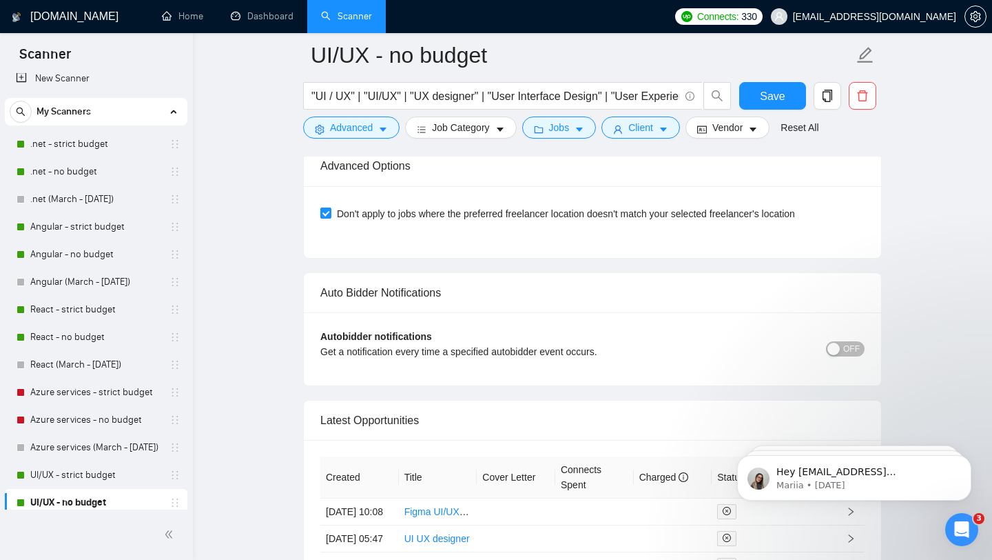
click at [841, 351] on button "OFF" at bounding box center [845, 348] width 39 height 15
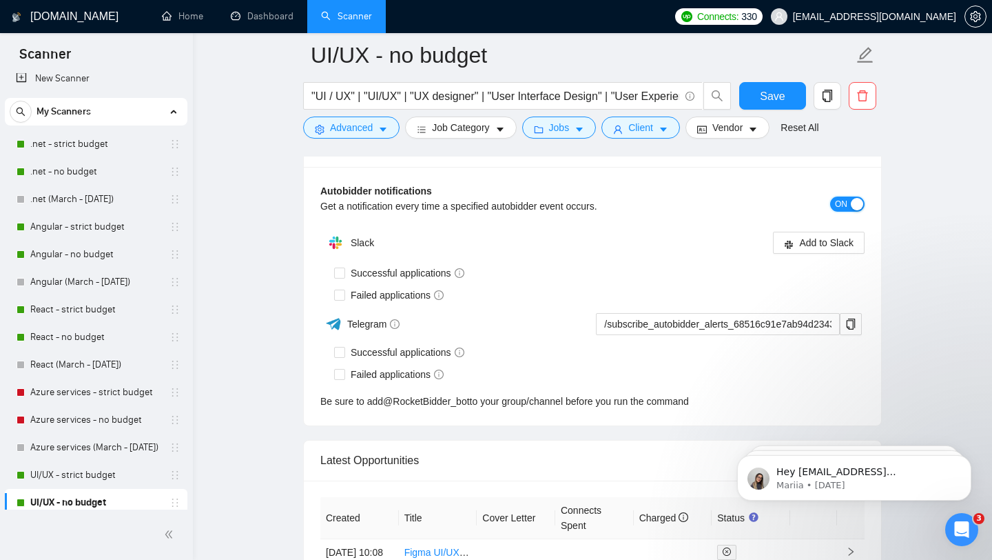
scroll to position [3274, 0]
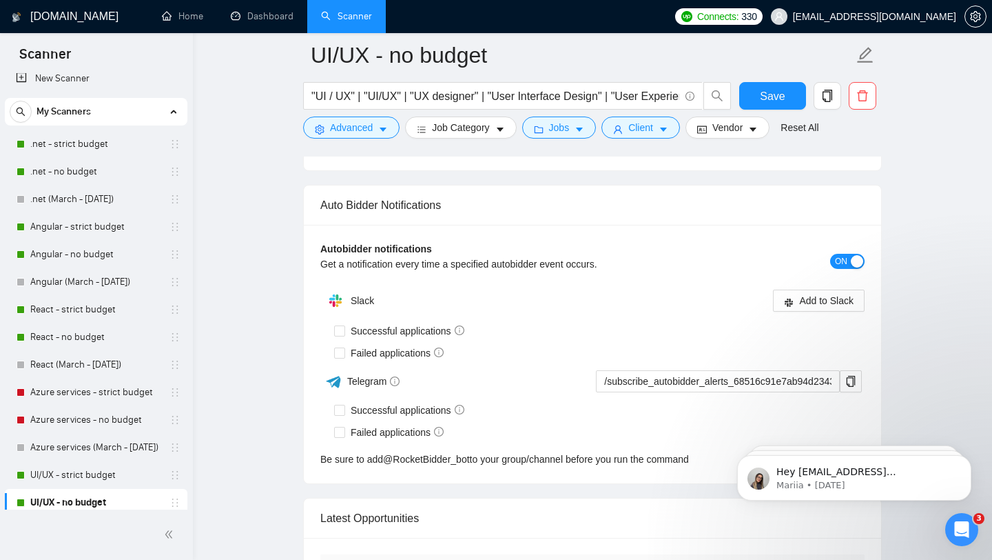
click at [856, 312] on div "Slack Add to Slack" at bounding box center [592, 301] width 544 height 28
click at [855, 386] on button "button" at bounding box center [851, 381] width 22 height 22
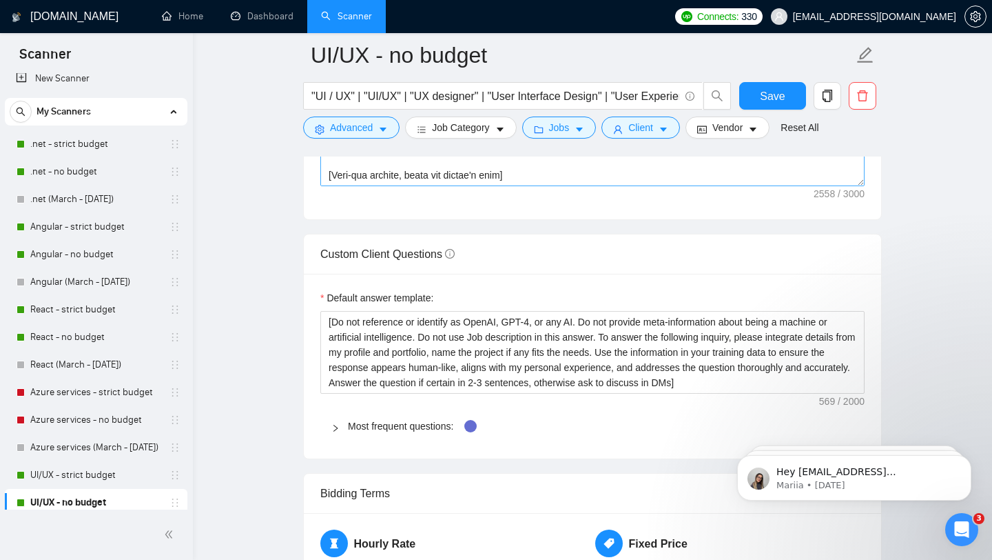
scroll to position [1912, 0]
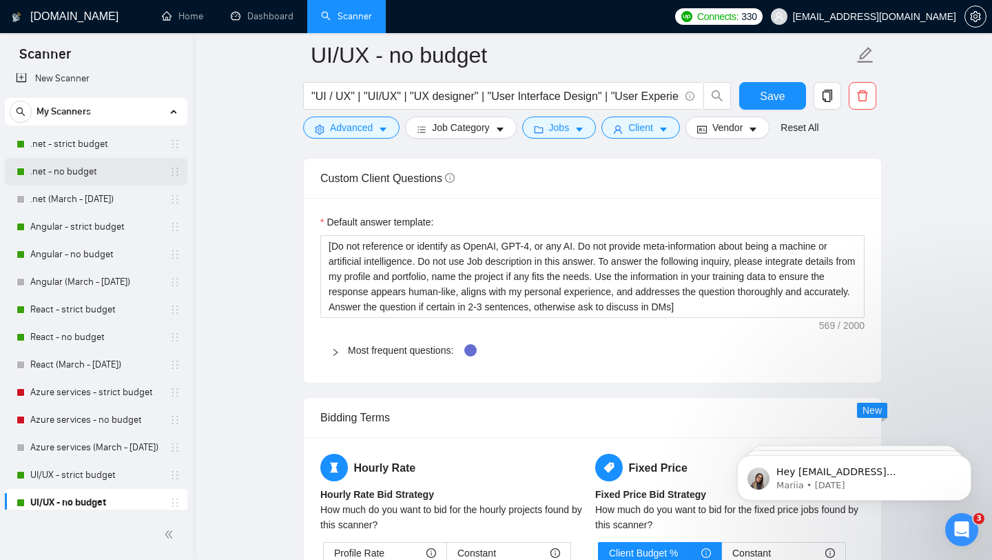
click at [84, 172] on link ".net - no budget" at bounding box center [95, 172] width 131 height 28
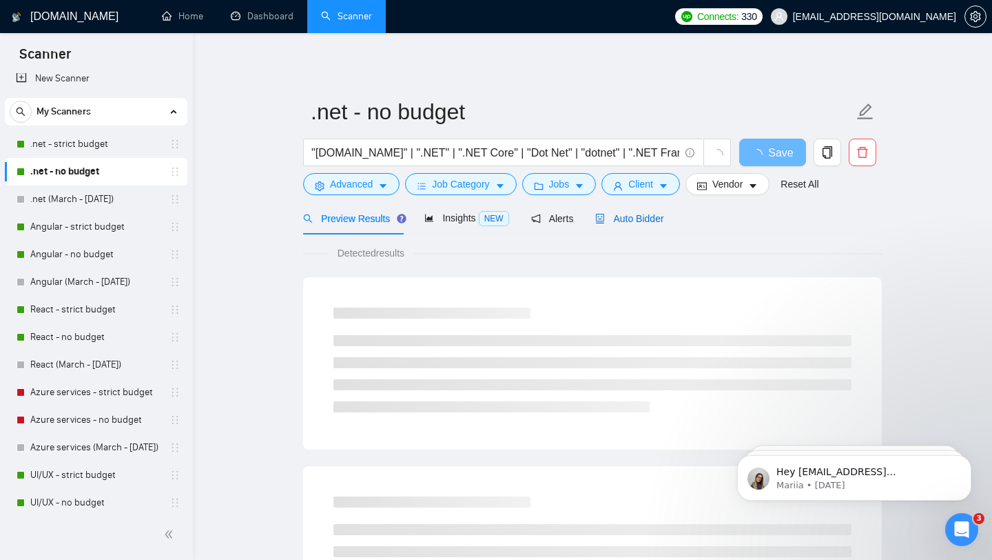
click at [642, 214] on span "Auto Bidder" at bounding box center [629, 218] width 68 height 11
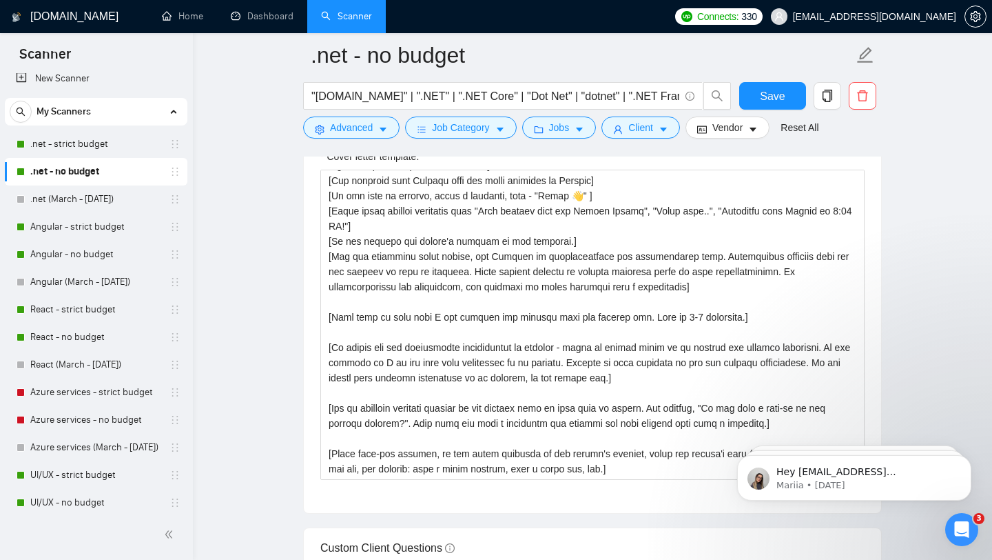
scroll to position [1595, 0]
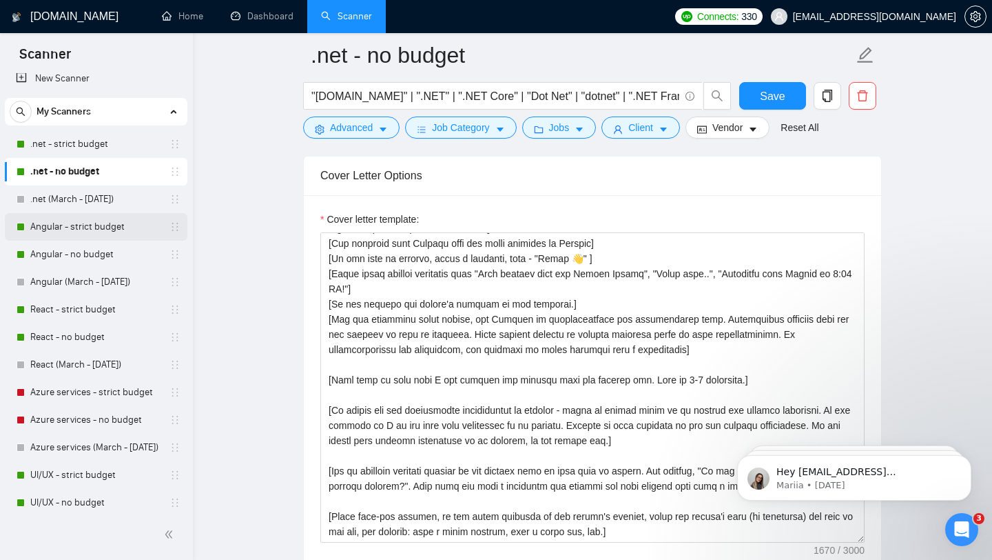
click at [49, 229] on link "Angular - strict budget" at bounding box center [95, 227] width 131 height 28
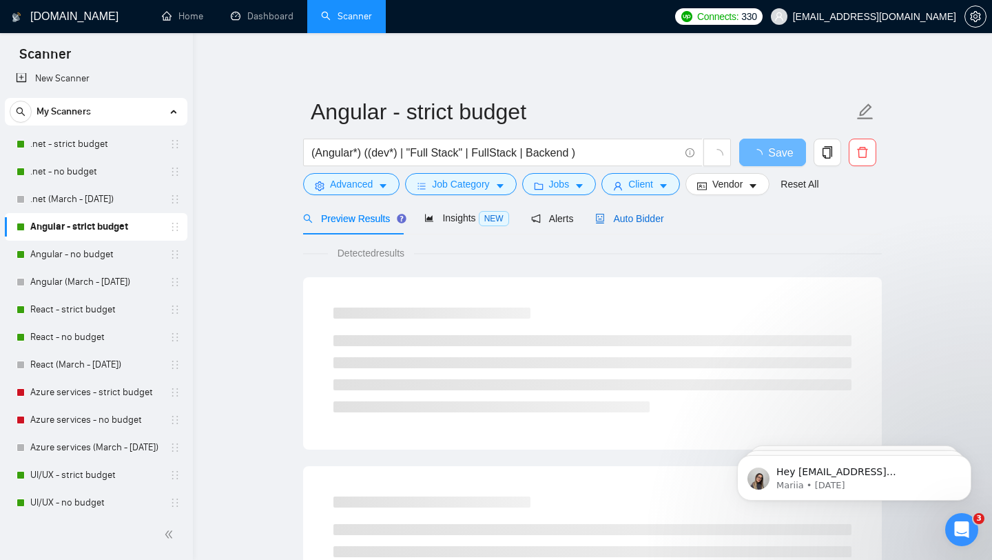
click at [637, 214] on span "Auto Bidder" at bounding box center [629, 218] width 68 height 11
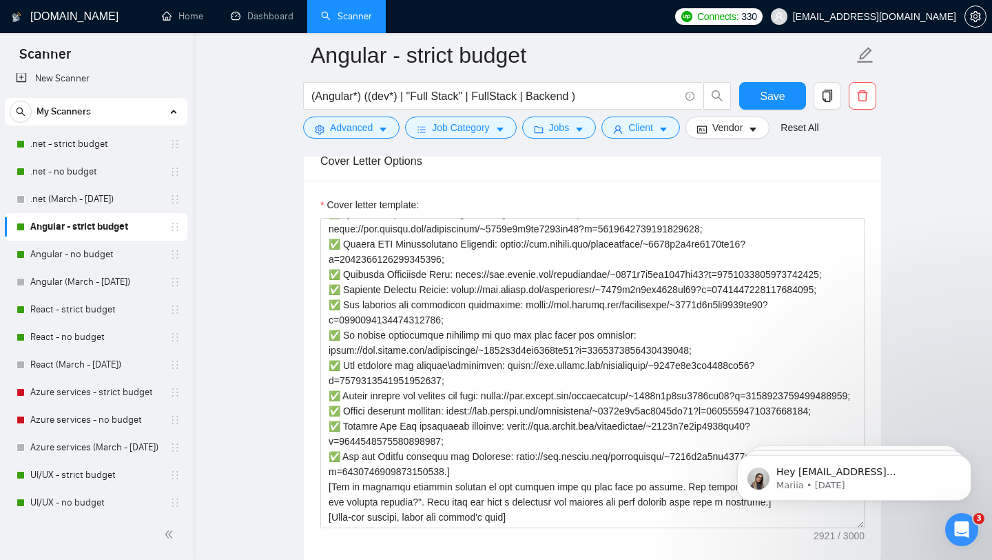
scroll to position [303, 0]
